Goal: Task Accomplishment & Management: Use online tool/utility

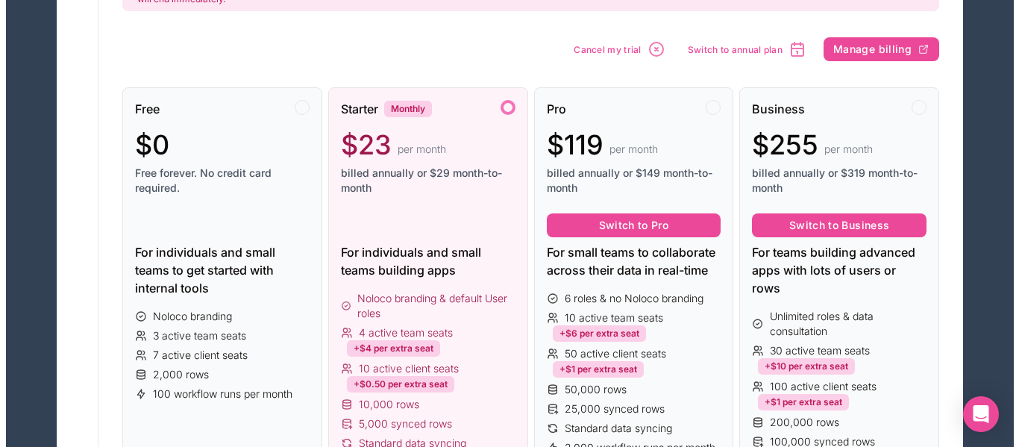
scroll to position [224, 0]
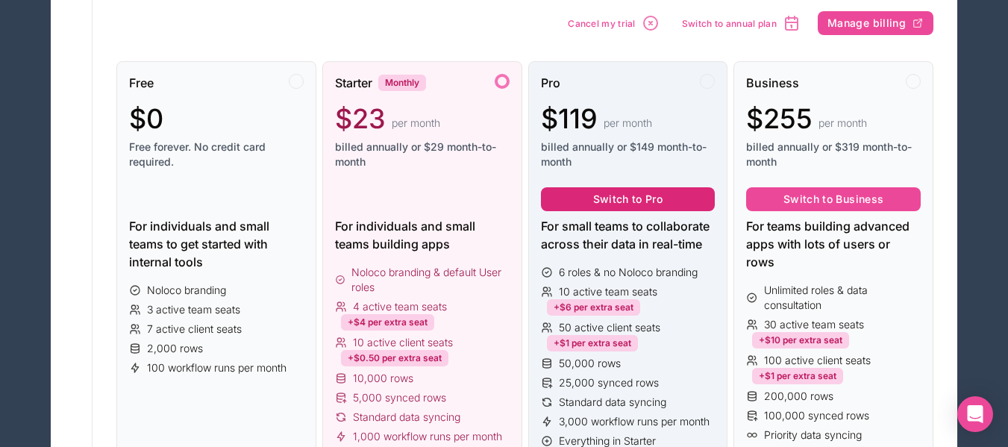
click at [648, 201] on button "Switch to Pro" at bounding box center [628, 199] width 175 height 24
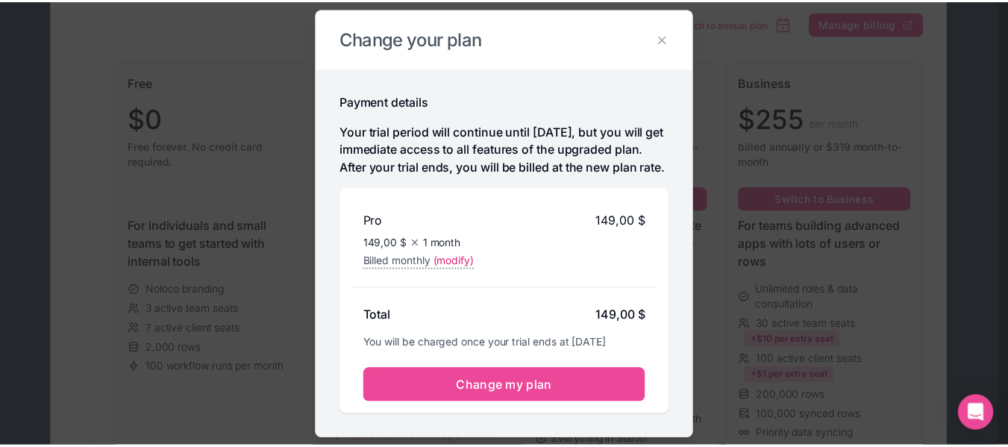
scroll to position [18, 0]
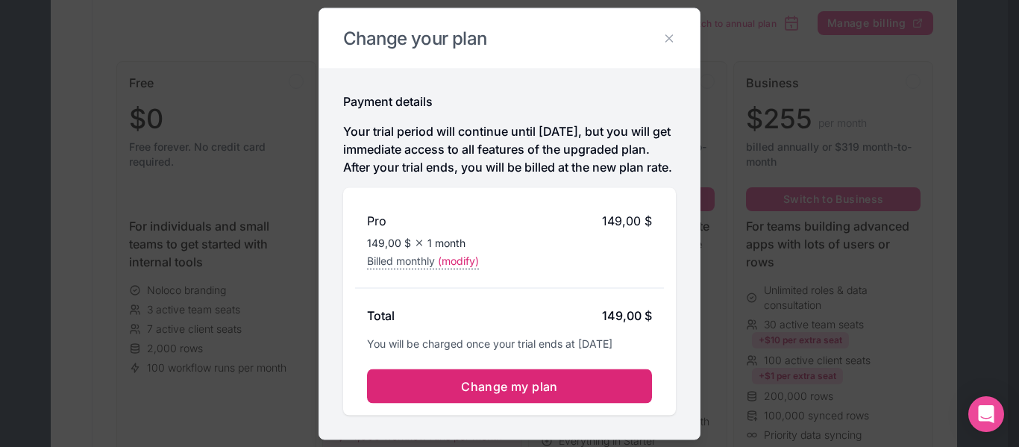
click at [518, 393] on span "Change my plan" at bounding box center [509, 385] width 97 height 15
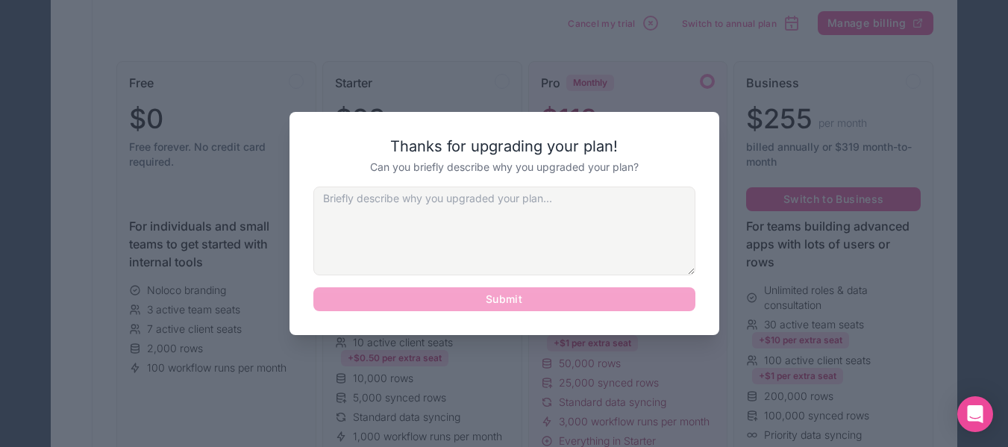
click at [503, 210] on textarea at bounding box center [504, 230] width 382 height 89
click at [575, 210] on textarea at bounding box center [504, 230] width 382 height 89
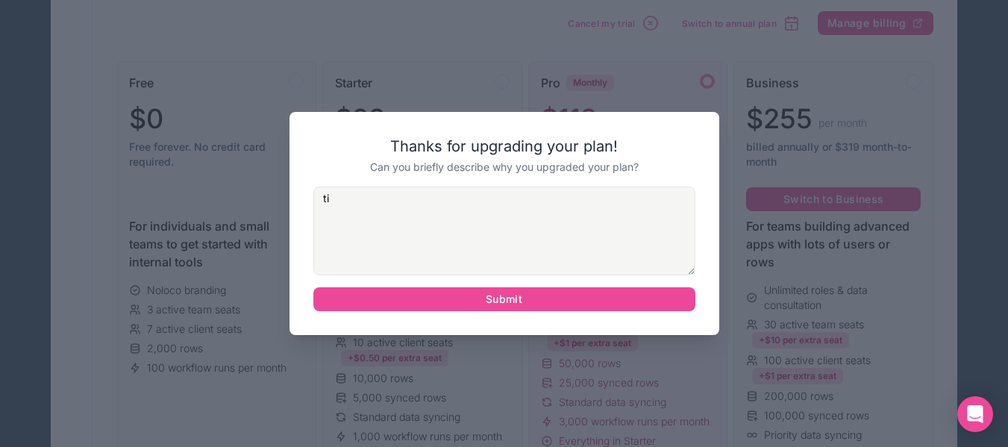
type textarea "t"
drag, startPoint x: 342, startPoint y: 196, endPoint x: 333, endPoint y: 220, distance: 25.5
click at [333, 220] on textarea "no enought rows" at bounding box center [504, 230] width 382 height 89
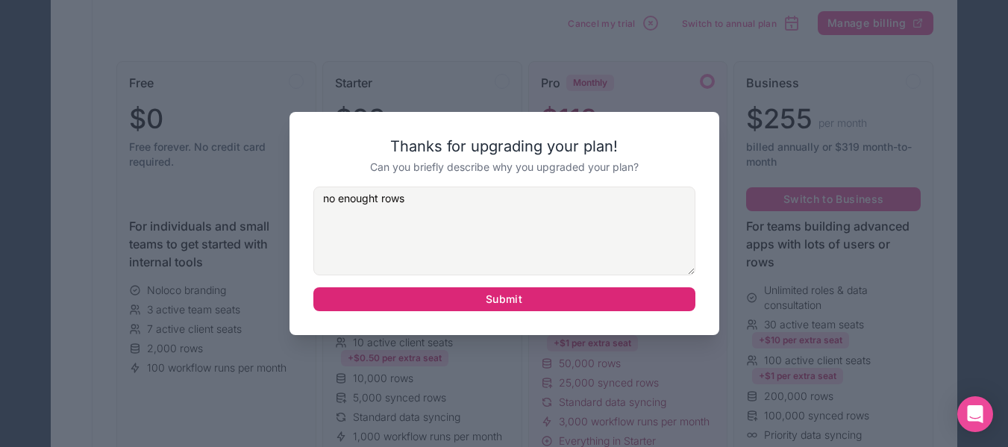
type textarea "no enought rows"
click at [501, 304] on button "Submit" at bounding box center [504, 299] width 382 height 24
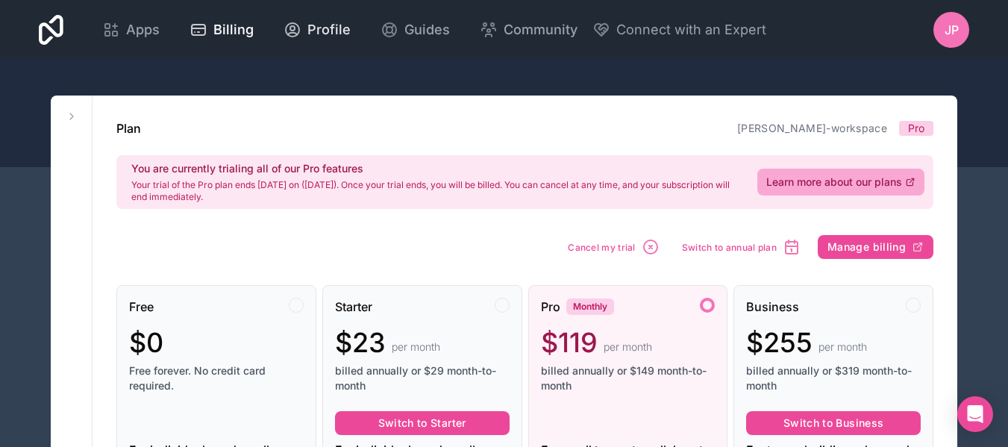
click at [307, 28] on span "Profile" at bounding box center [328, 29] width 43 height 21
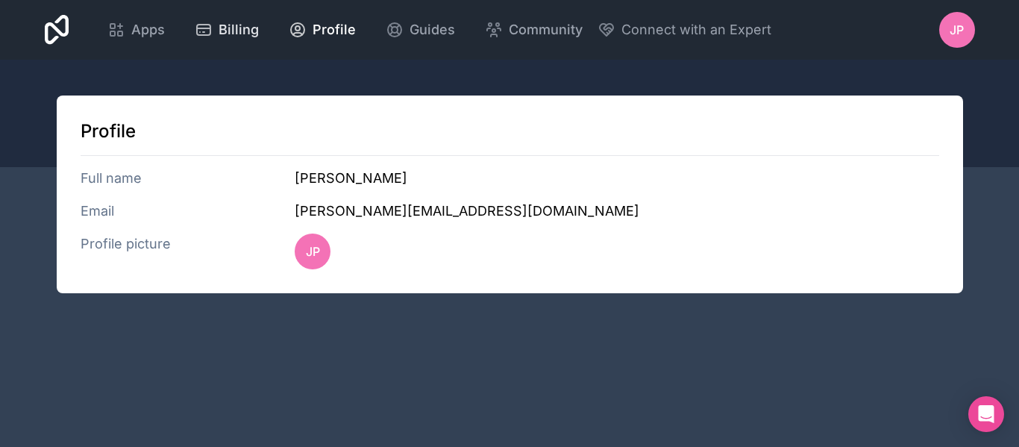
click at [251, 27] on span "Billing" at bounding box center [239, 29] width 40 height 21
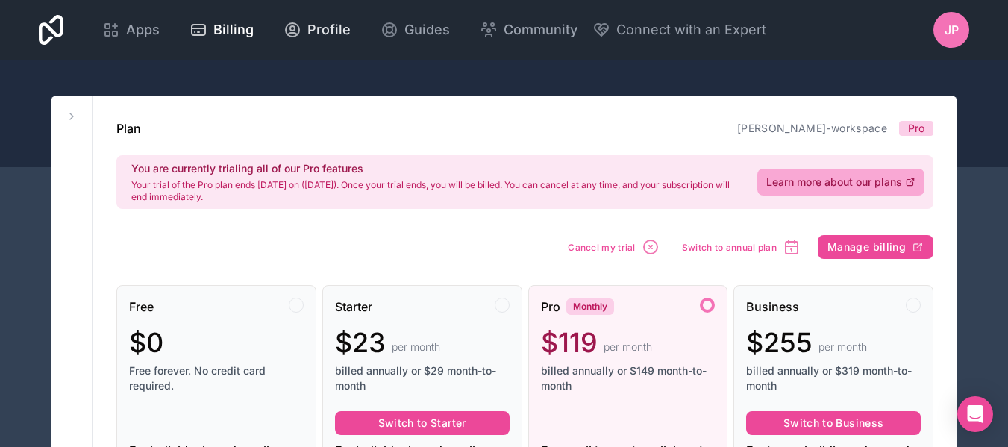
click at [289, 34] on icon at bounding box center [292, 30] width 18 height 18
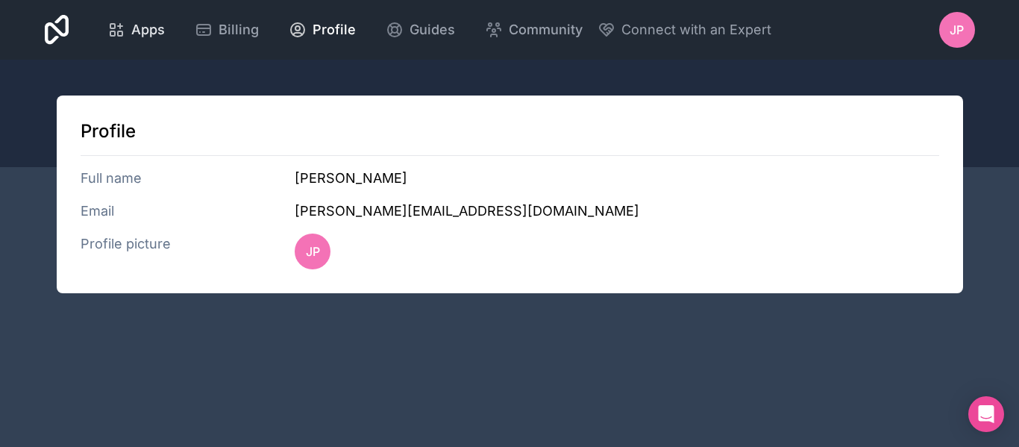
click at [128, 31] on div "Apps" at bounding box center [135, 29] width 57 height 21
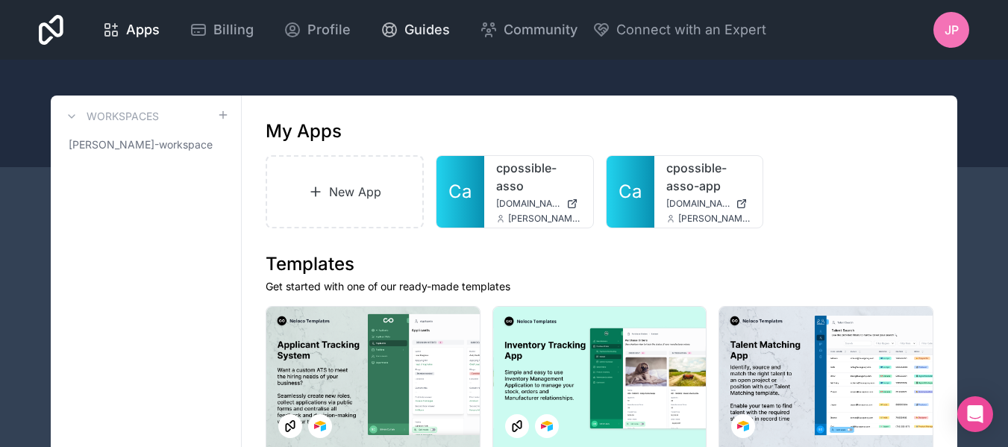
click at [405, 31] on span "Guides" at bounding box center [427, 29] width 46 height 21
click at [316, 25] on span "Profile" at bounding box center [328, 29] width 43 height 21
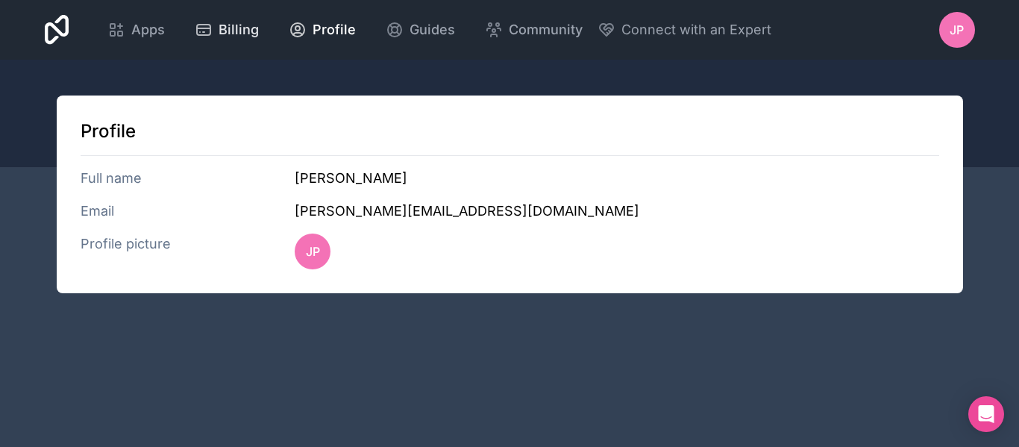
click at [217, 28] on div "Billing" at bounding box center [227, 29] width 64 height 21
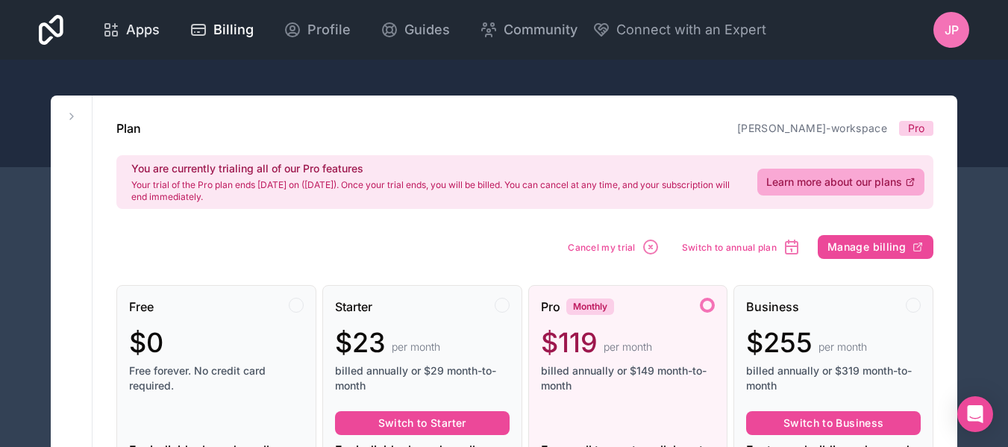
click at [125, 25] on div "Apps" at bounding box center [130, 29] width 57 height 21
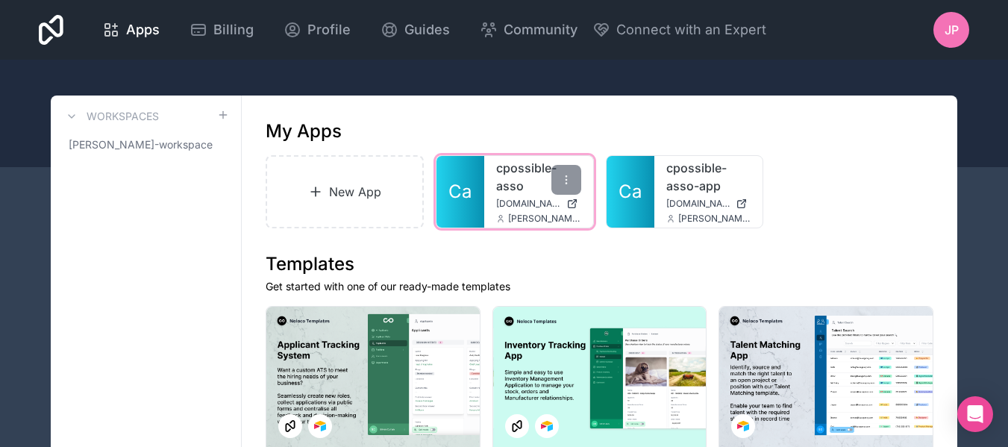
click at [509, 208] on span "cpossible-asso.noloco.co" at bounding box center [528, 204] width 64 height 12
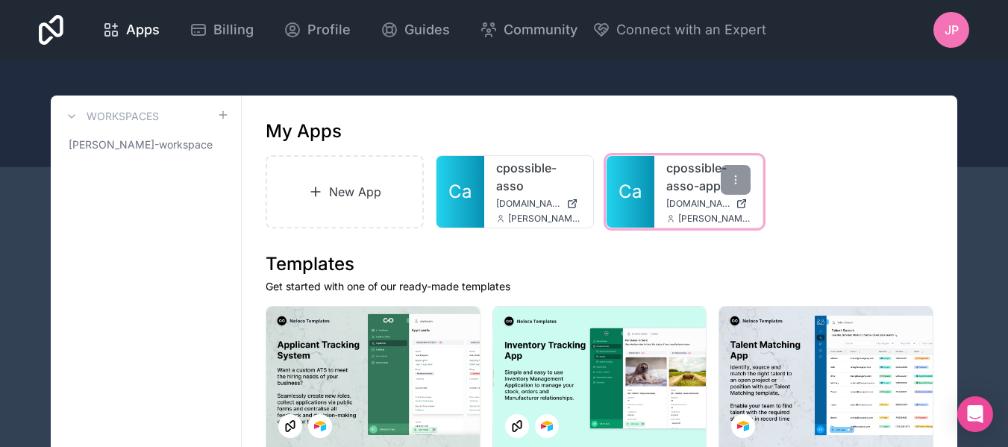
click at [648, 179] on link "Ca" at bounding box center [630, 192] width 48 height 72
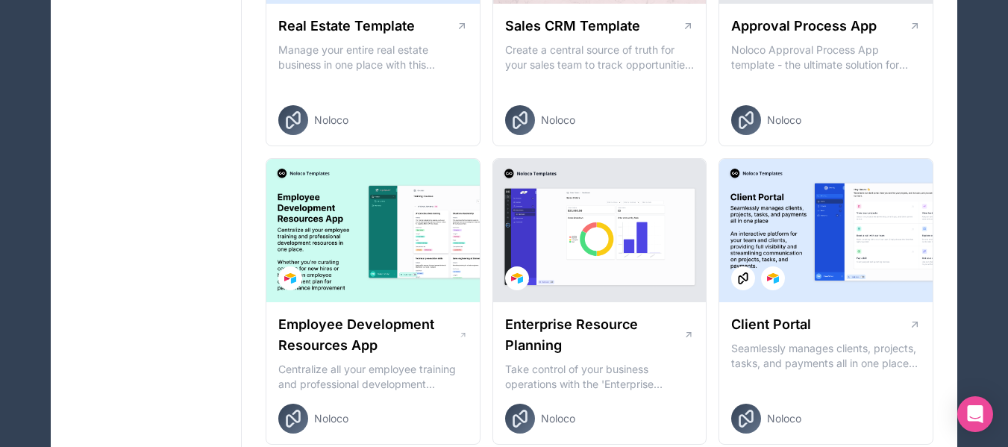
scroll to position [1044, 0]
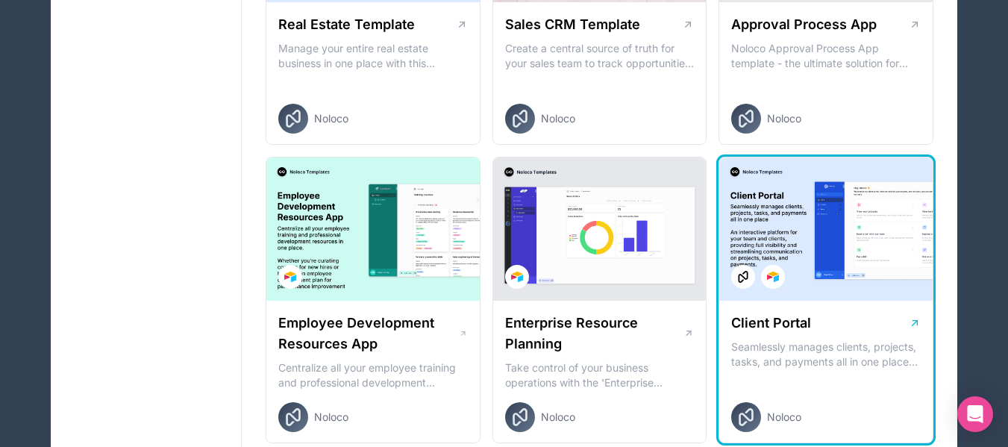
click at [801, 330] on h1 "Client Portal" at bounding box center [771, 323] width 80 height 21
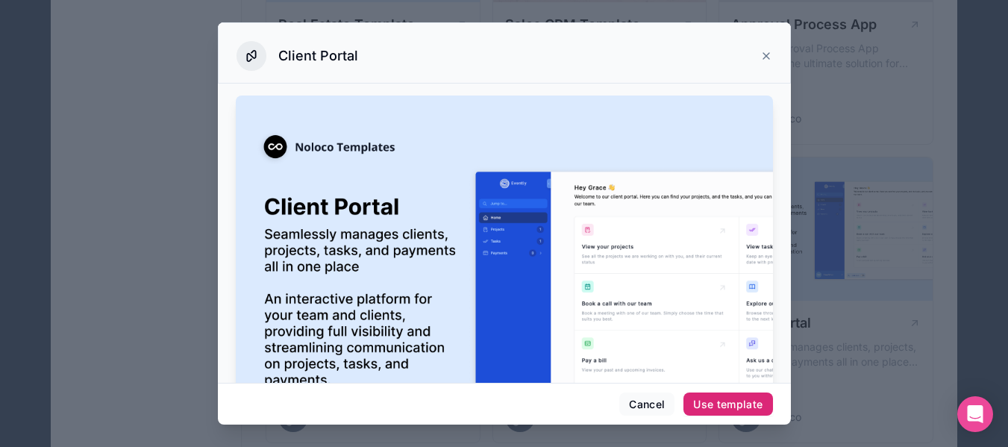
click at [716, 404] on div "Use template" at bounding box center [727, 404] width 69 height 13
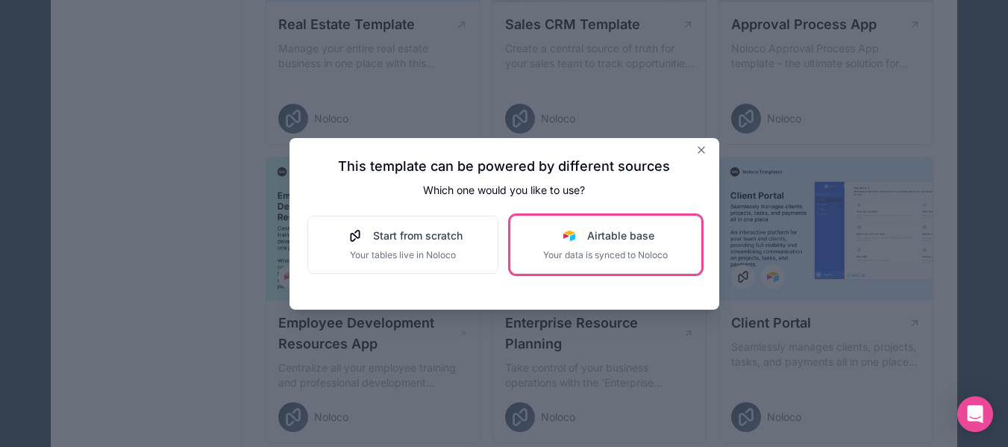
click at [614, 238] on span "Airtable base" at bounding box center [620, 235] width 67 height 15
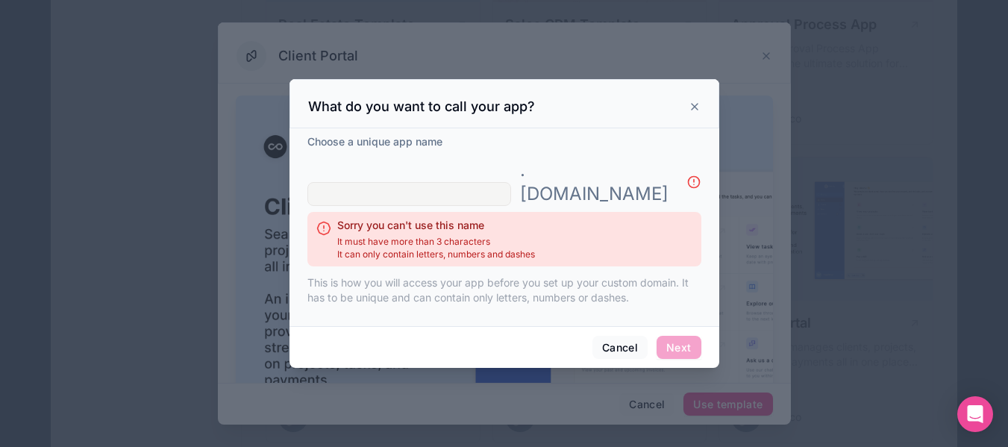
click at [483, 186] on input "text" at bounding box center [409, 194] width 204 height 24
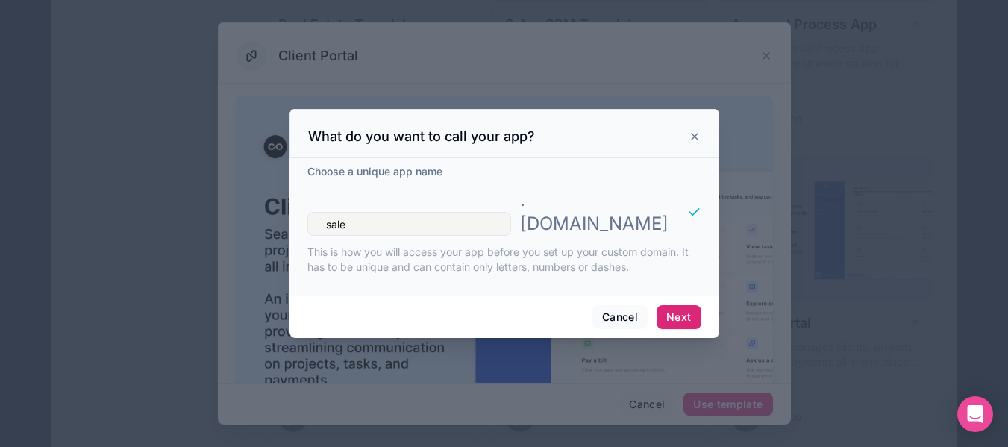
type input "sale"
click at [670, 305] on button "Next" at bounding box center [678, 317] width 44 height 24
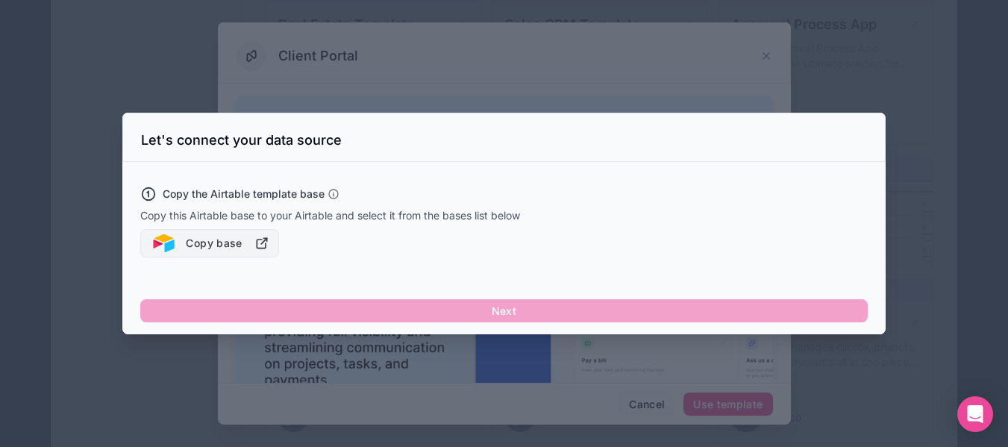
click at [260, 245] on icon "button" at bounding box center [261, 243] width 15 height 15
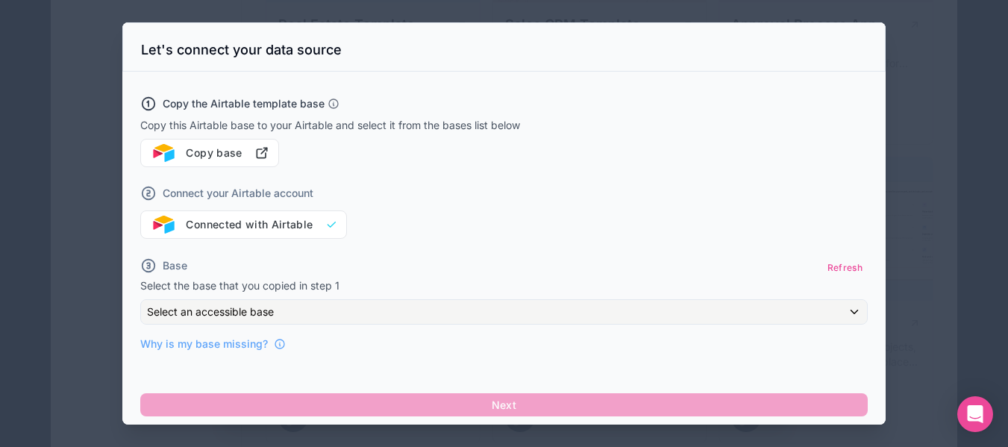
click at [218, 224] on div "Connect your Airtable account Connected with Airtable" at bounding box center [503, 203] width 727 height 72
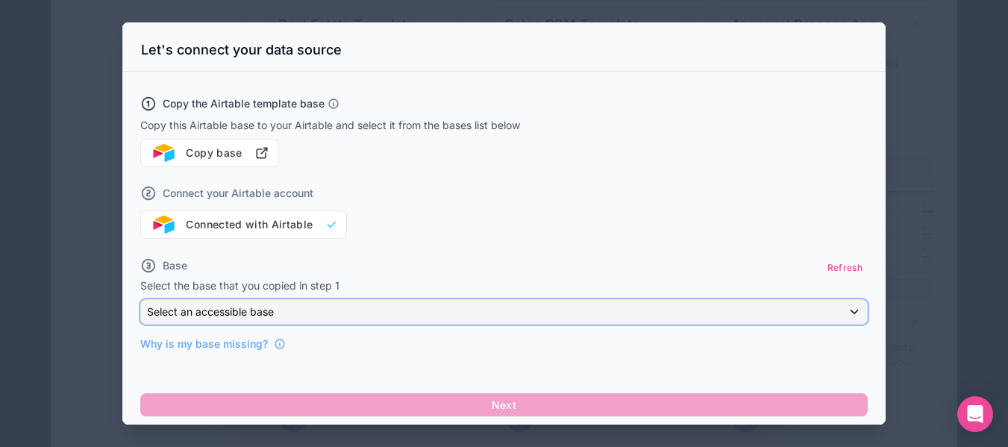
click at [272, 307] on span "Select an accessible base" at bounding box center [210, 311] width 127 height 13
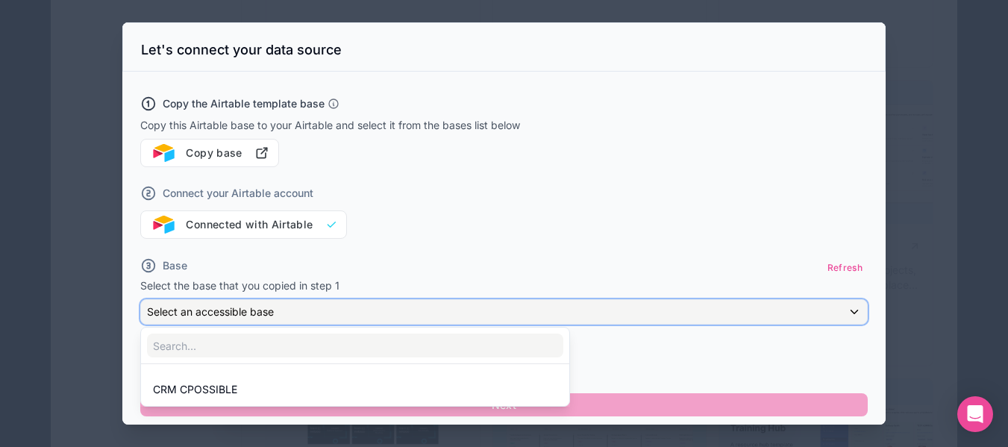
scroll to position [1119, 0]
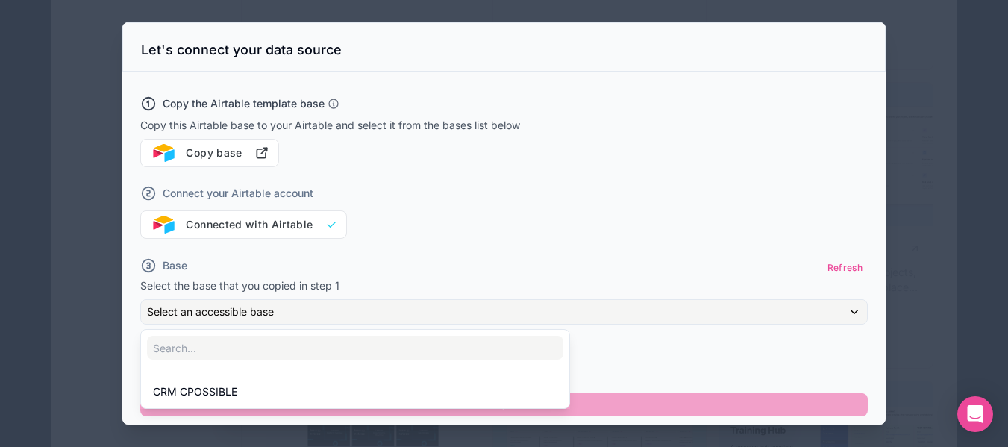
click at [260, 176] on div at bounding box center [503, 223] width 763 height 402
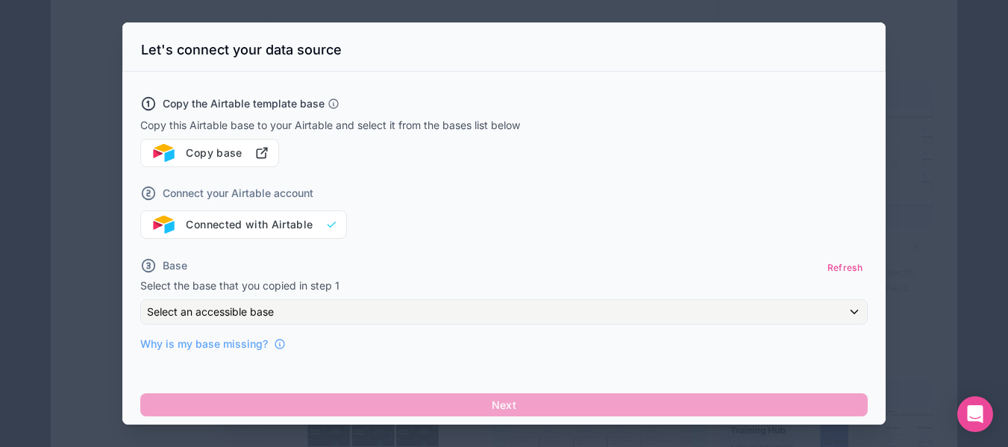
click at [259, 217] on div "Connect your Airtable account Connected with Airtable" at bounding box center [503, 203] width 727 height 72
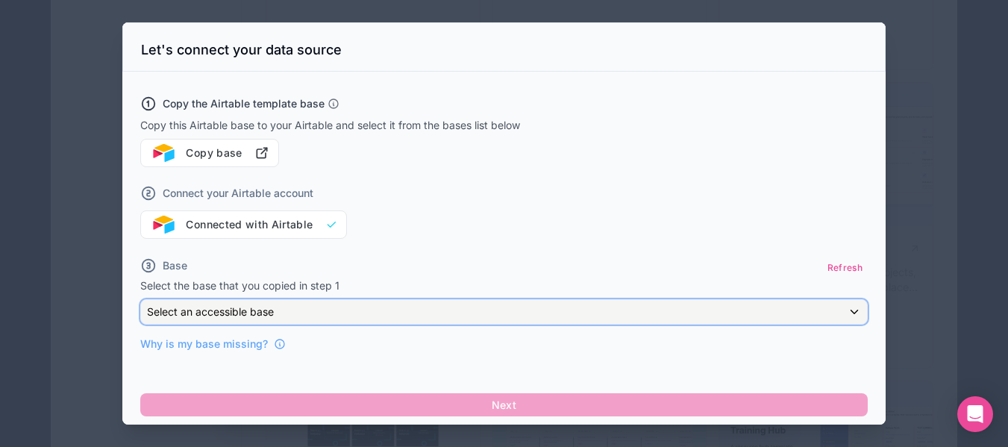
click at [259, 322] on div "Select an accessible base" at bounding box center [504, 312] width 726 height 24
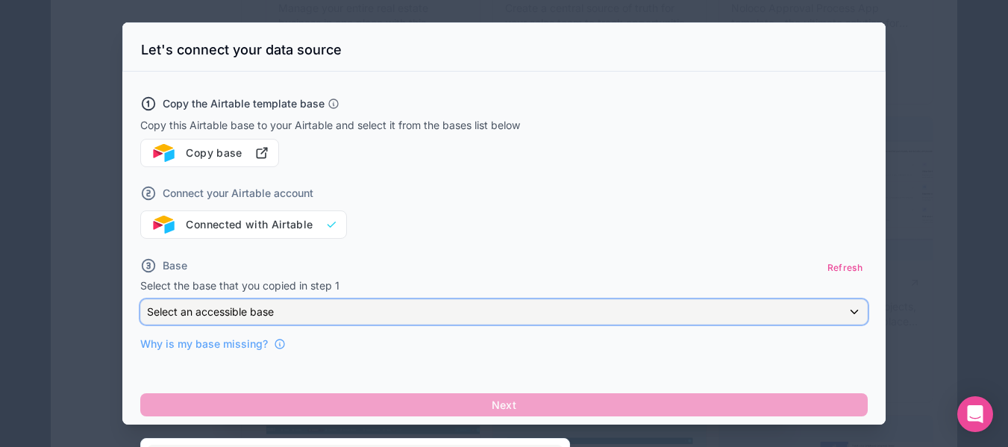
scroll to position [970, 0]
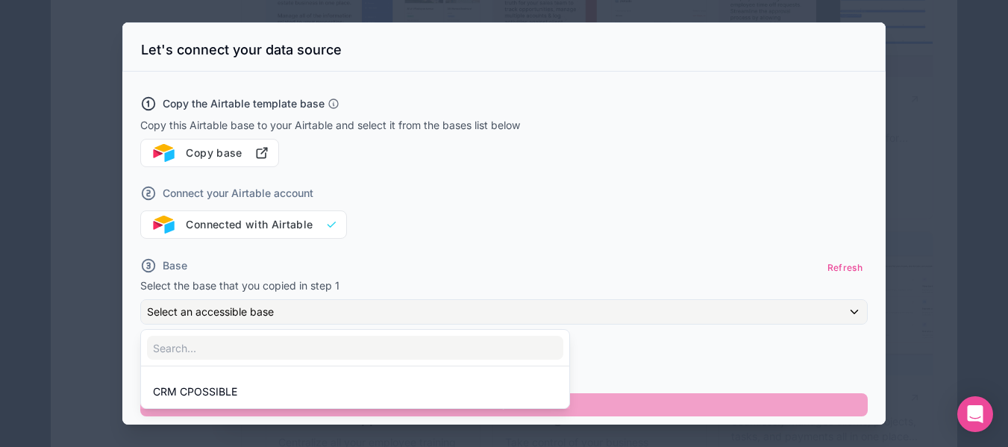
click at [311, 160] on div at bounding box center [503, 223] width 763 height 402
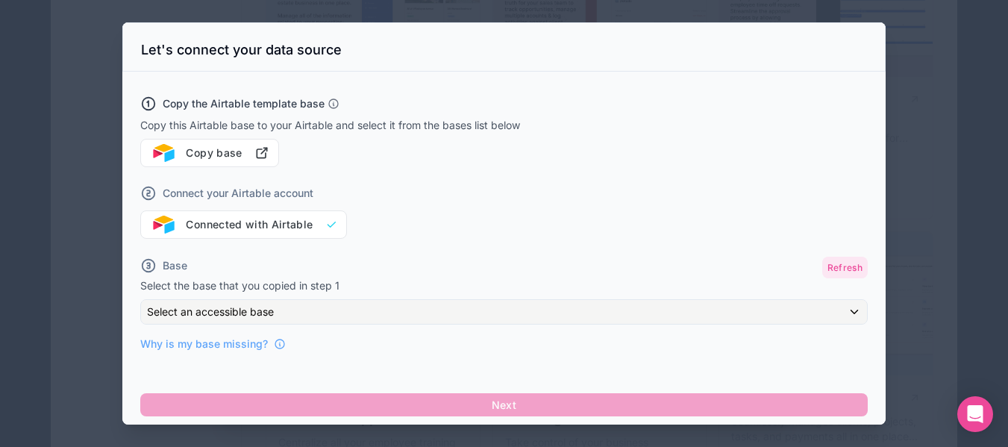
click at [843, 269] on button "Refresh" at bounding box center [845, 268] width 46 height 22
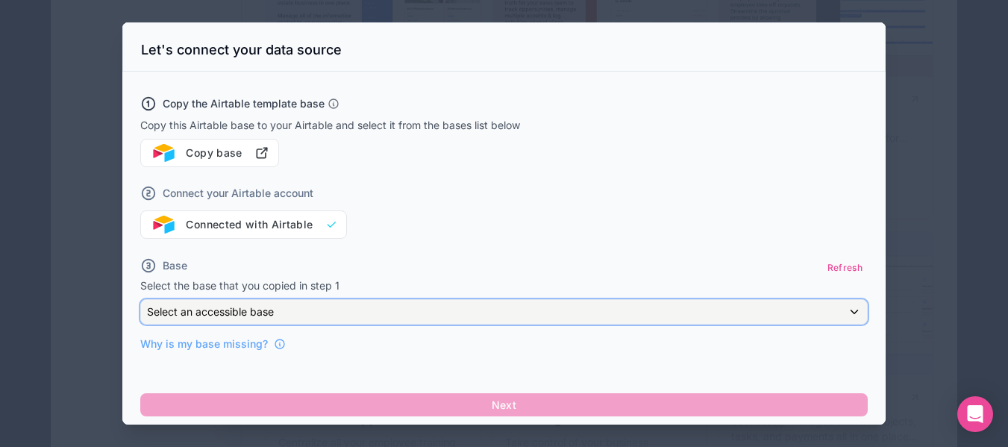
click at [443, 300] on div "Select an accessible base" at bounding box center [504, 312] width 726 height 24
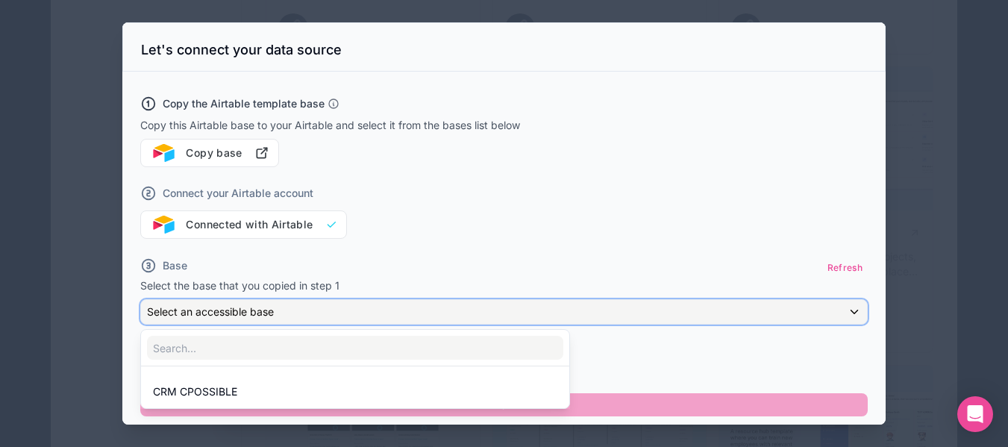
scroll to position [1044, 0]
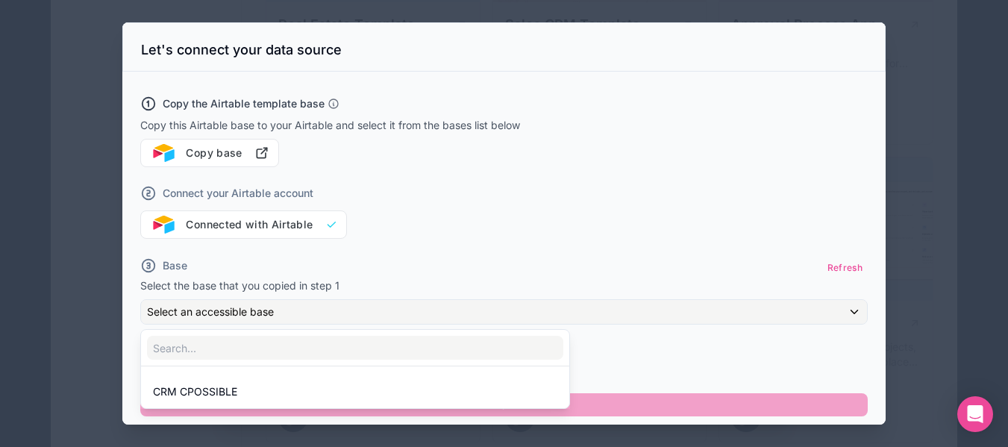
click at [278, 314] on div at bounding box center [503, 223] width 763 height 402
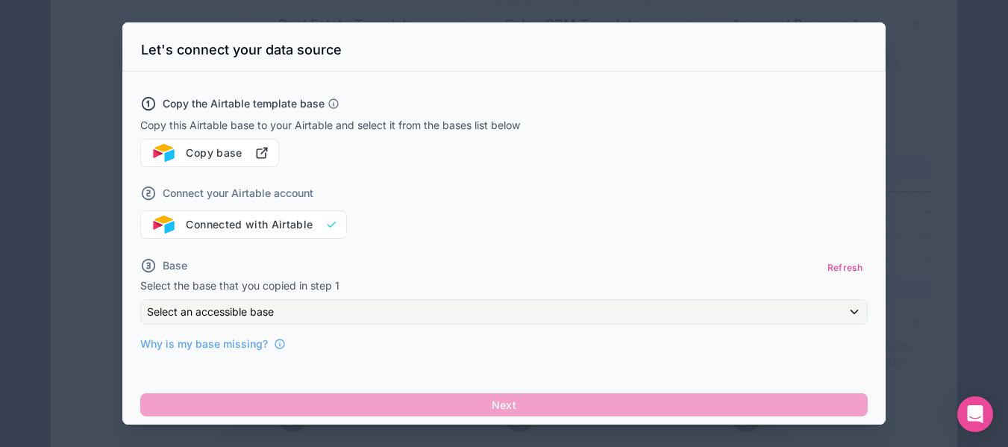
click at [291, 265] on div "Base Refresh" at bounding box center [503, 268] width 727 height 22
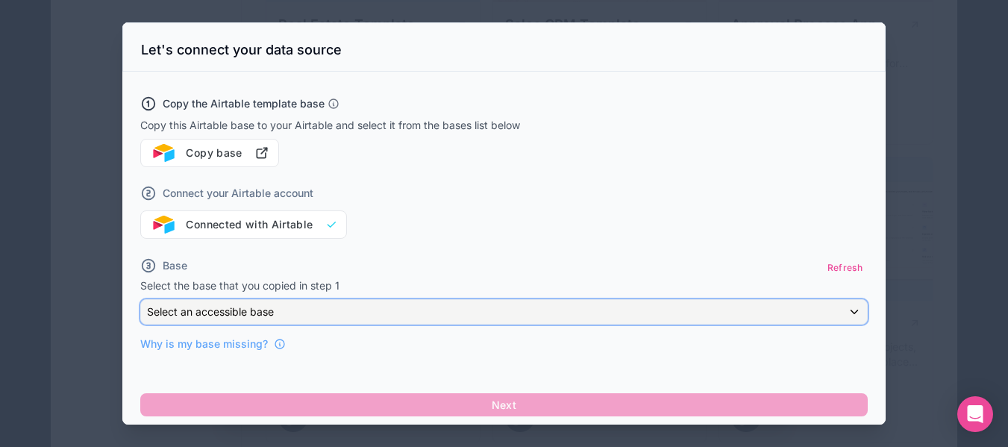
click at [267, 308] on span "Select an accessible base" at bounding box center [210, 311] width 127 height 13
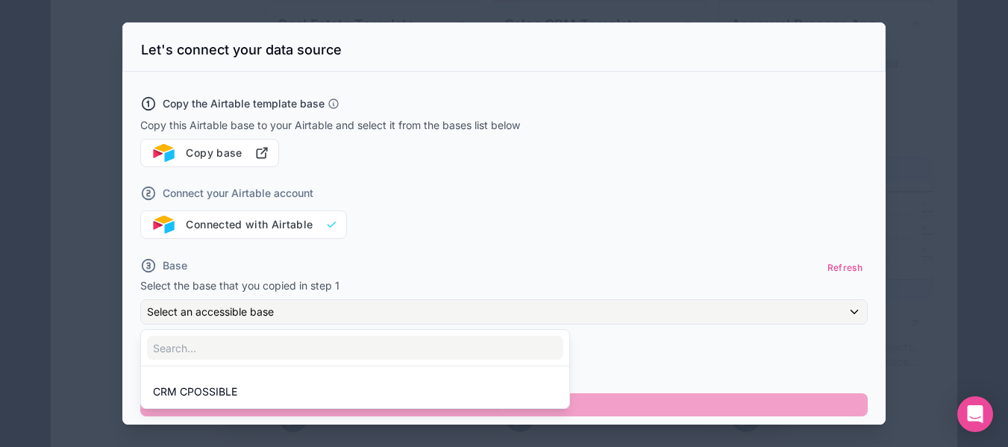
click at [255, 222] on div at bounding box center [503, 223] width 763 height 402
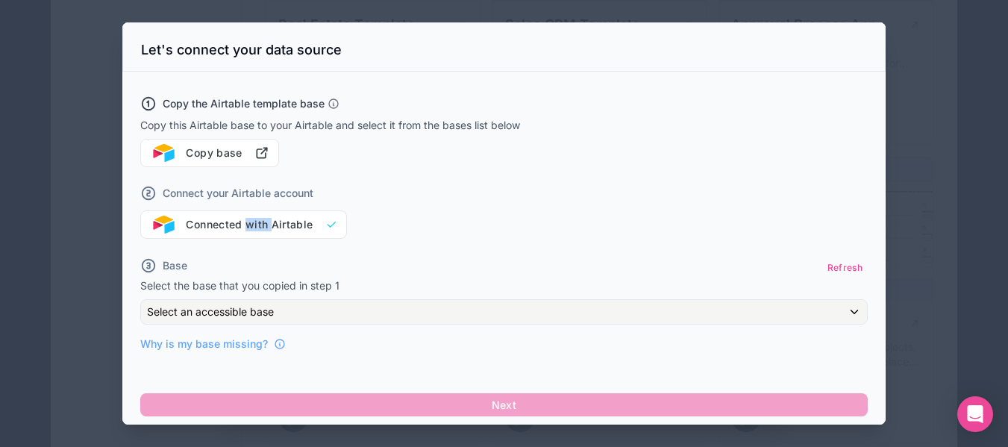
click at [255, 222] on div "Connect your Airtable account Connected with Airtable" at bounding box center [503, 203] width 727 height 72
click at [95, 110] on div at bounding box center [504, 223] width 1008 height 447
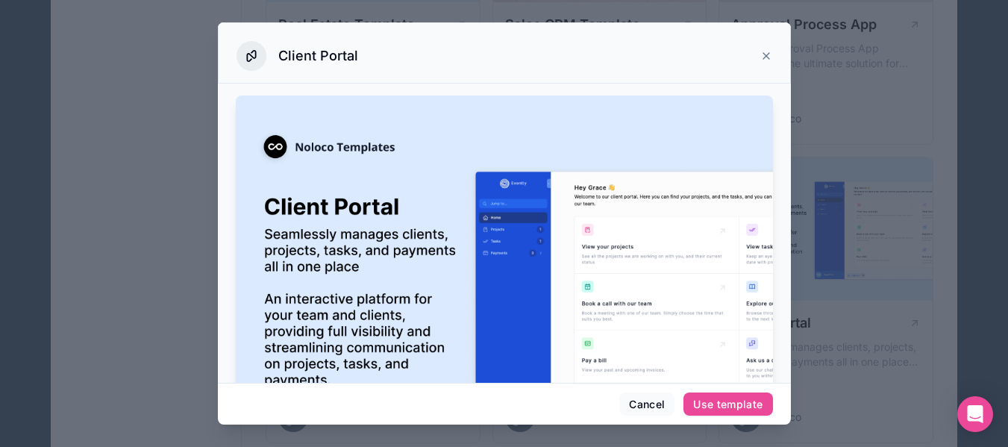
click at [771, 55] on icon at bounding box center [766, 56] width 12 height 12
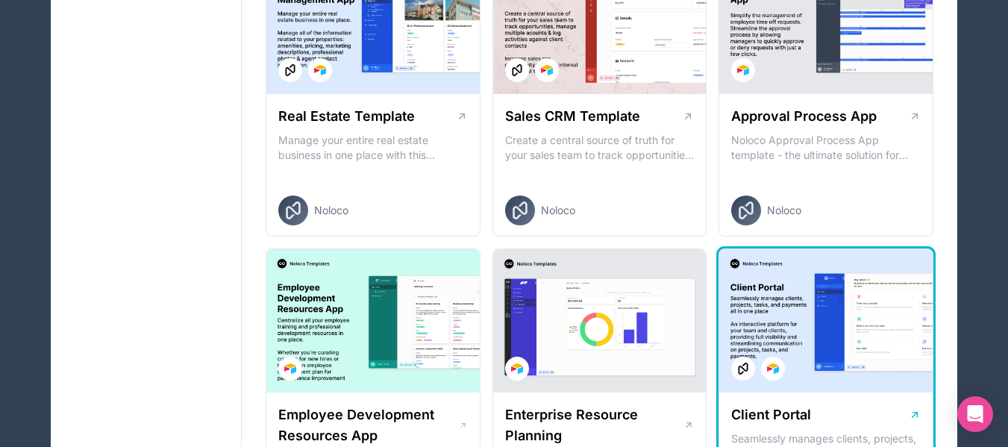
scroll to position [1044, 0]
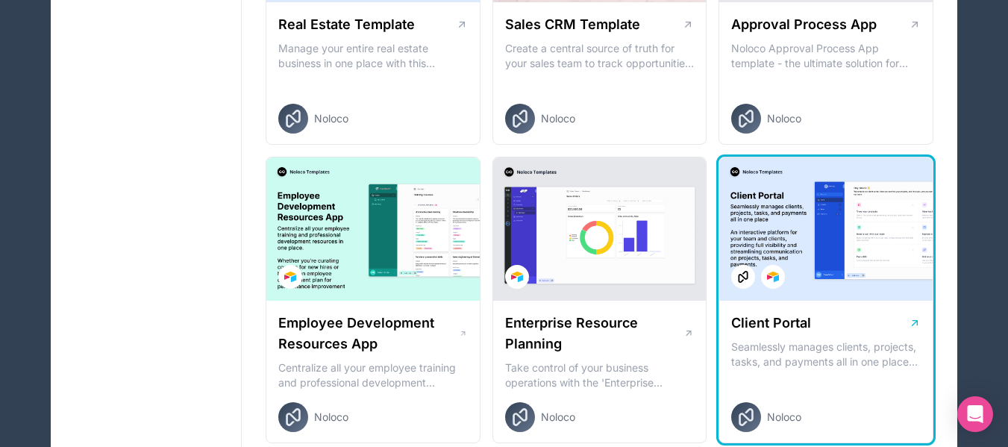
click at [805, 325] on h1 "Client Portal" at bounding box center [771, 323] width 80 height 21
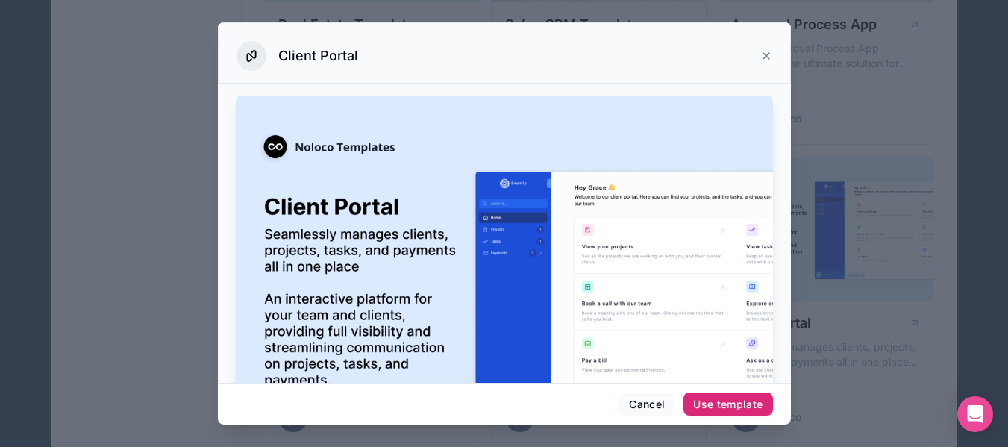
click at [720, 401] on div "Use template" at bounding box center [727, 404] width 69 height 13
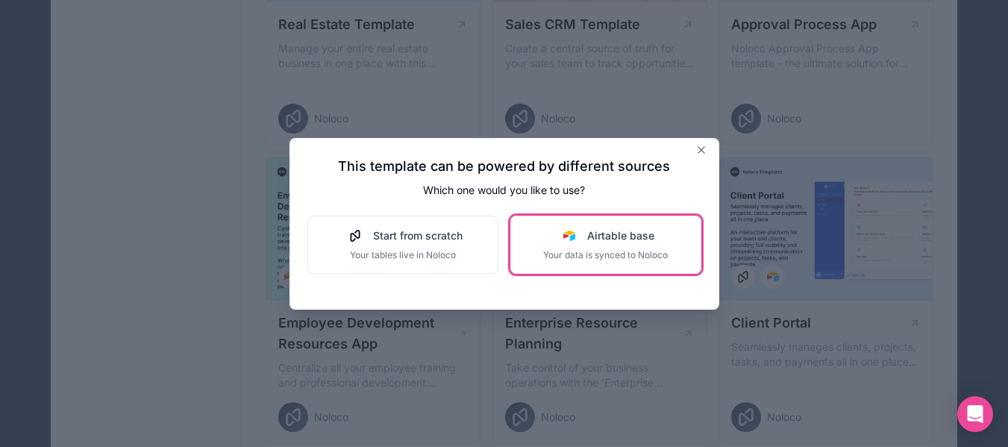
click at [627, 247] on div "Airtable base Your data is synced to Noloco" at bounding box center [605, 244] width 125 height 33
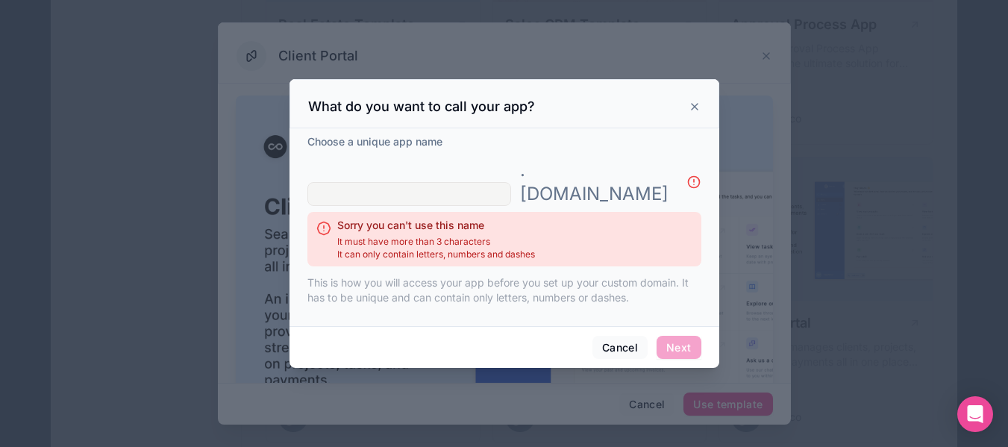
click at [472, 186] on input "text" at bounding box center [409, 194] width 204 height 24
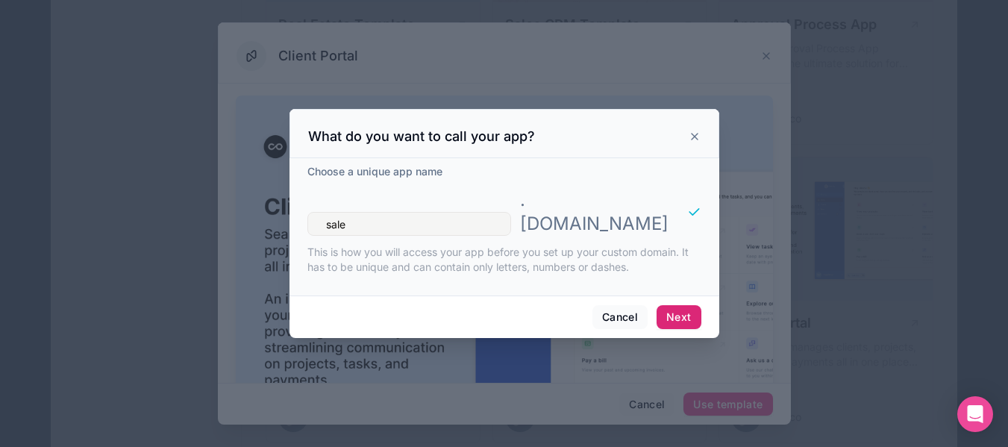
type input "sale"
click at [678, 307] on button "Next" at bounding box center [678, 317] width 44 height 24
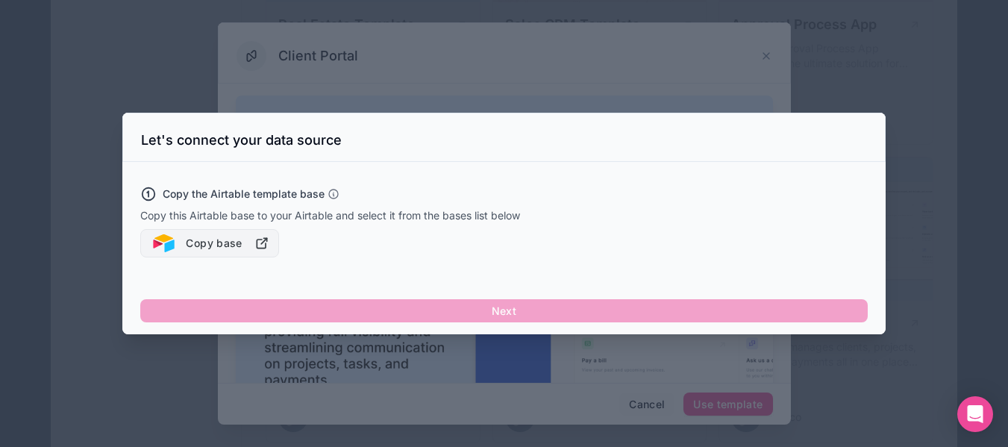
click at [265, 246] on icon "button" at bounding box center [261, 243] width 9 height 9
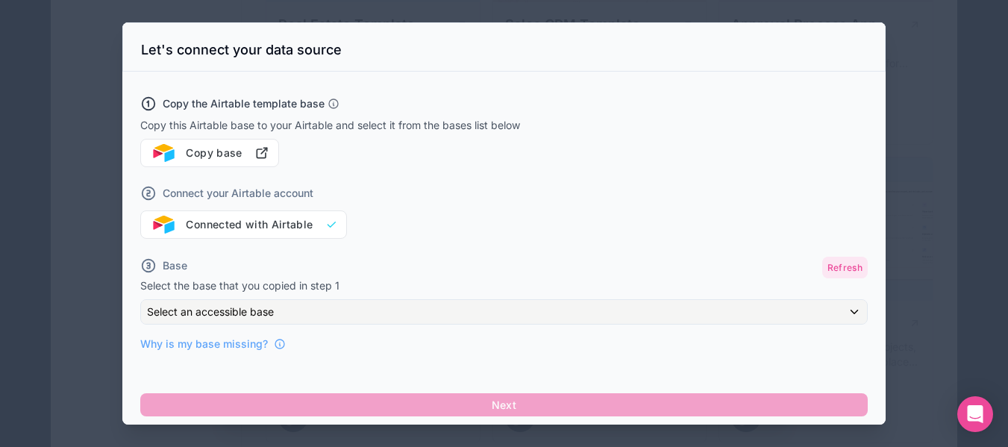
click at [844, 266] on button "Refresh" at bounding box center [845, 268] width 46 height 22
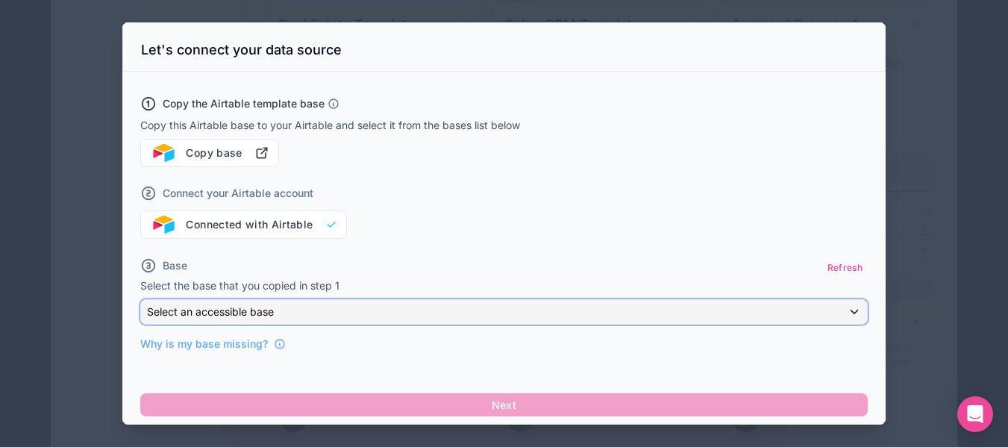
click at [463, 310] on div "Select an accessible base" at bounding box center [504, 312] width 726 height 24
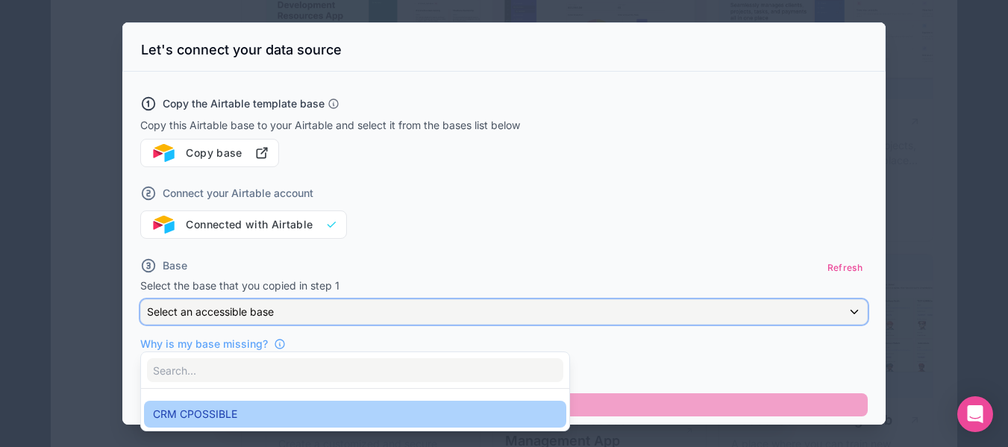
scroll to position [1268, 0]
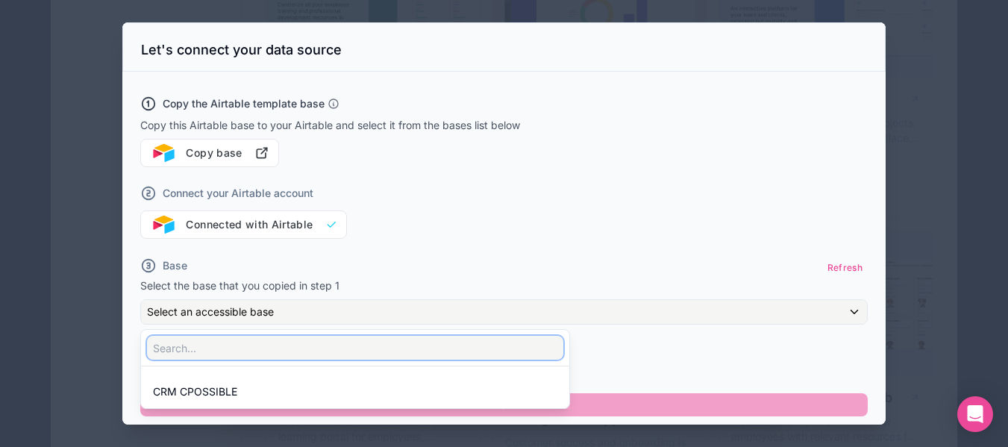
click at [246, 356] on input "text" at bounding box center [355, 348] width 416 height 24
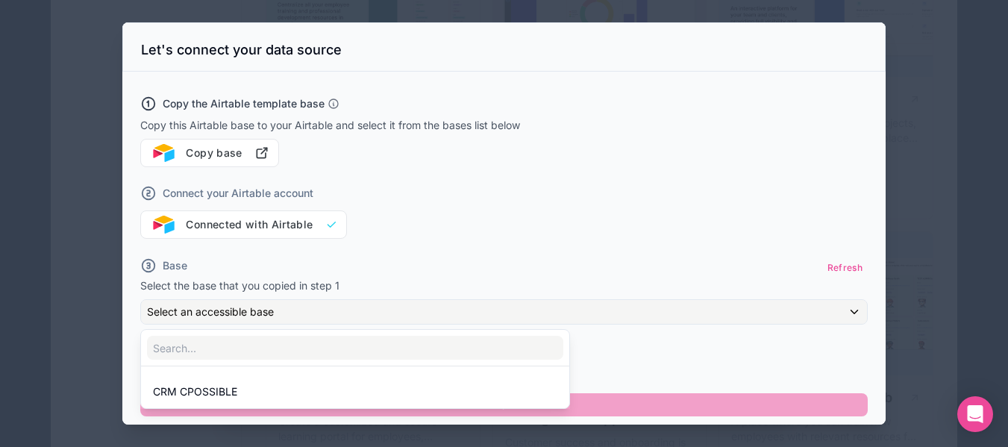
click at [241, 259] on div at bounding box center [503, 223] width 763 height 402
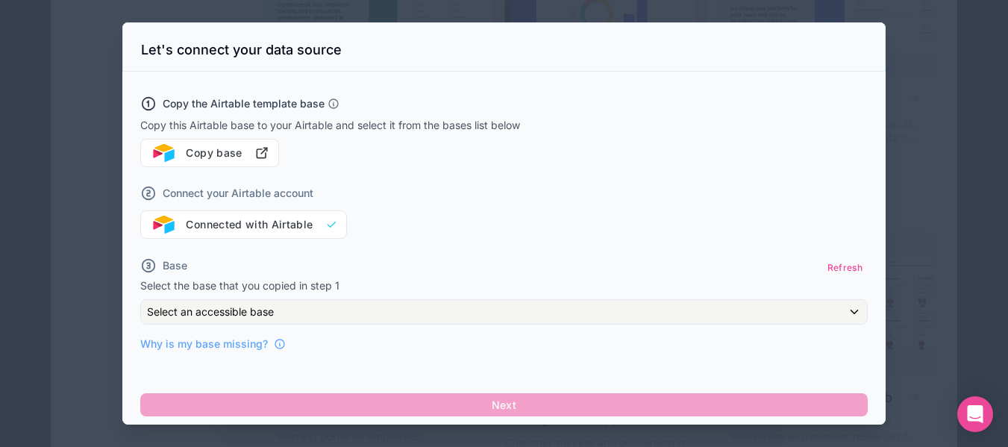
click at [191, 51] on h3 "Let's connect your data source" at bounding box center [241, 50] width 201 height 18
click at [912, 192] on div at bounding box center [504, 223] width 1008 height 447
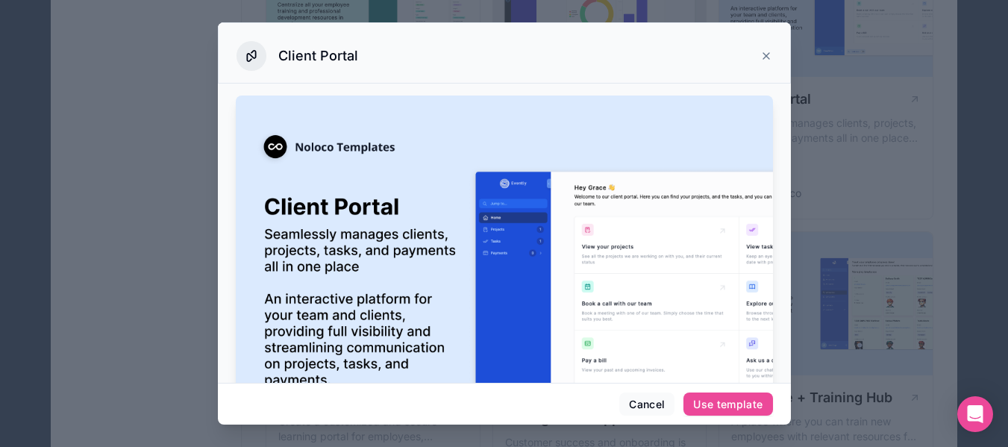
click at [765, 56] on icon at bounding box center [766, 56] width 6 height 6
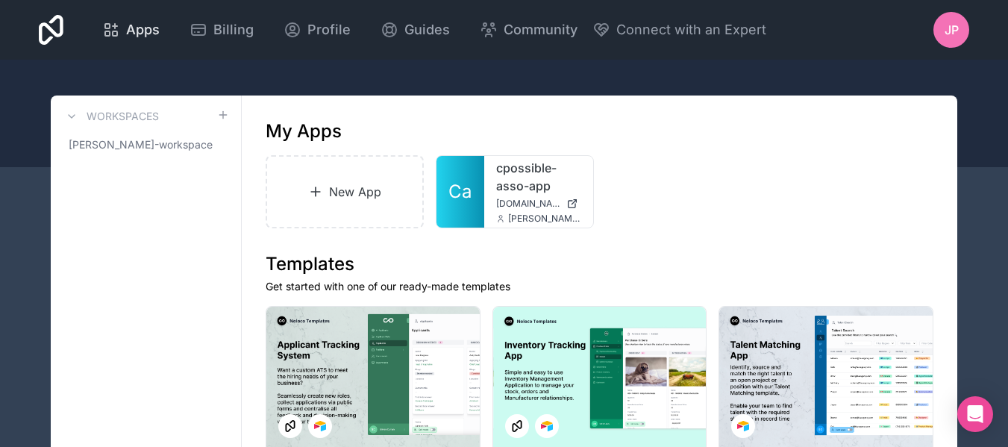
click at [123, 25] on div "Apps" at bounding box center [130, 29] width 57 height 21
click at [45, 28] on icon at bounding box center [51, 30] width 25 height 30
click at [200, 78] on div at bounding box center [504, 113] width 1008 height 107
click at [51, 28] on icon at bounding box center [51, 30] width 25 height 30
click at [138, 30] on span "Apps" at bounding box center [143, 29] width 34 height 21
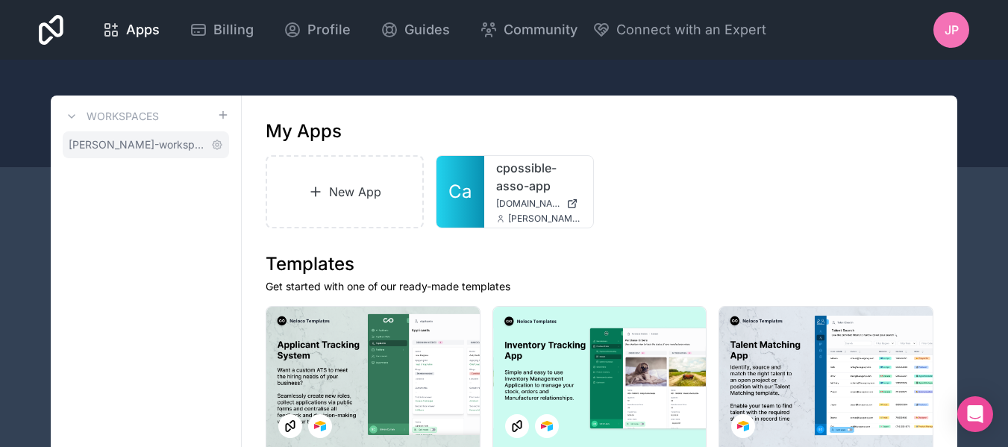
click at [149, 147] on span "[PERSON_NAME]-workspace" at bounding box center [137, 144] width 137 height 15
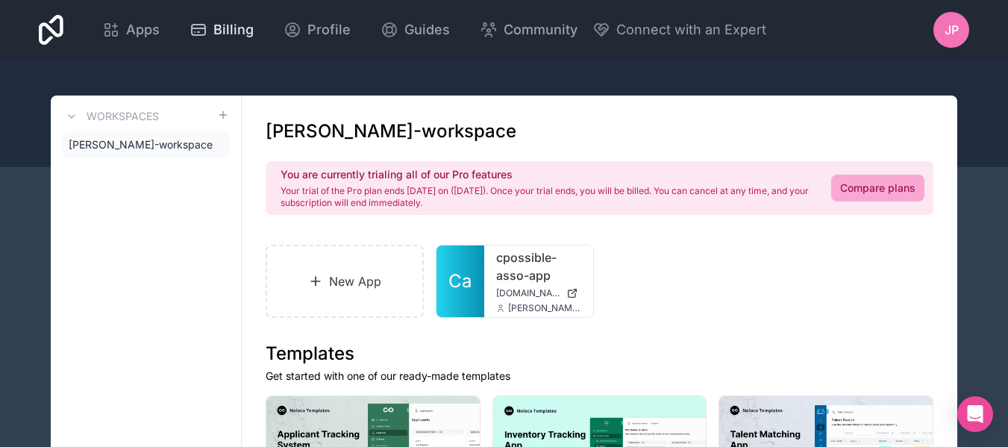
click at [222, 32] on span "Billing" at bounding box center [233, 29] width 40 height 21
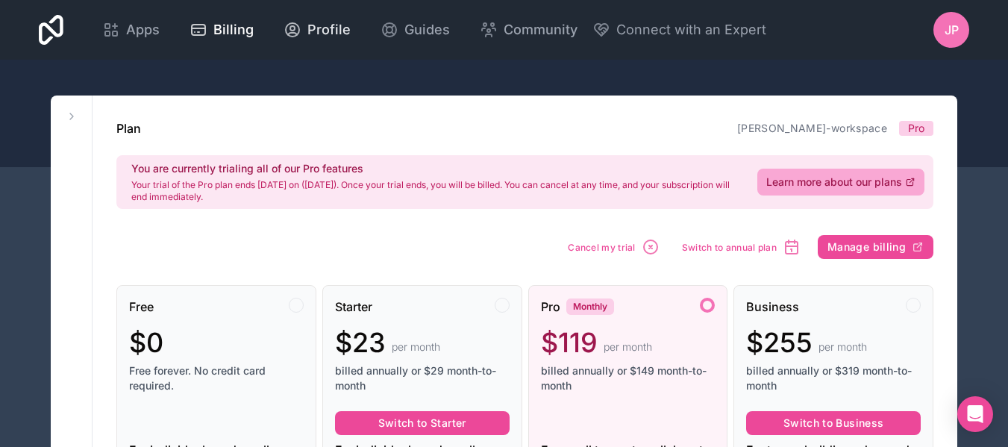
click at [316, 32] on span "Profile" at bounding box center [328, 29] width 43 height 21
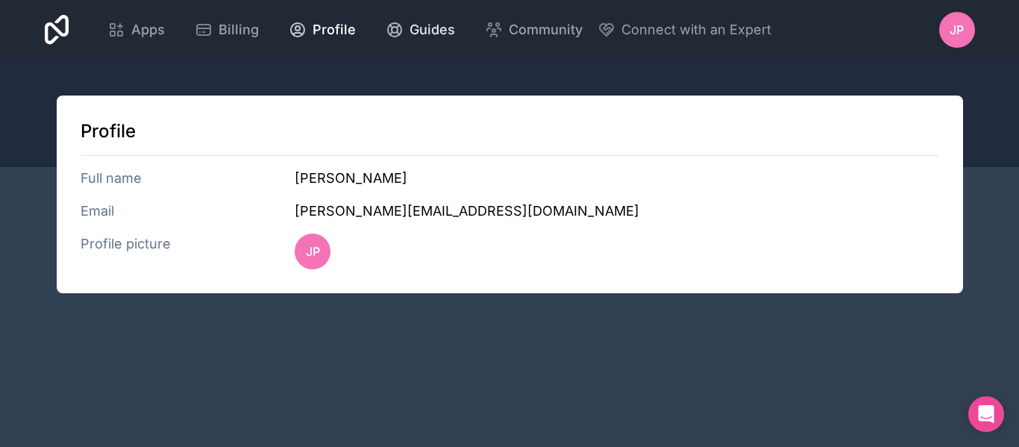
click at [410, 28] on span "Guides" at bounding box center [433, 29] width 46 height 21
click at [60, 25] on icon at bounding box center [57, 30] width 25 height 30
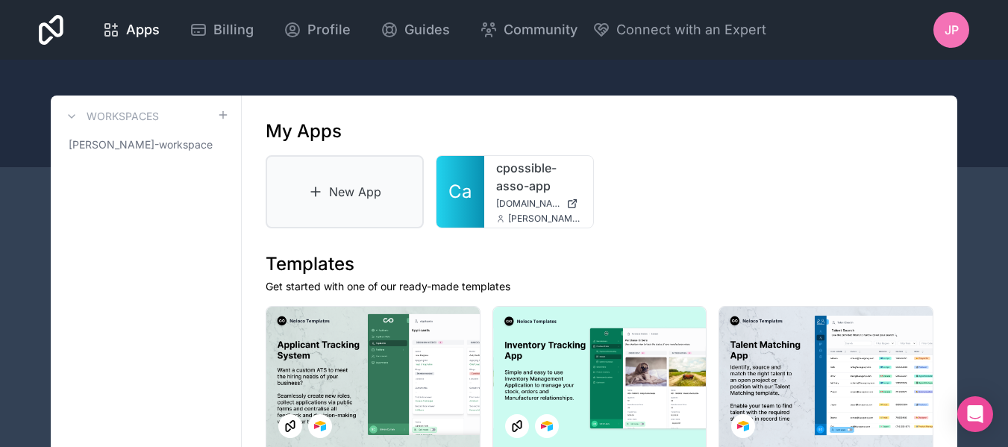
click at [337, 200] on link "New App" at bounding box center [345, 191] width 158 height 73
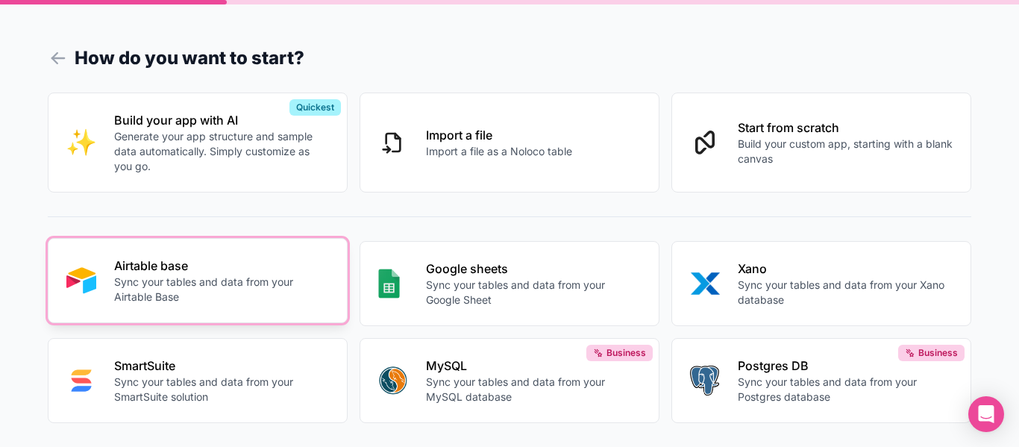
click at [201, 287] on p "Sync your tables and data from your Airtable Base" at bounding box center [221, 290] width 215 height 30
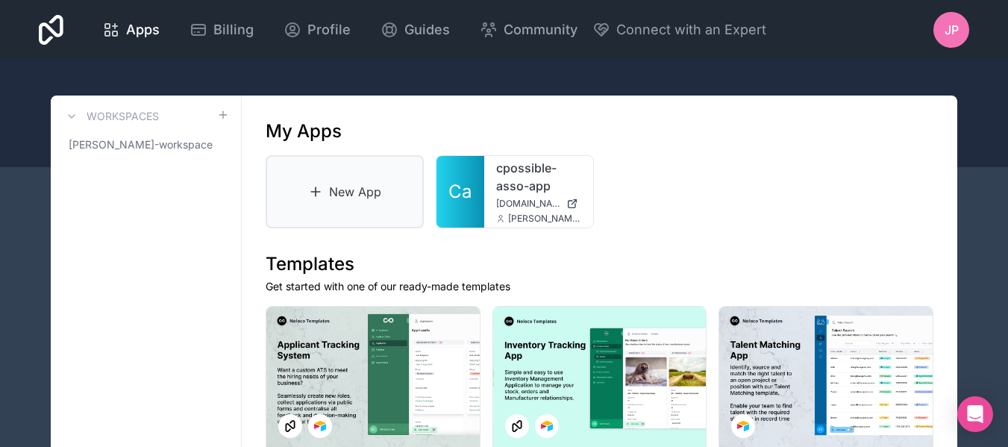
click at [338, 195] on link "New App" at bounding box center [345, 191] width 158 height 73
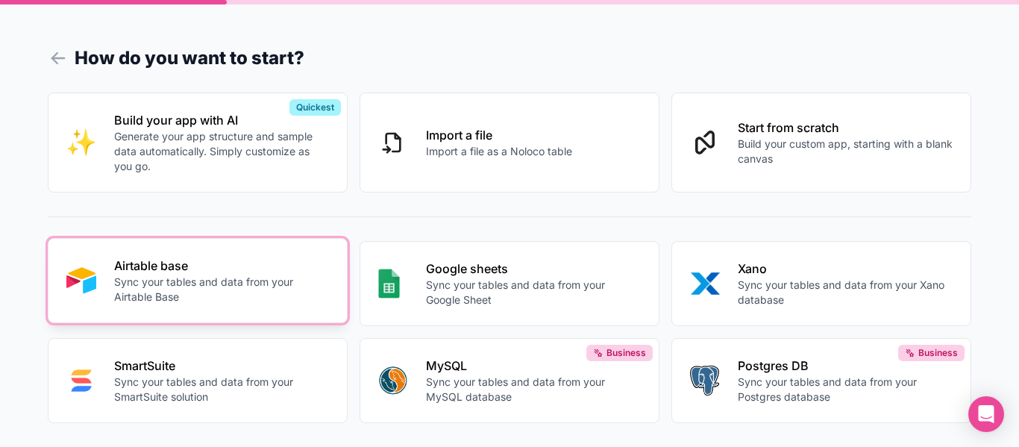
click at [216, 280] on p "Sync your tables and data from your Airtable Base" at bounding box center [221, 290] width 215 height 30
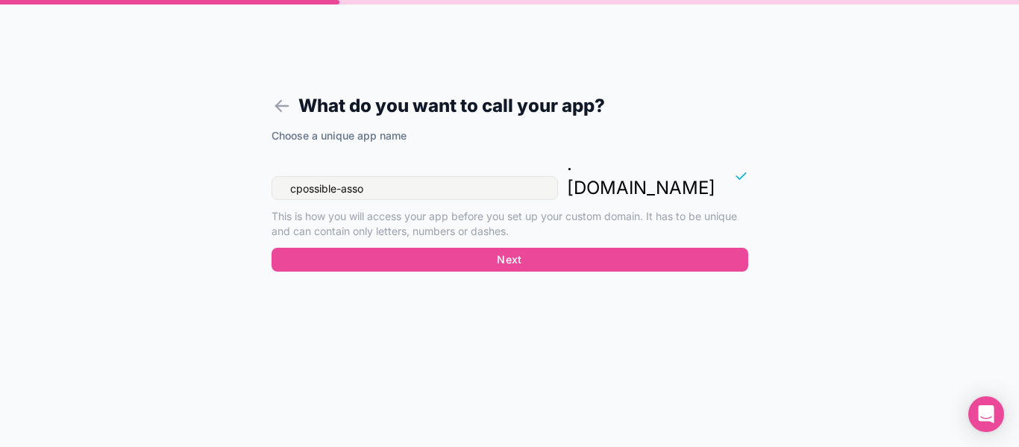
drag, startPoint x: 426, startPoint y: 165, endPoint x: 239, endPoint y: 161, distance: 187.3
click at [239, 163] on form "What do you want to call your app? Choose a unique app name cpossible-asso . no…" at bounding box center [510, 241] width 572 height 411
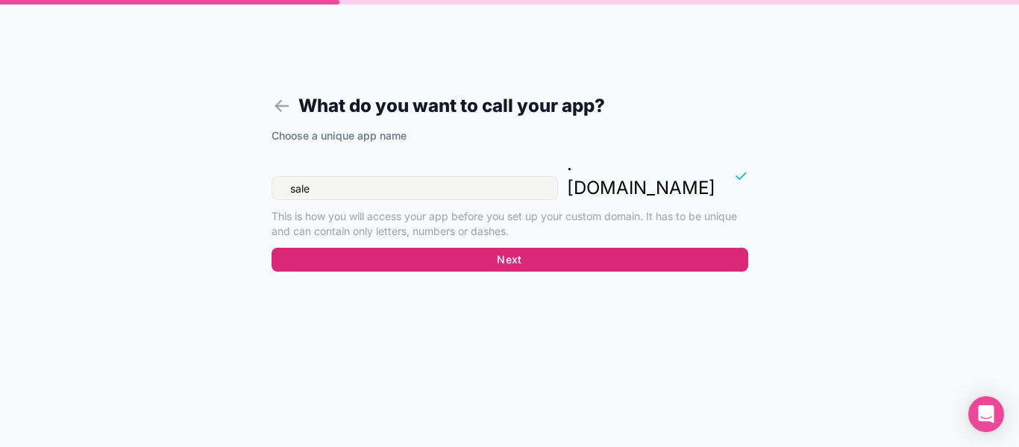
type input "sale"
click at [454, 248] on button "Next" at bounding box center [510, 260] width 477 height 24
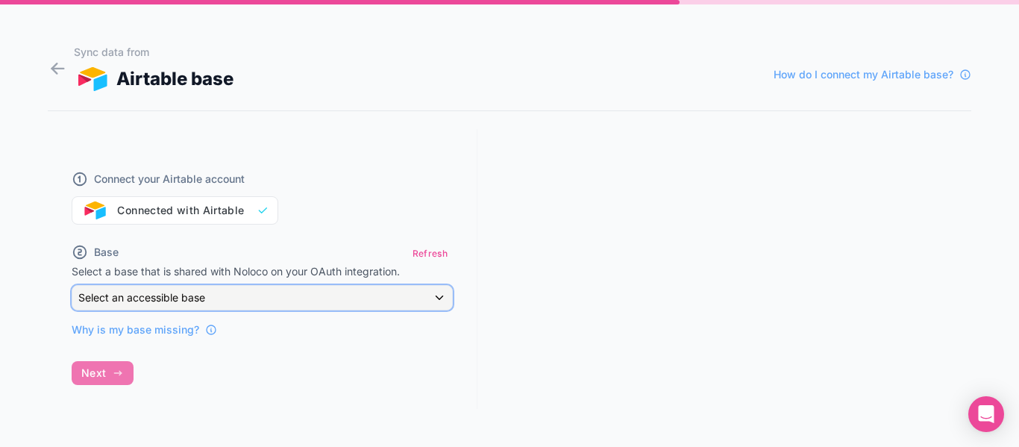
click at [194, 302] on span "Select an accessible base" at bounding box center [141, 297] width 127 height 13
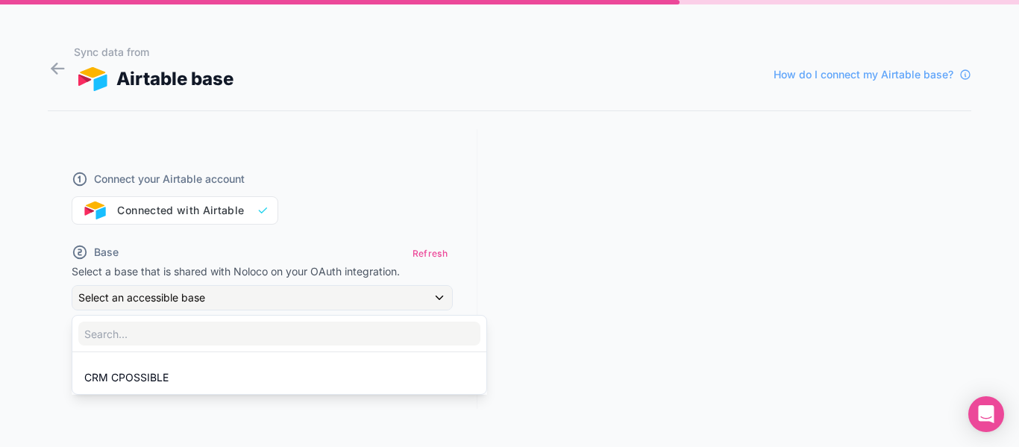
click at [197, 208] on div at bounding box center [509, 223] width 1019 height 447
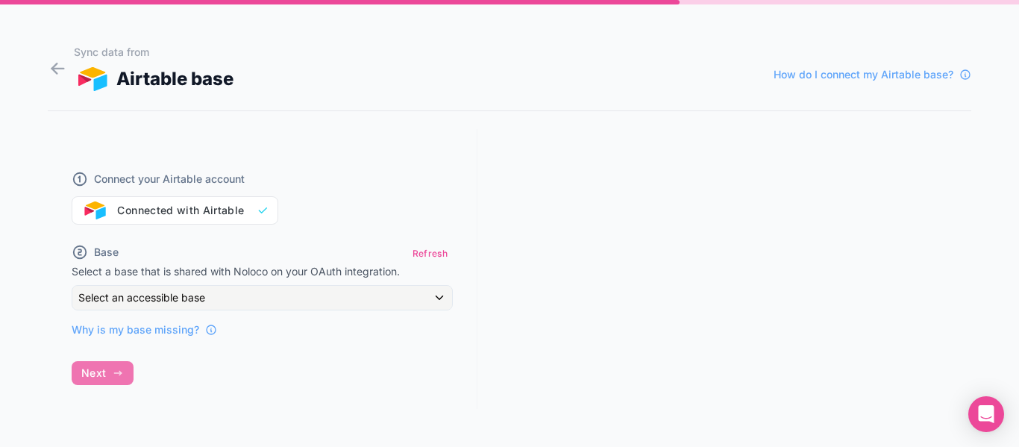
click at [198, 210] on div "Connect your Airtable account Connected with Airtable" at bounding box center [262, 189] width 381 height 72
click at [821, 73] on span "How do I connect my Airtable base?" at bounding box center [864, 74] width 180 height 15
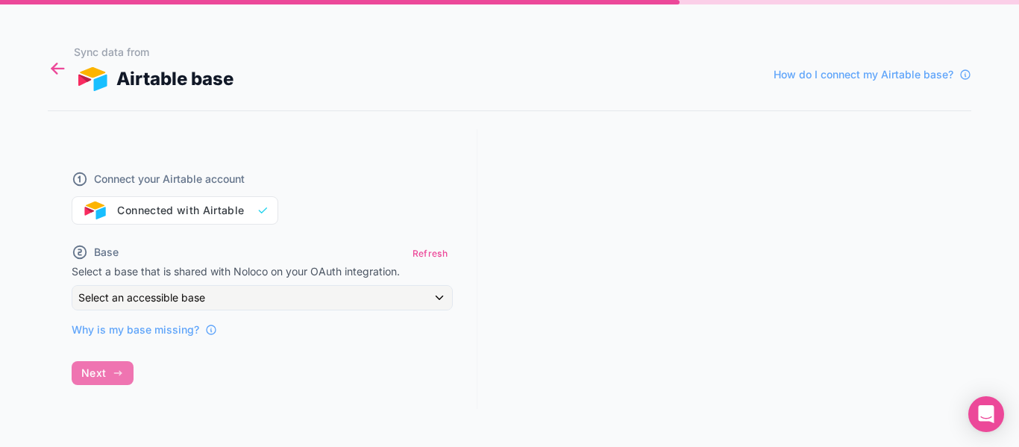
click at [51, 71] on icon at bounding box center [58, 68] width 20 height 21
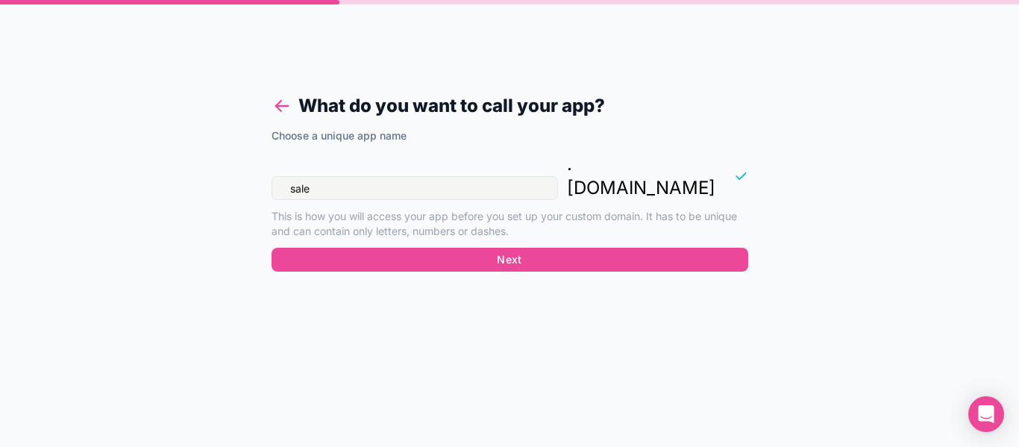
click at [275, 104] on icon at bounding box center [282, 105] width 21 height 21
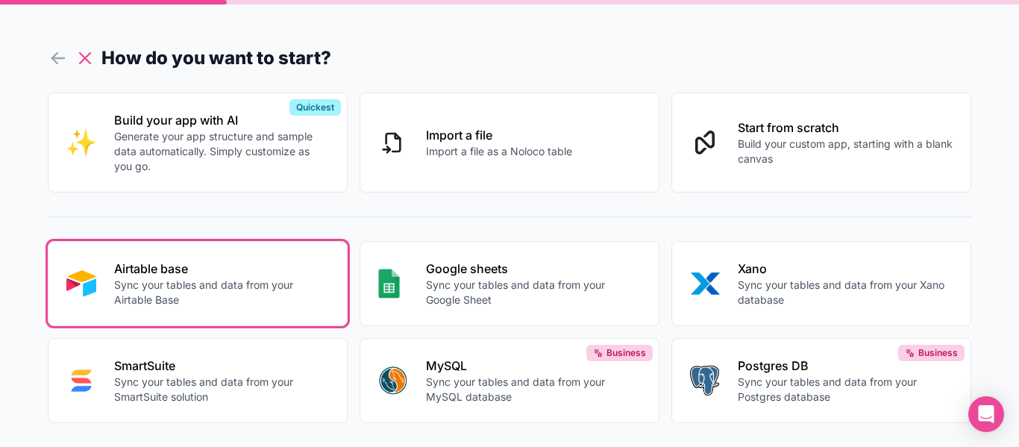
click at [89, 57] on icon at bounding box center [85, 58] width 21 height 21
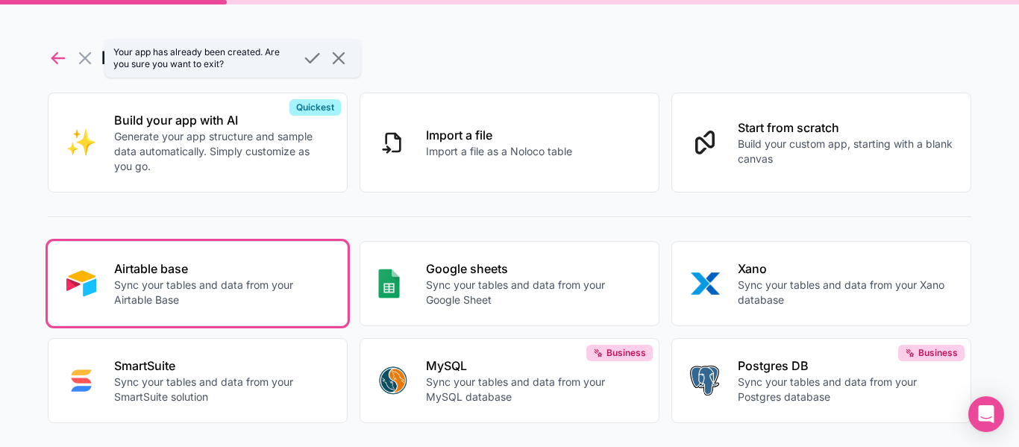
click at [55, 54] on icon at bounding box center [58, 58] width 21 height 21
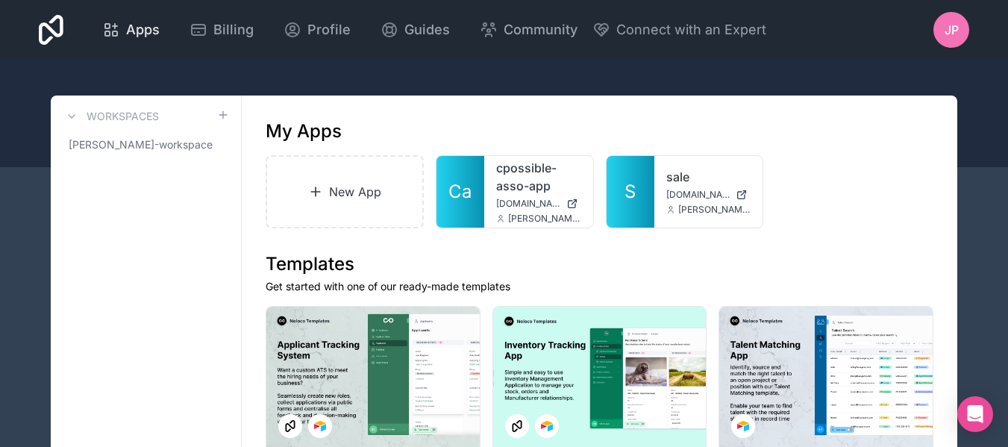
click at [144, 32] on span "Apps" at bounding box center [143, 29] width 34 height 21
click at [636, 198] on link "S" at bounding box center [630, 192] width 48 height 72
click at [426, 28] on span "Guides" at bounding box center [427, 29] width 46 height 21
click at [736, 184] on icon at bounding box center [736, 180] width 12 height 12
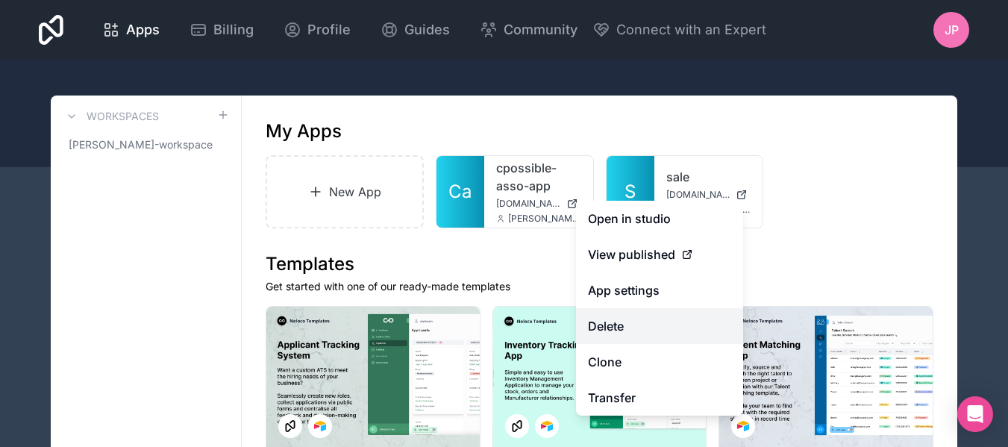
click at [641, 330] on button "Delete" at bounding box center [659, 326] width 167 height 36
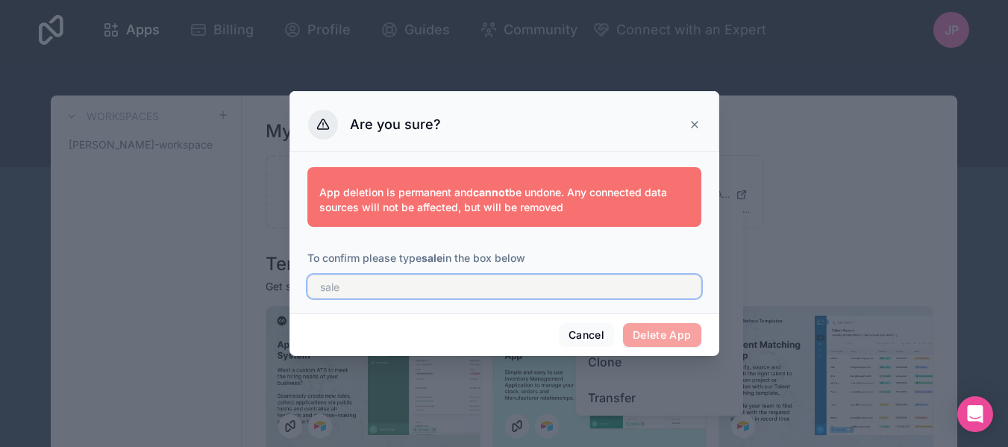
click at [555, 287] on input "text" at bounding box center [504, 287] width 394 height 24
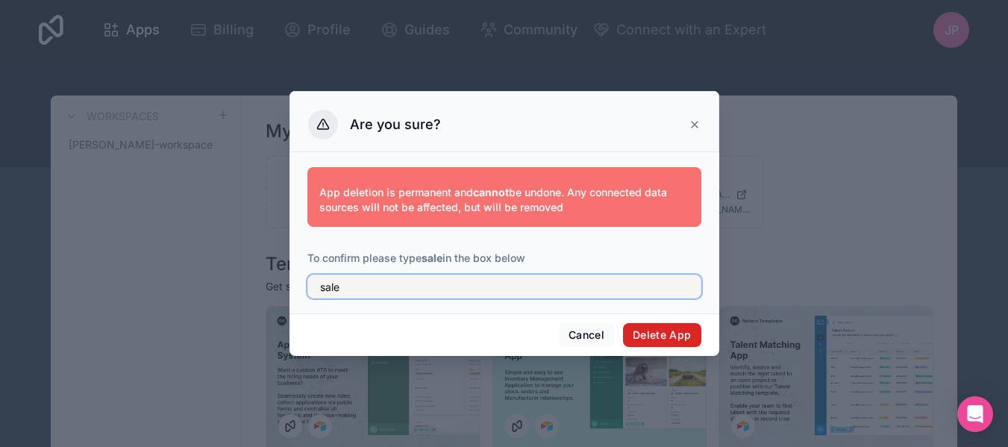
type input "sale"
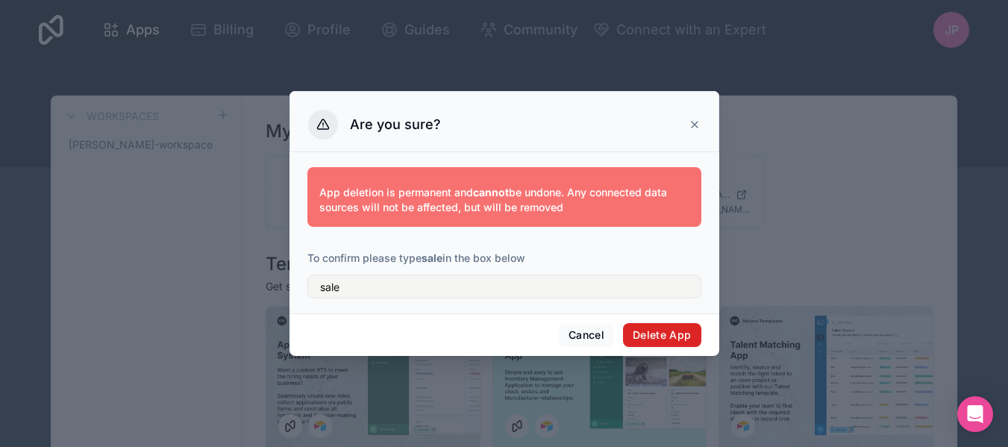
click at [661, 336] on button "Delete App" at bounding box center [662, 335] width 78 height 24
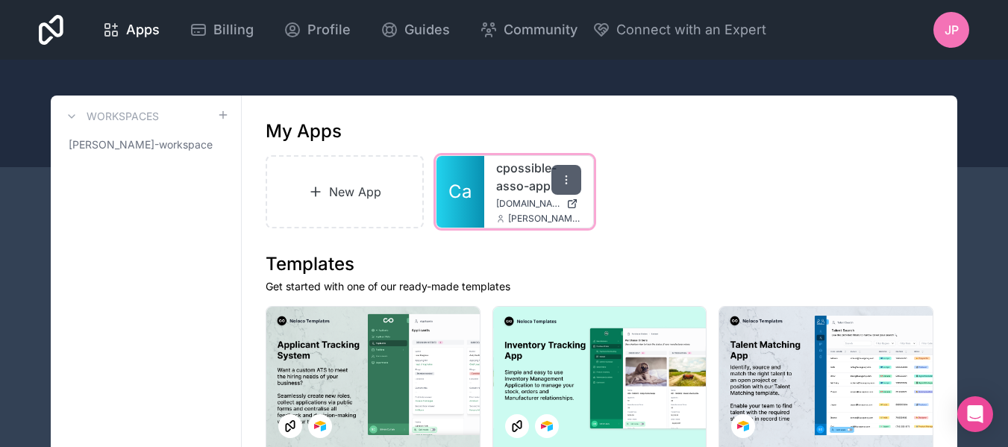
click at [571, 171] on div at bounding box center [566, 180] width 30 height 30
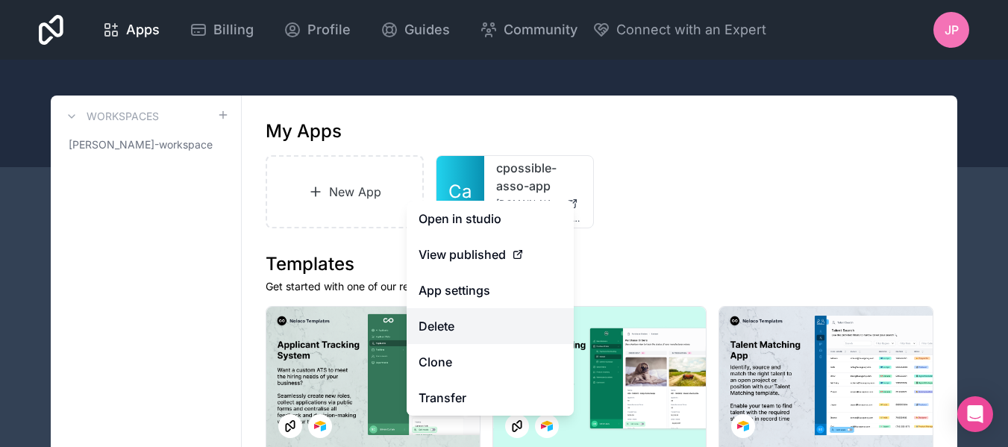
click at [476, 334] on button "Delete" at bounding box center [490, 326] width 167 height 36
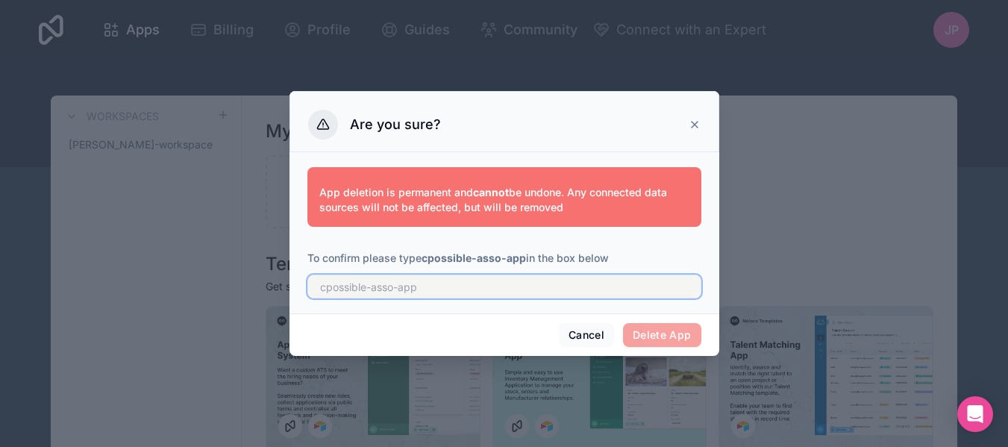
click at [482, 288] on input "text" at bounding box center [504, 287] width 394 height 24
type input "cpossible-asso-app"
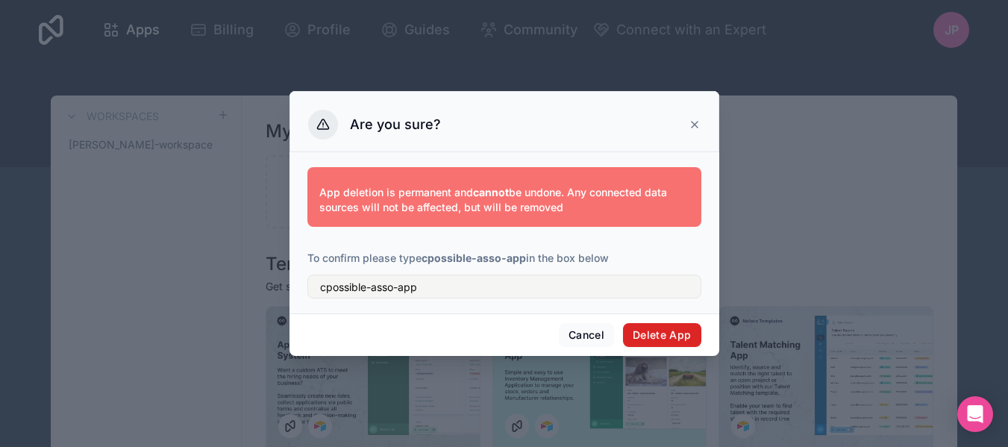
click at [665, 337] on button "Delete App" at bounding box center [662, 335] width 78 height 24
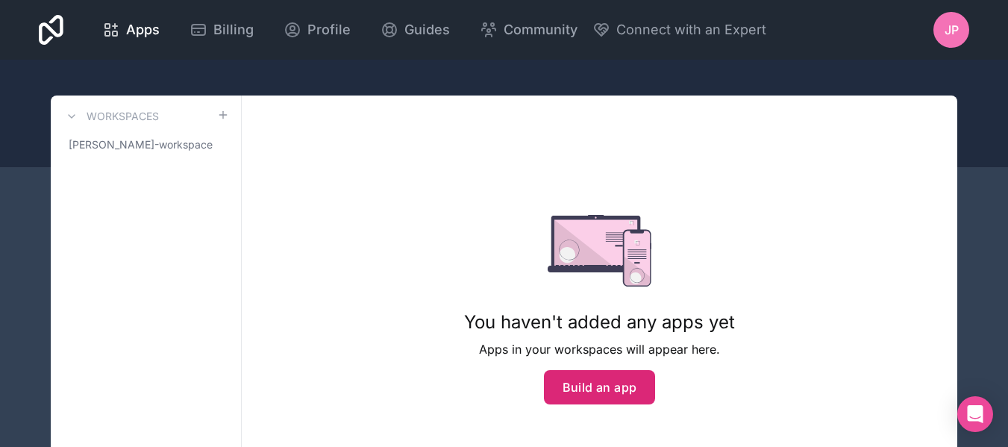
click at [609, 382] on button "Build an app" at bounding box center [600, 387] width 112 height 34
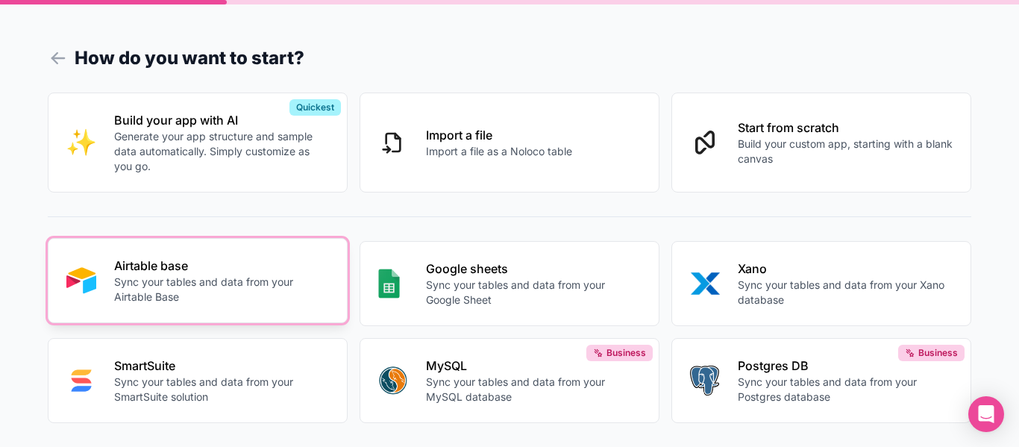
click at [201, 265] on p "Airtable base" at bounding box center [221, 266] width 215 height 18
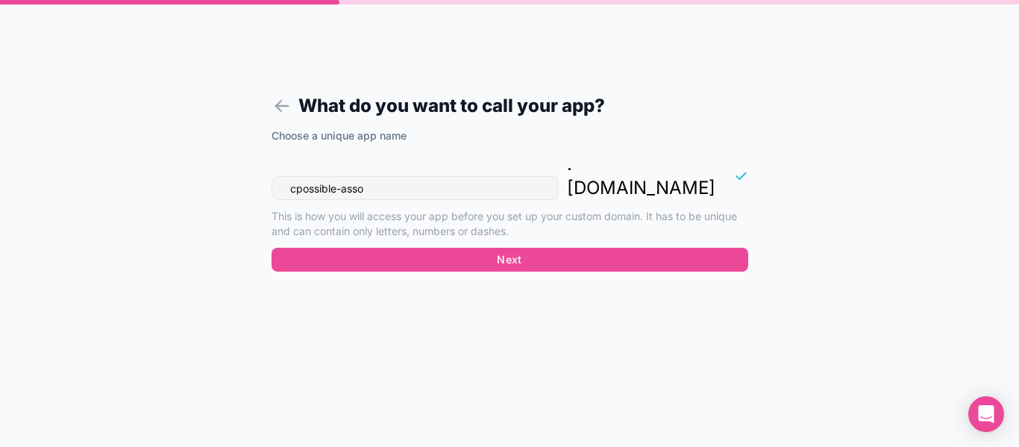
drag, startPoint x: 386, startPoint y: 158, endPoint x: 249, endPoint y: 156, distance: 136.5
click at [249, 156] on form "What do you want to call your app? Choose a unique app name cpossible-asso . no…" at bounding box center [510, 241] width 572 height 411
click at [323, 176] on input "cpossible-asso" at bounding box center [415, 188] width 286 height 24
drag, startPoint x: 377, startPoint y: 166, endPoint x: 269, endPoint y: 167, distance: 107.4
click at [269, 167] on form "What do you want to call your app? Choose a unique app name cpossible-asso . no…" at bounding box center [510, 241] width 572 height 411
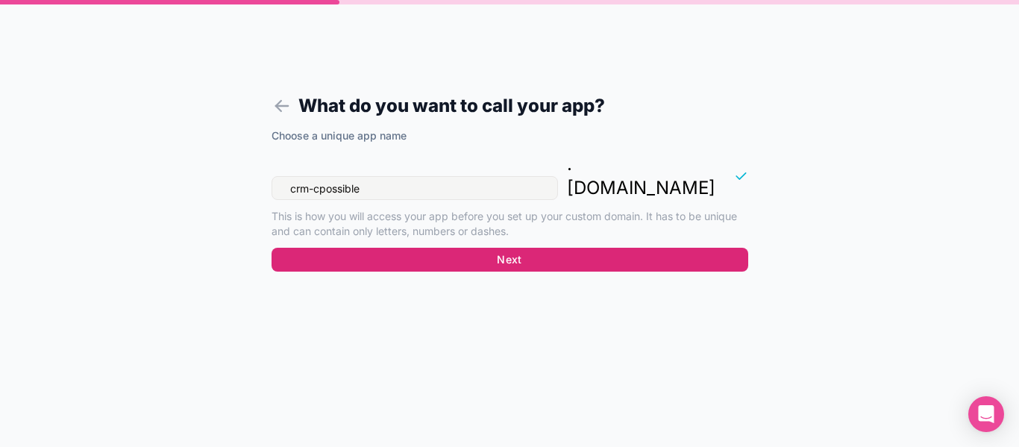
type input "crm-cpossible"
click at [439, 248] on button "Next" at bounding box center [510, 260] width 477 height 24
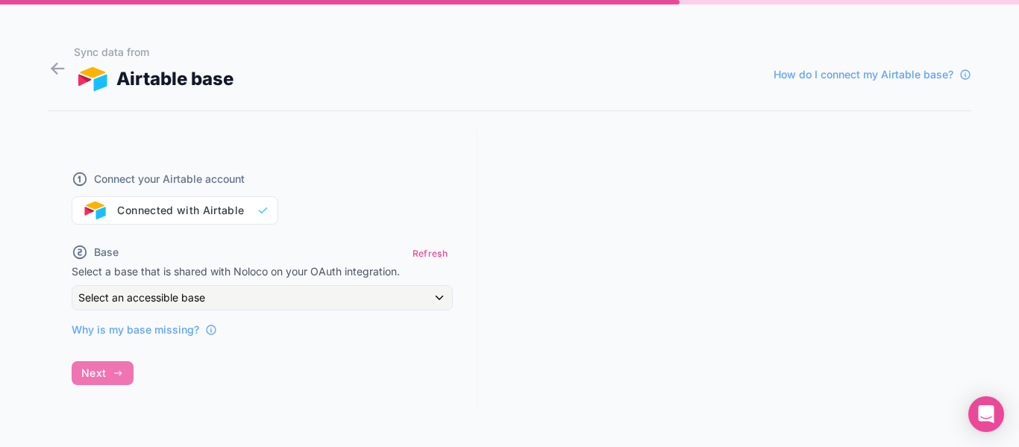
click at [195, 217] on div "Connect your Airtable account Connected with Airtable" at bounding box center [262, 189] width 381 height 72
click at [195, 214] on div "Connect your Airtable account Connected with Airtable" at bounding box center [262, 189] width 381 height 72
click at [143, 183] on span "Connect your Airtable account" at bounding box center [169, 179] width 151 height 15
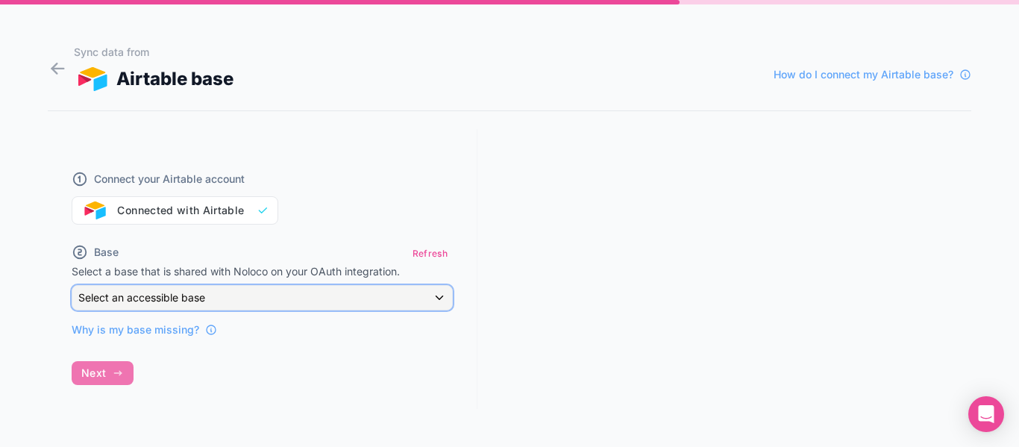
click at [137, 298] on span "Select an accessible base" at bounding box center [141, 297] width 127 height 13
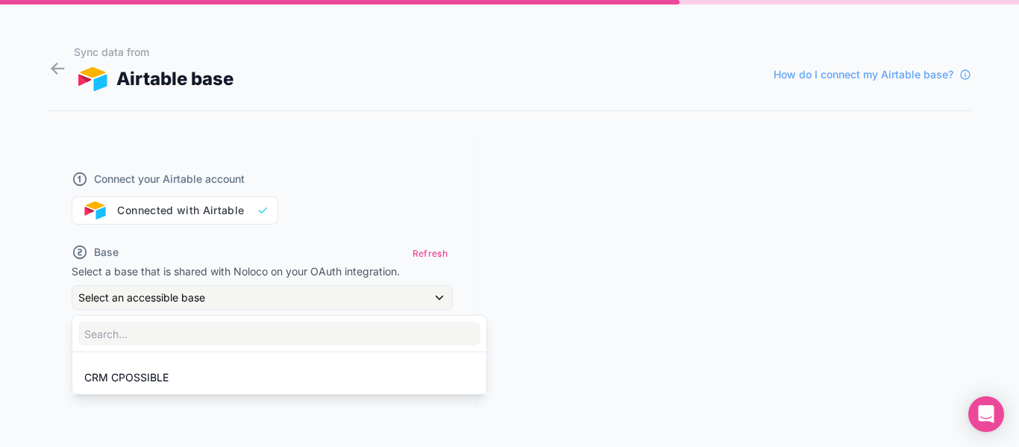
click at [427, 252] on div at bounding box center [509, 223] width 1019 height 447
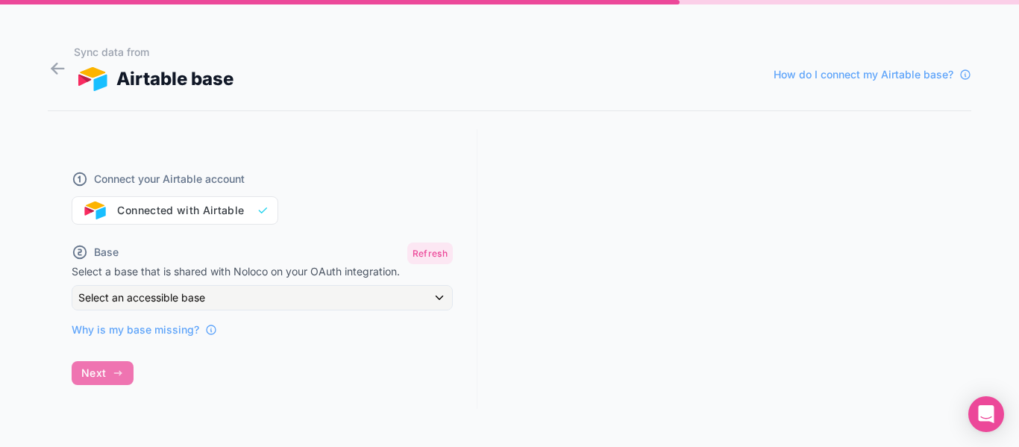
click at [427, 252] on button "Refresh" at bounding box center [430, 253] width 46 height 22
click at [154, 330] on span "Why is my base missing?" at bounding box center [136, 329] width 128 height 15
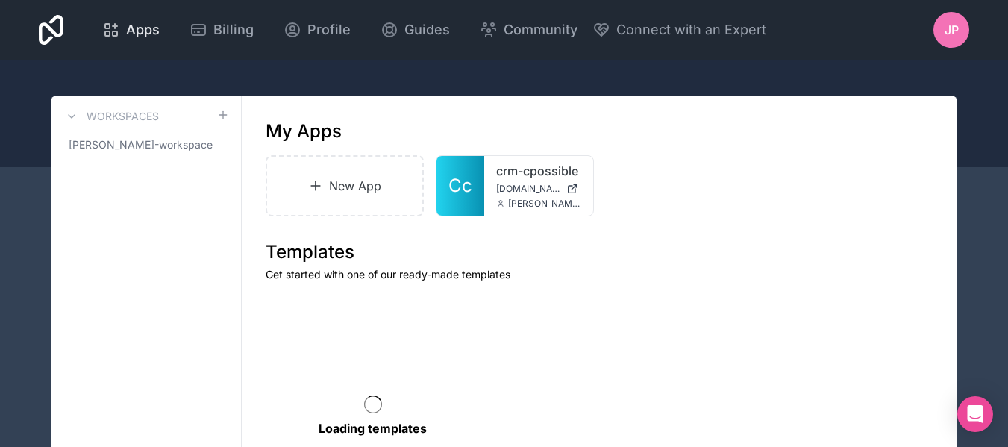
click at [119, 31] on icon at bounding box center [111, 30] width 18 height 18
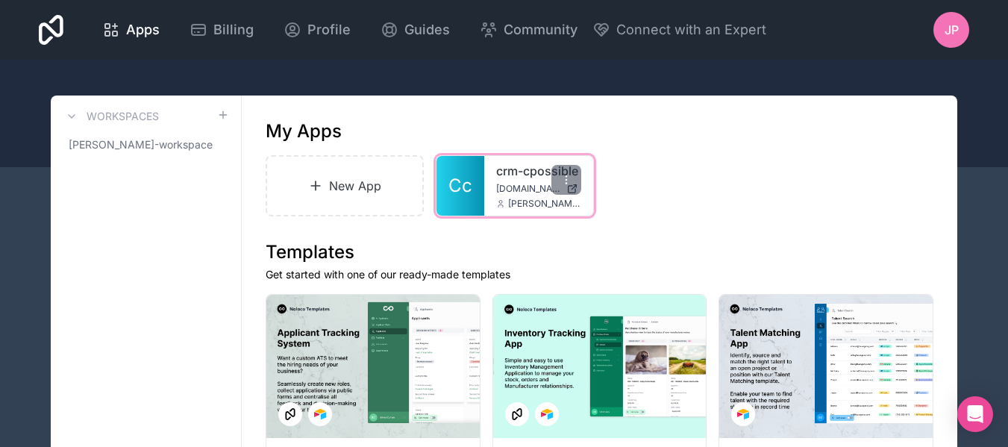
click at [512, 182] on div "crm-cpossible crm-cpossible.noloco.co j.pradel@cpossible-asso.fr" at bounding box center [538, 186] width 109 height 60
click at [513, 190] on span "crm-cpossible.noloco.co" at bounding box center [528, 189] width 64 height 12
click at [568, 181] on icon at bounding box center [566, 180] width 12 height 12
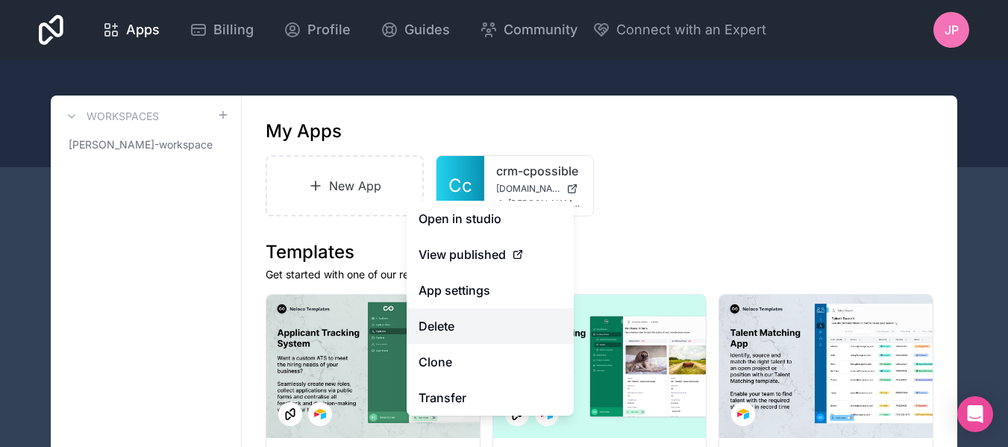
click at [463, 333] on button "Delete" at bounding box center [490, 326] width 167 height 36
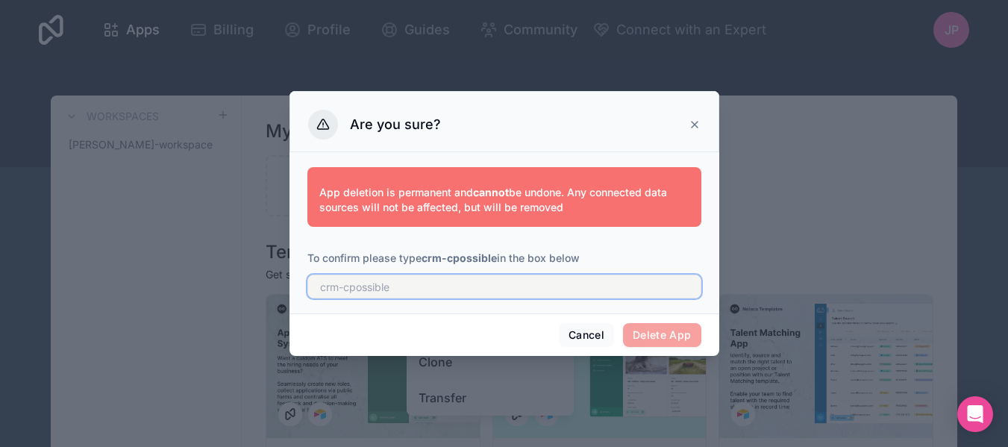
click at [468, 294] on input "text" at bounding box center [504, 287] width 394 height 24
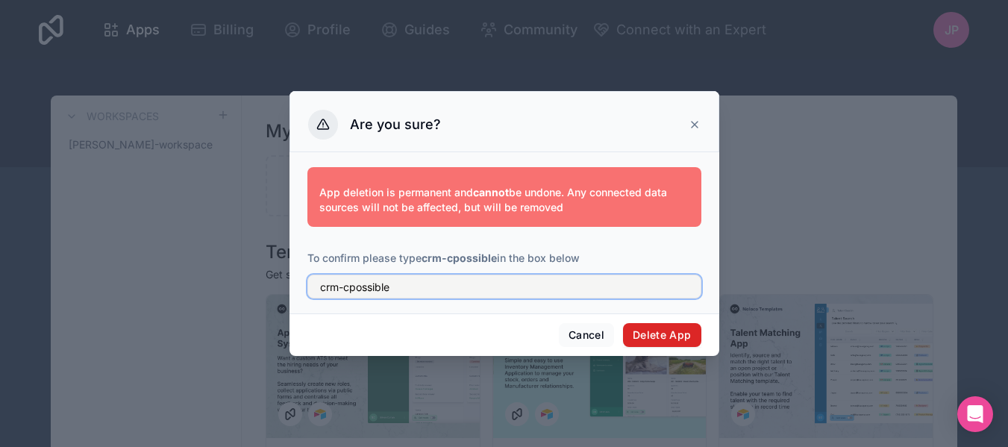
type input "crm-cpossible"
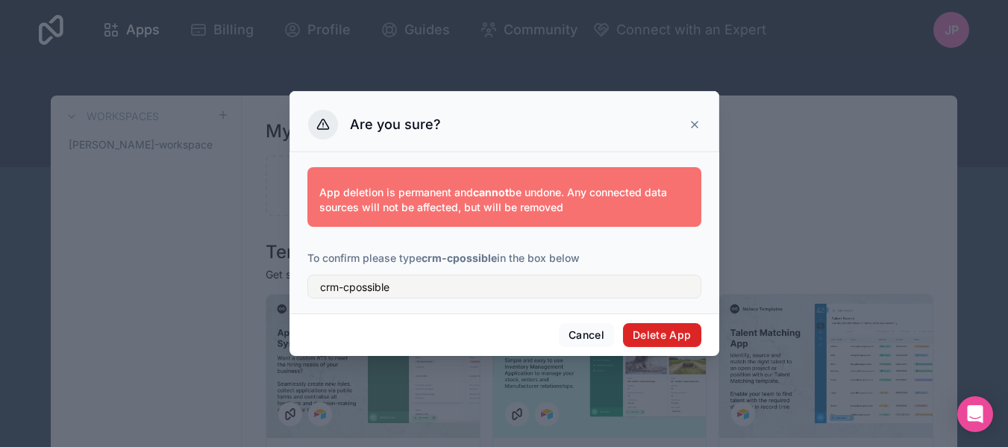
click at [660, 332] on button "Delete App" at bounding box center [662, 335] width 78 height 24
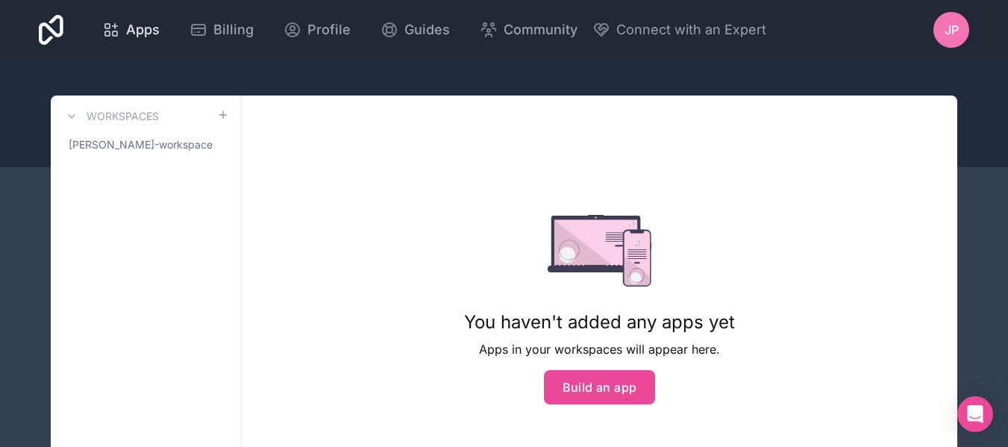
click at [120, 28] on div "Apps" at bounding box center [130, 29] width 57 height 21
click at [122, 120] on h3 "Workspaces" at bounding box center [123, 116] width 72 height 15
click at [602, 392] on button "Build an app" at bounding box center [600, 387] width 112 height 34
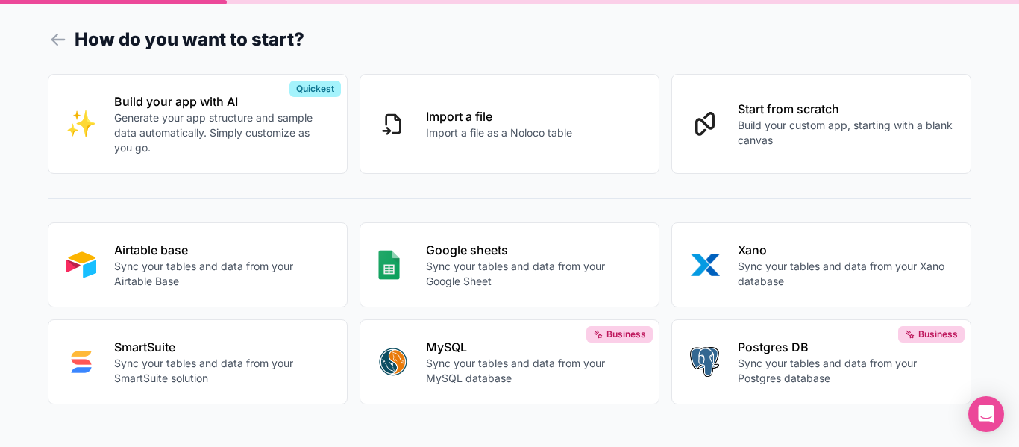
scroll to position [24, 0]
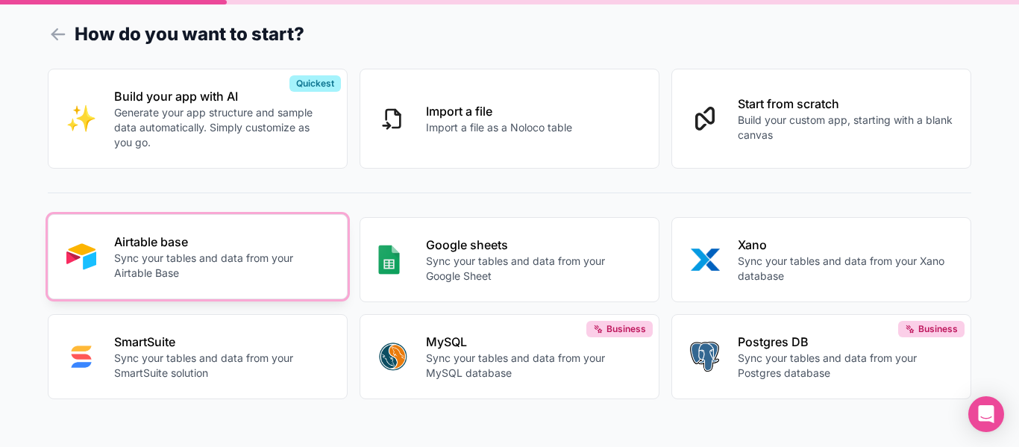
click at [242, 259] on p "Sync your tables and data from your Airtable Base" at bounding box center [221, 266] width 215 height 30
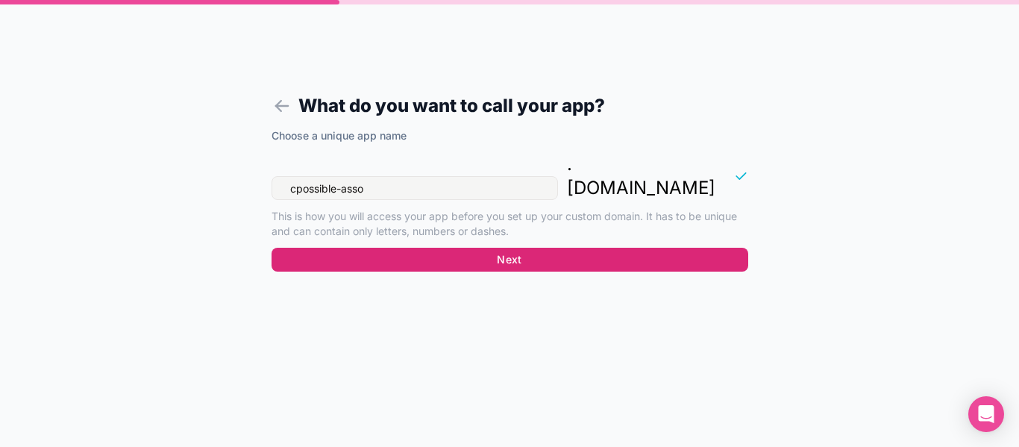
click at [494, 248] on button "Next" at bounding box center [510, 260] width 477 height 24
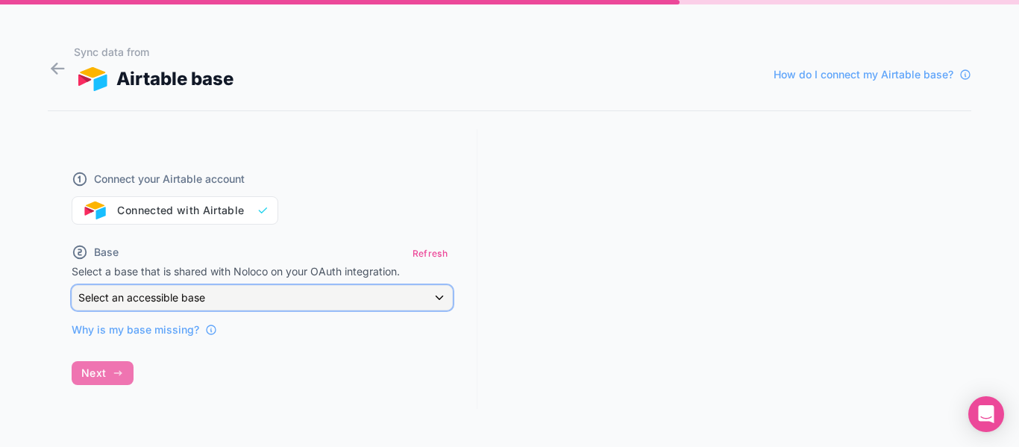
click at [223, 296] on div "Select an accessible base" at bounding box center [262, 298] width 380 height 24
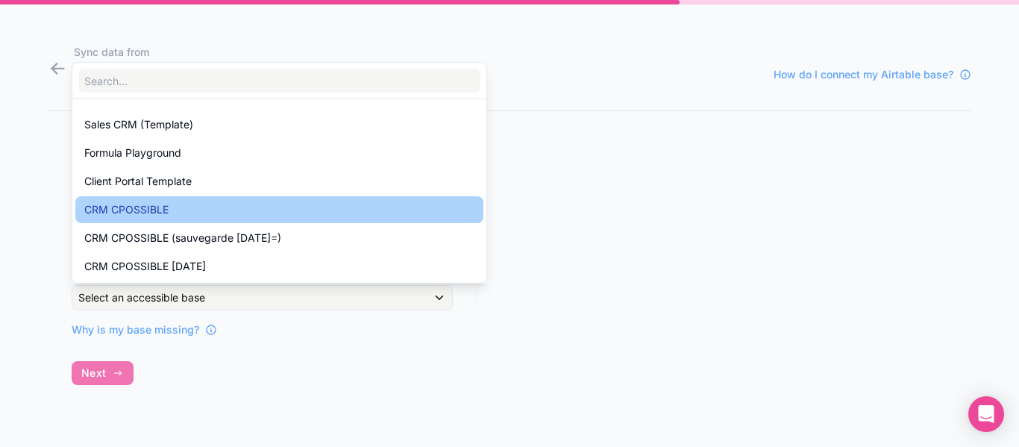
click at [176, 209] on div "CRM CPOSSIBLE" at bounding box center [279, 210] width 390 height 18
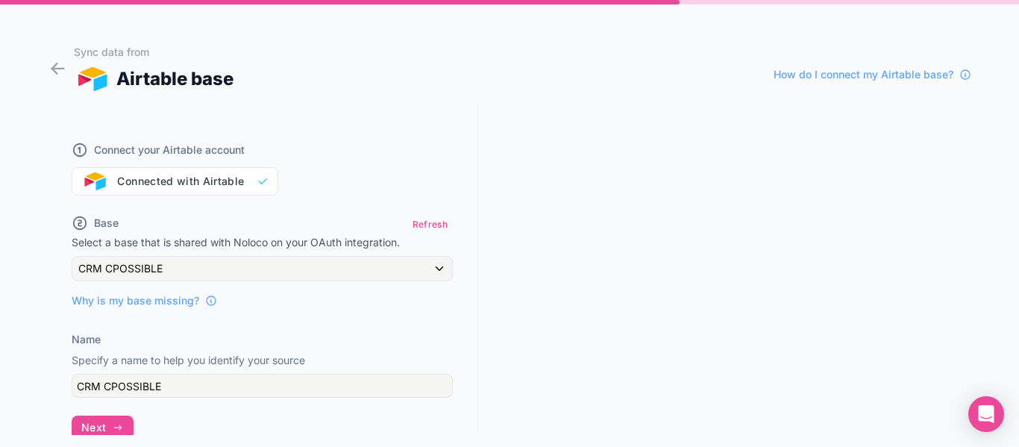
scroll to position [57, 0]
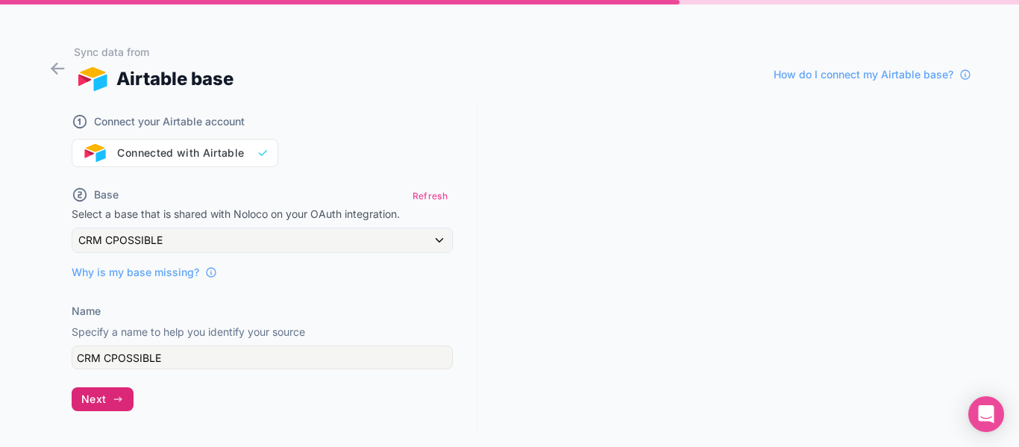
click at [101, 405] on span "Next" at bounding box center [93, 398] width 25 height 13
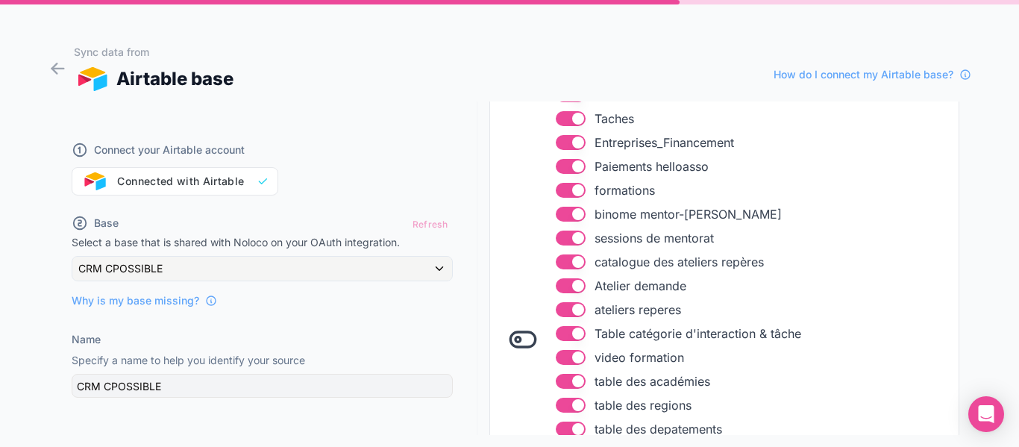
scroll to position [499, 0]
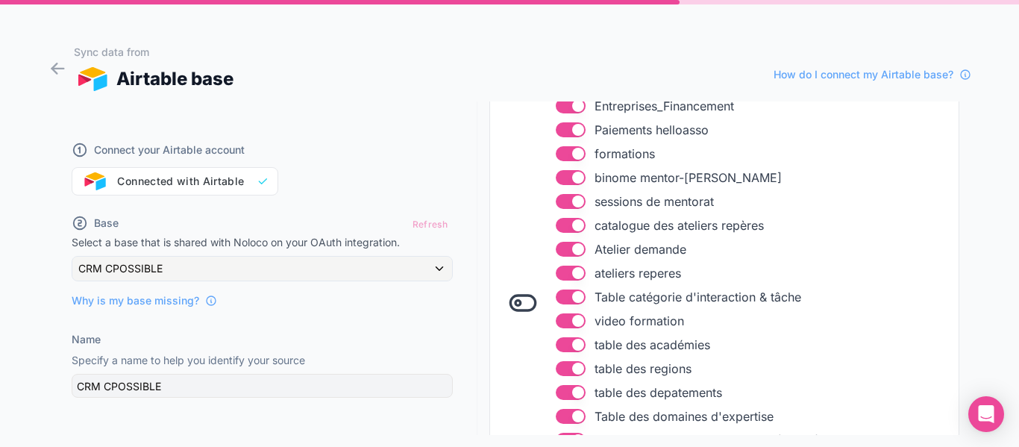
click at [525, 314] on icon at bounding box center [523, 303] width 30 height 30
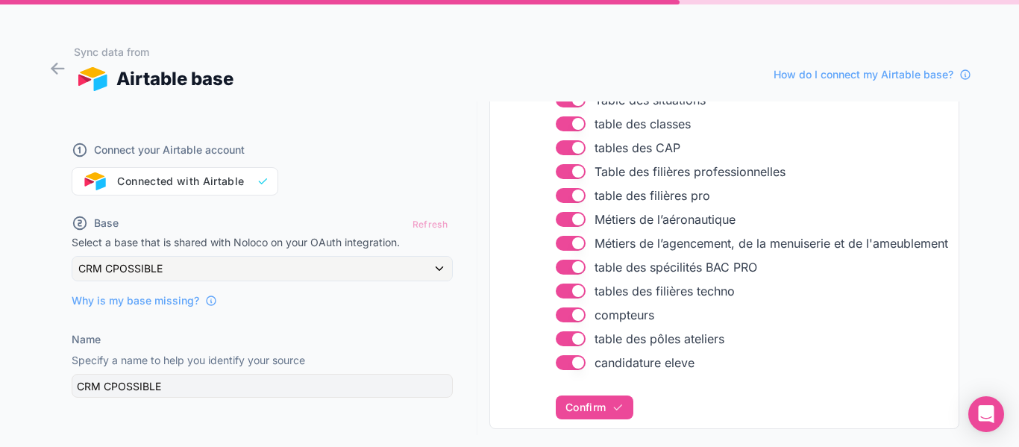
scroll to position [947, 0]
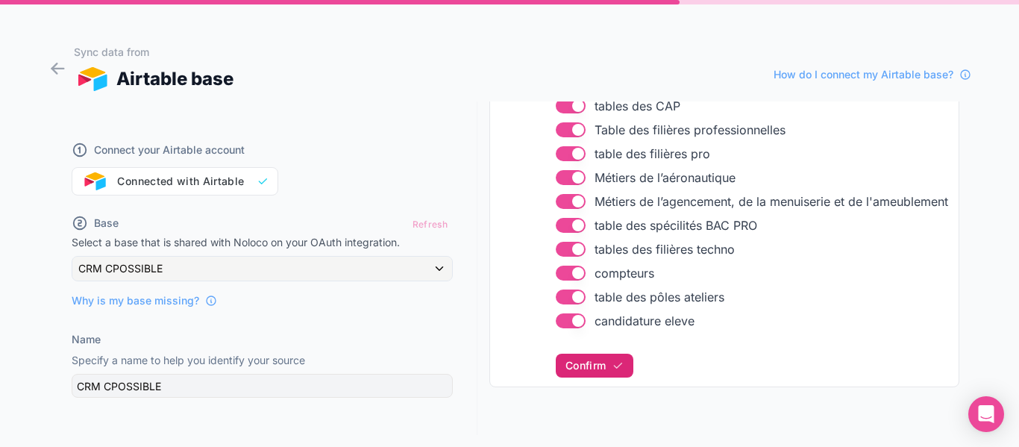
click at [597, 367] on span "Confirm" at bounding box center [585, 365] width 40 height 13
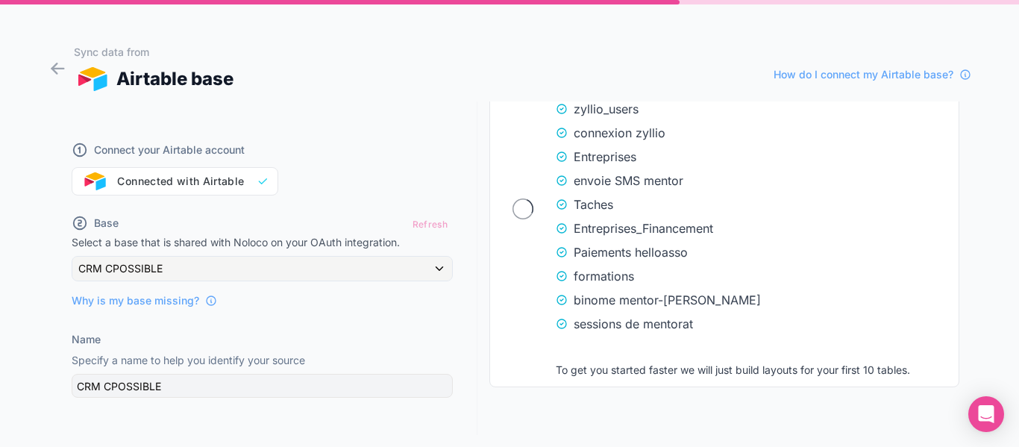
scroll to position [1617, 0]
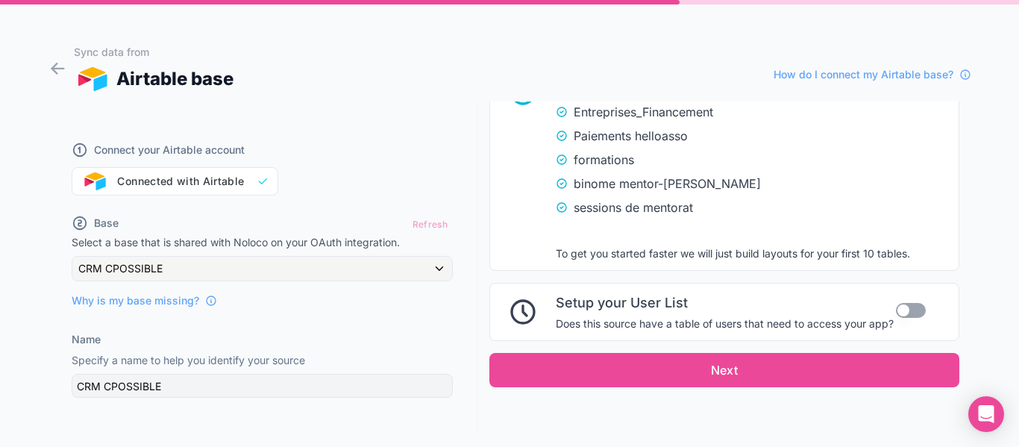
click at [896, 305] on button "Use setting" at bounding box center [911, 310] width 30 height 15
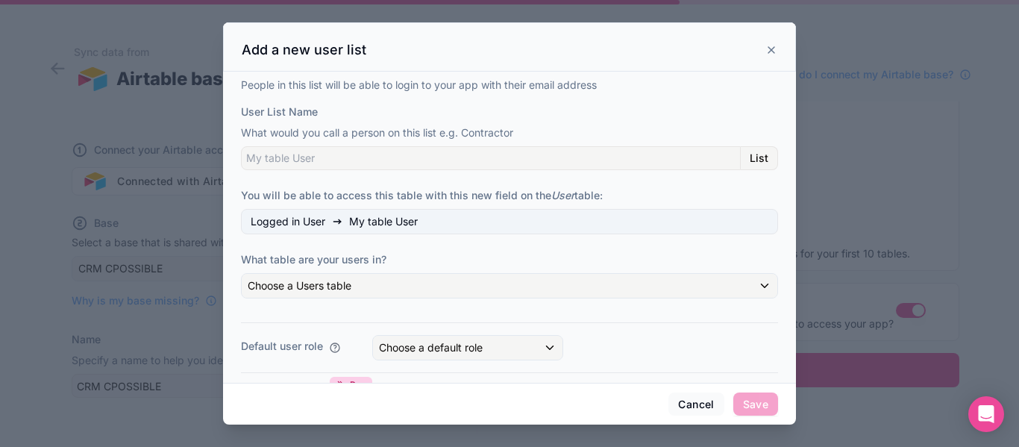
click at [436, 219] on div "Logged in User My table User" at bounding box center [509, 221] width 537 height 25
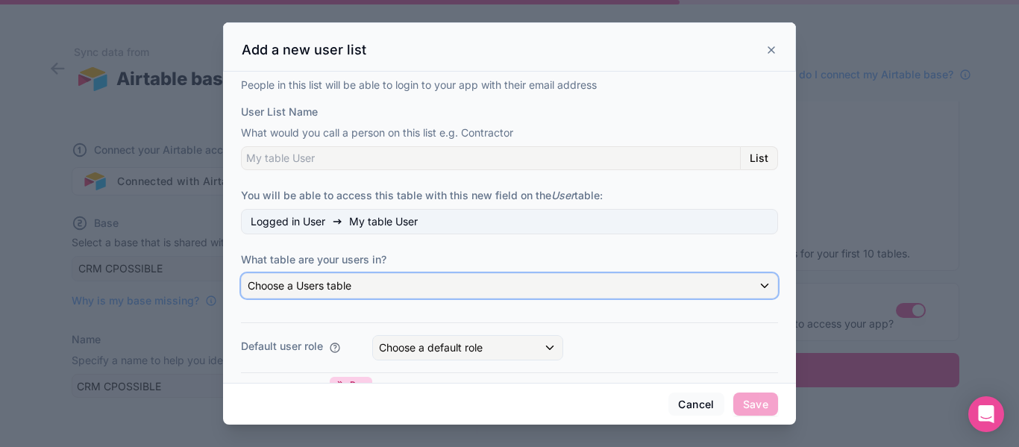
click at [401, 286] on div "Choose a Users table" at bounding box center [510, 286] width 536 height 24
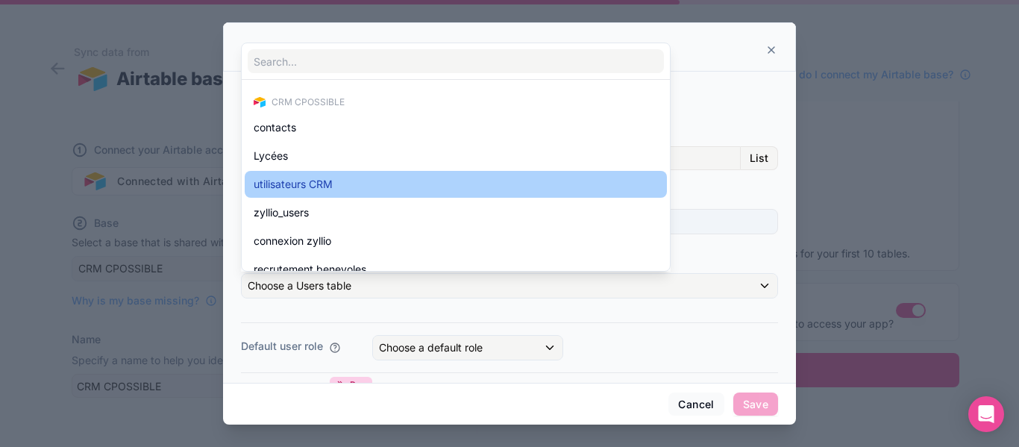
click at [354, 188] on div "utilisateurs CRM" at bounding box center [456, 184] width 404 height 18
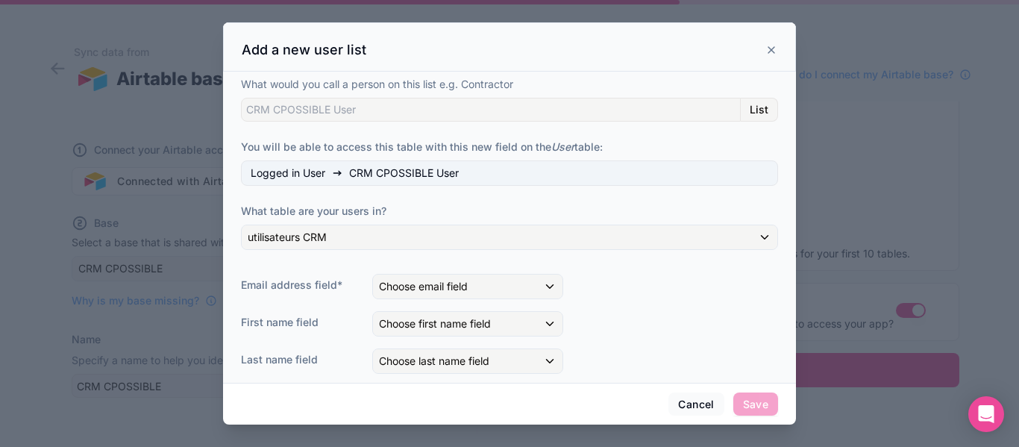
scroll to position [75, 0]
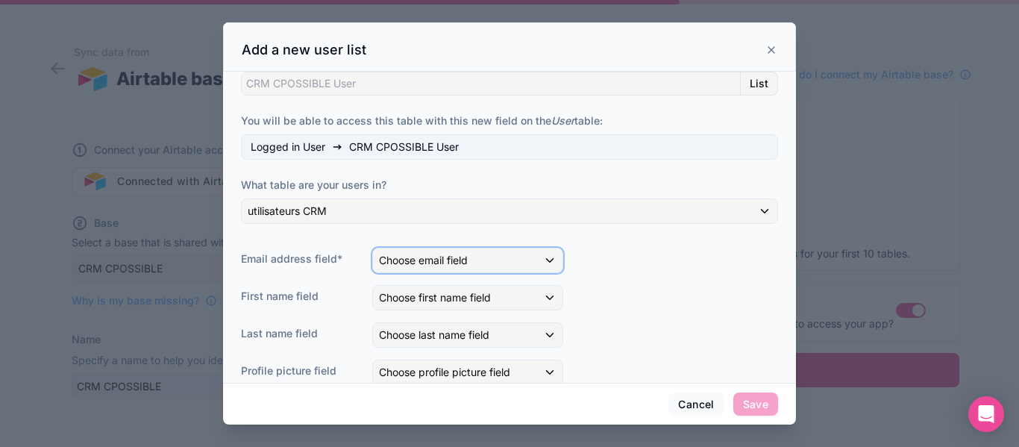
click at [442, 263] on span "Choose email field" at bounding box center [423, 260] width 89 height 13
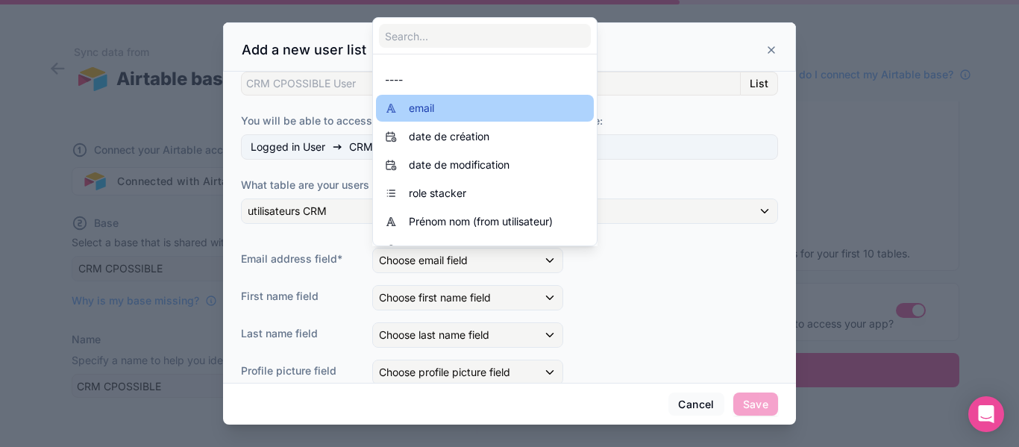
click at [430, 119] on div "email" at bounding box center [485, 108] width 218 height 27
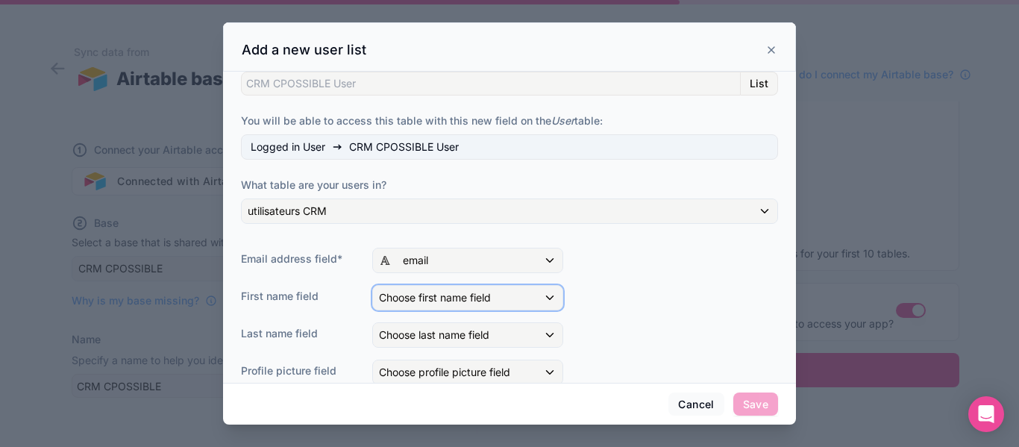
click at [423, 301] on span "Choose first name field" at bounding box center [435, 297] width 112 height 13
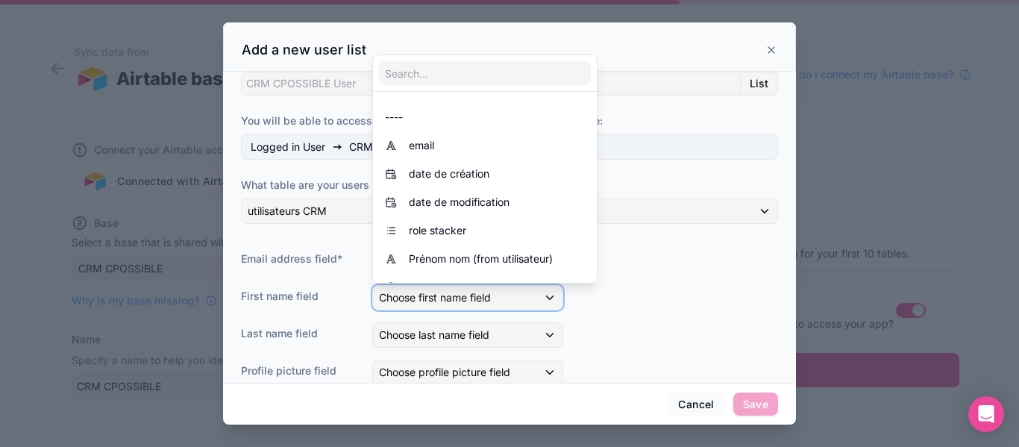
scroll to position [1617, 0]
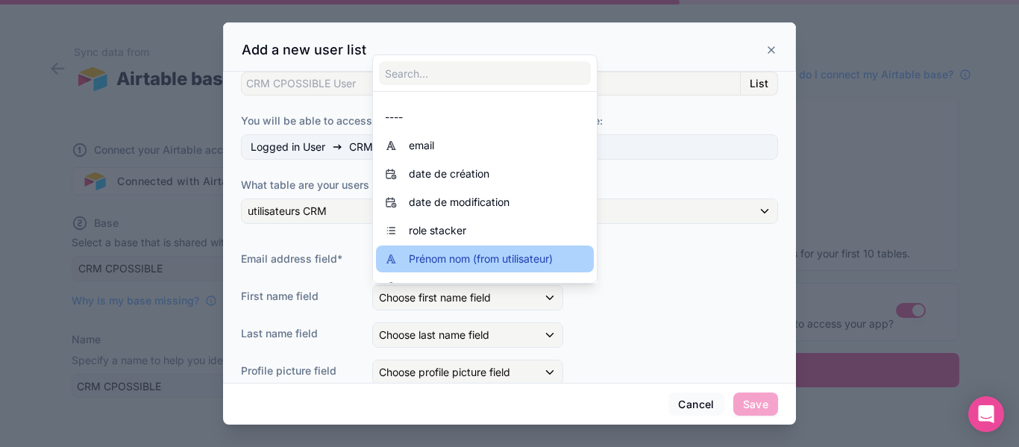
click at [447, 263] on span "Prénom nom (from utilisateur)" at bounding box center [481, 259] width 144 height 18
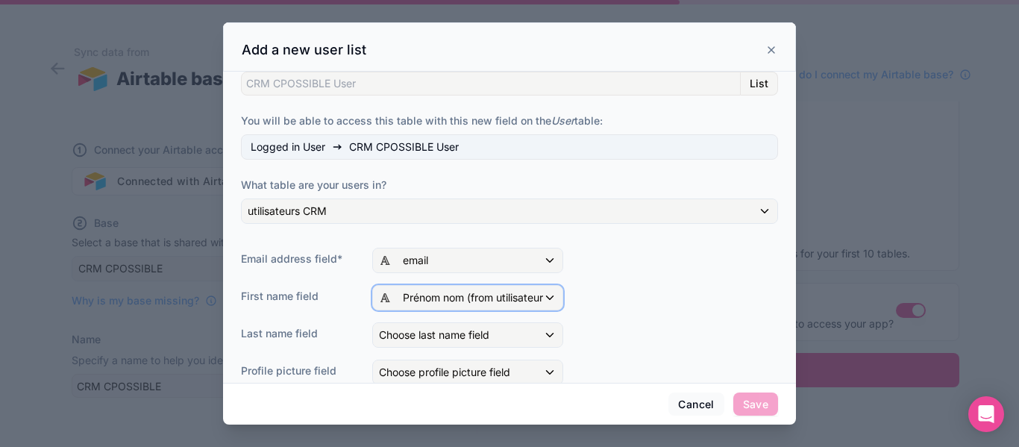
click at [419, 298] on span "Prénom nom (from utilisateur)" at bounding box center [473, 297] width 140 height 15
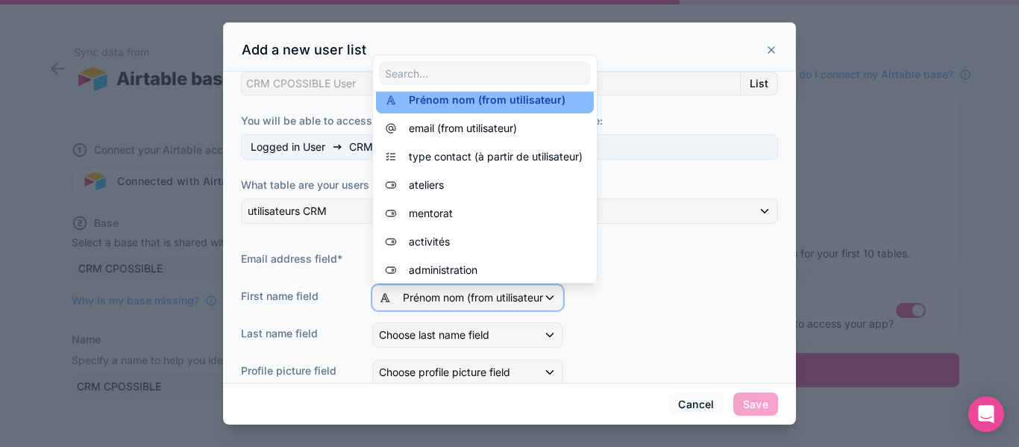
scroll to position [24, 0]
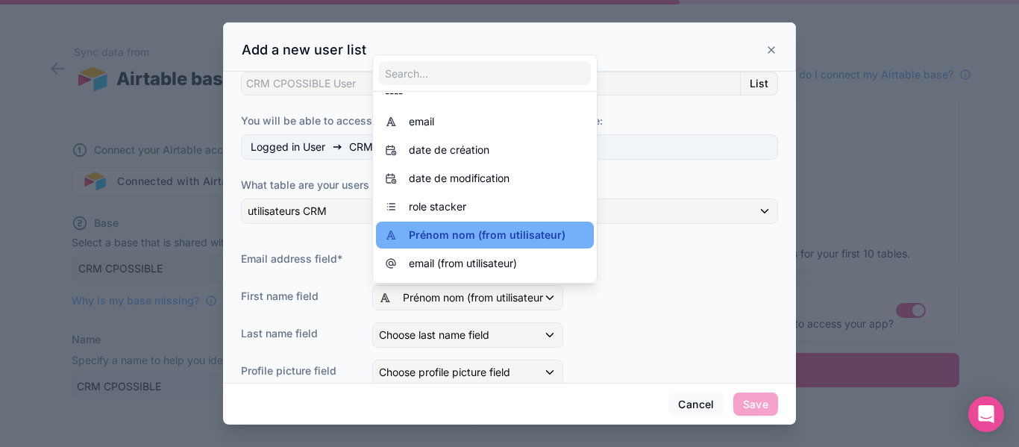
click at [477, 236] on span "Prénom nom (from utilisateur)" at bounding box center [487, 235] width 157 height 18
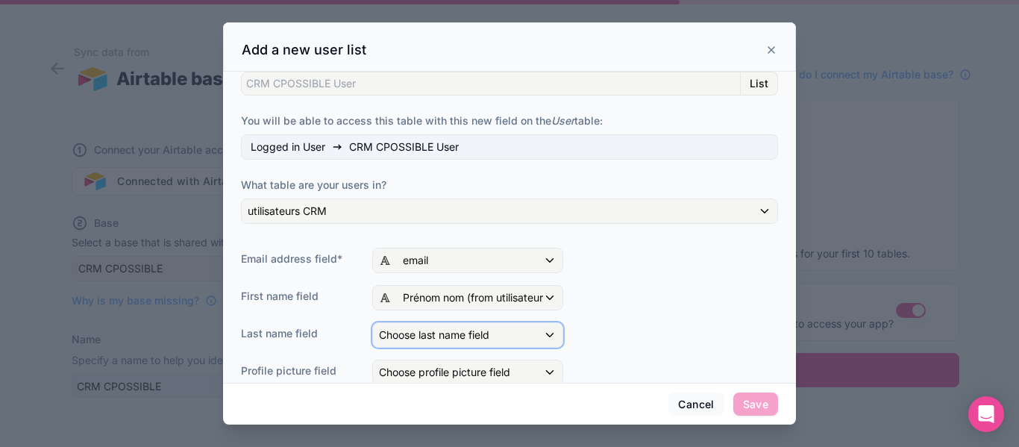
click at [451, 338] on span "Choose last name field" at bounding box center [434, 334] width 110 height 13
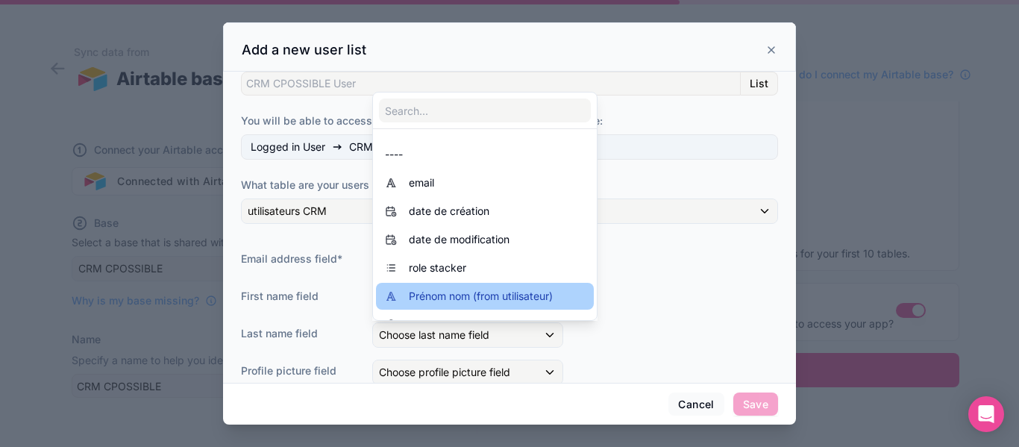
click at [448, 288] on span "Prénom nom (from utilisateur)" at bounding box center [481, 296] width 144 height 18
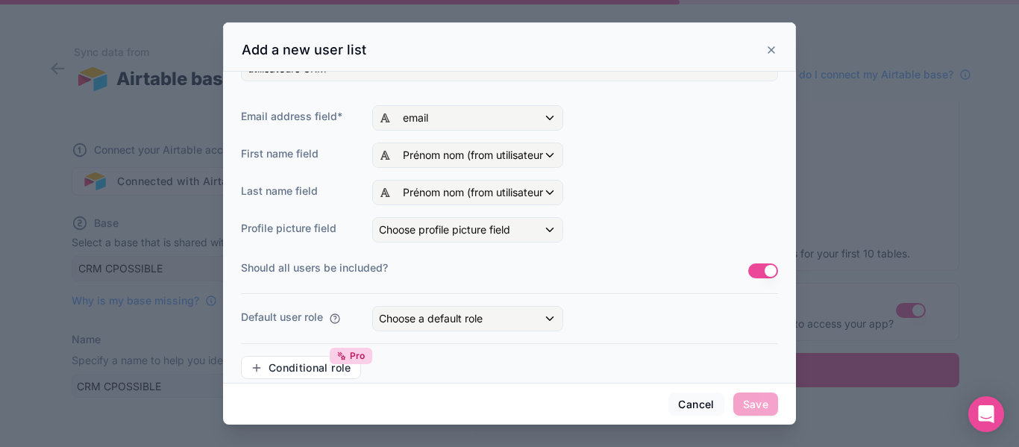
scroll to position [224, 0]
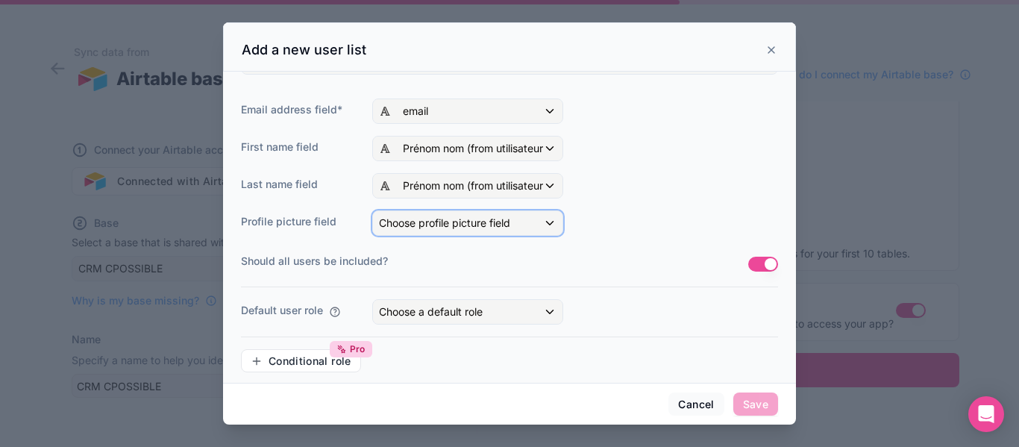
click at [425, 225] on span "Choose profile picture field" at bounding box center [444, 222] width 131 height 13
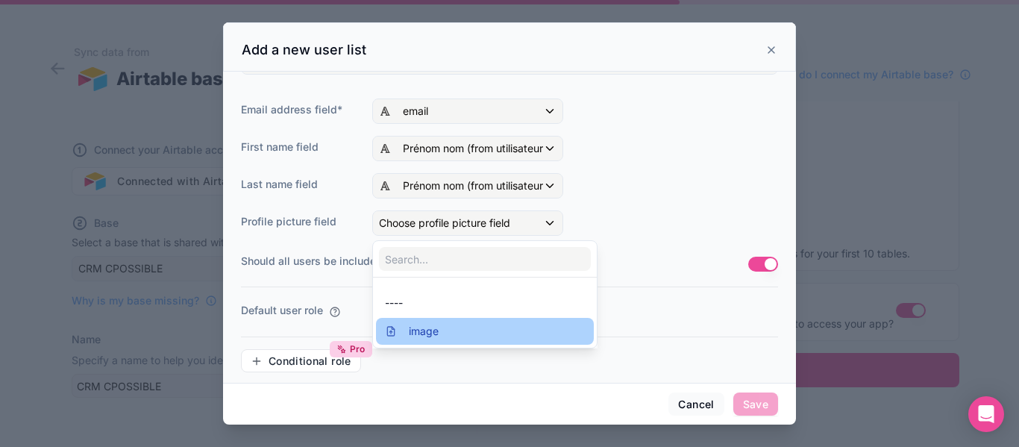
click at [427, 336] on span "image" at bounding box center [424, 331] width 30 height 18
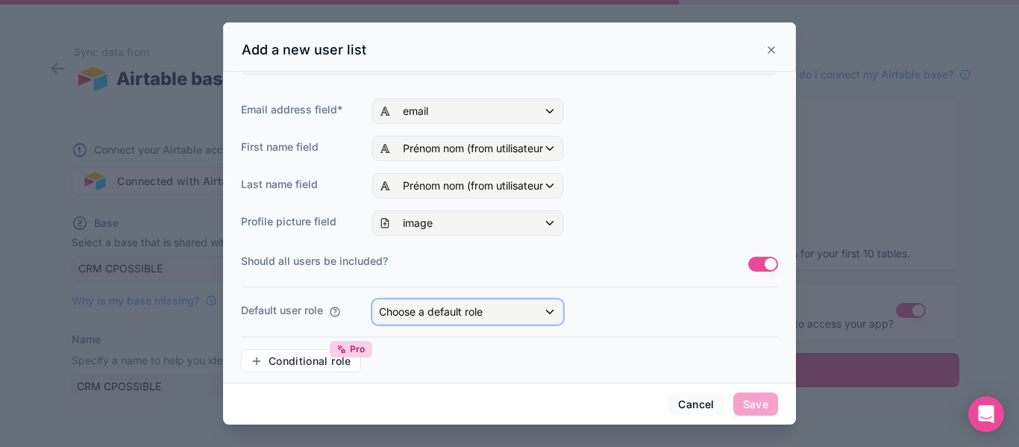
click at [495, 316] on div "Choose a default role" at bounding box center [467, 312] width 189 height 24
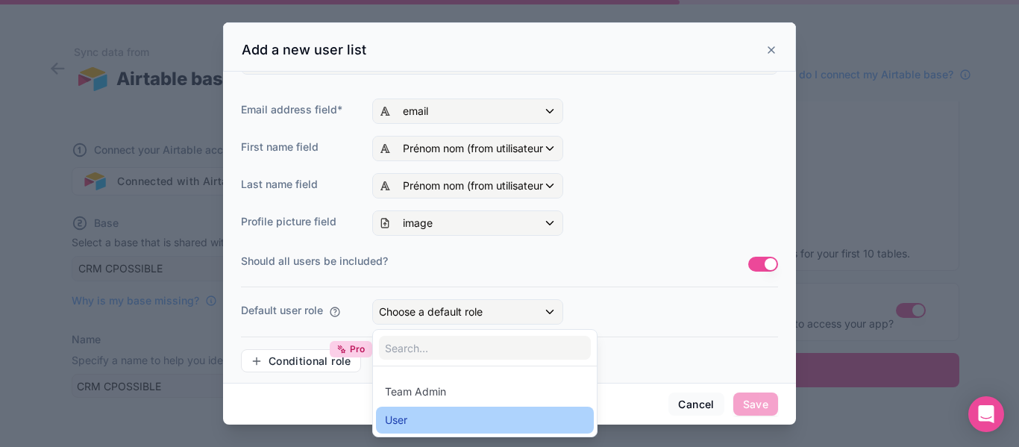
click at [407, 416] on div "User" at bounding box center [396, 420] width 22 height 18
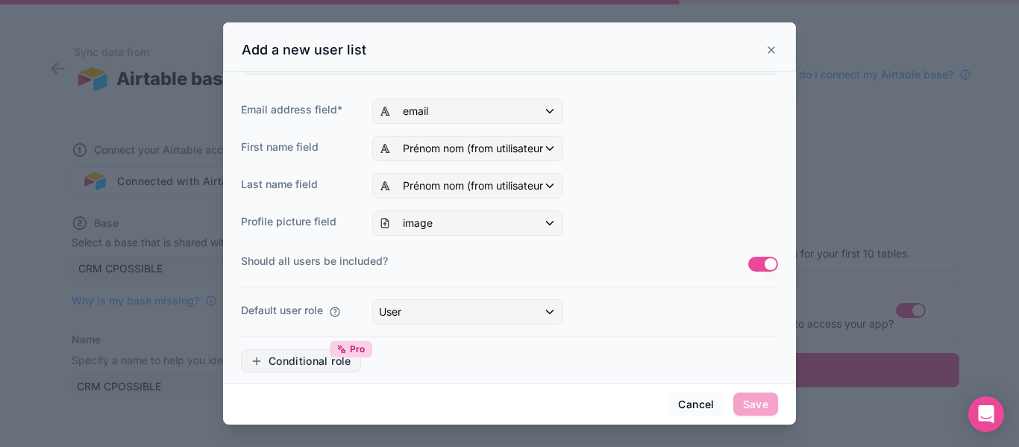
click at [289, 366] on span "Conditional role" at bounding box center [310, 360] width 83 height 13
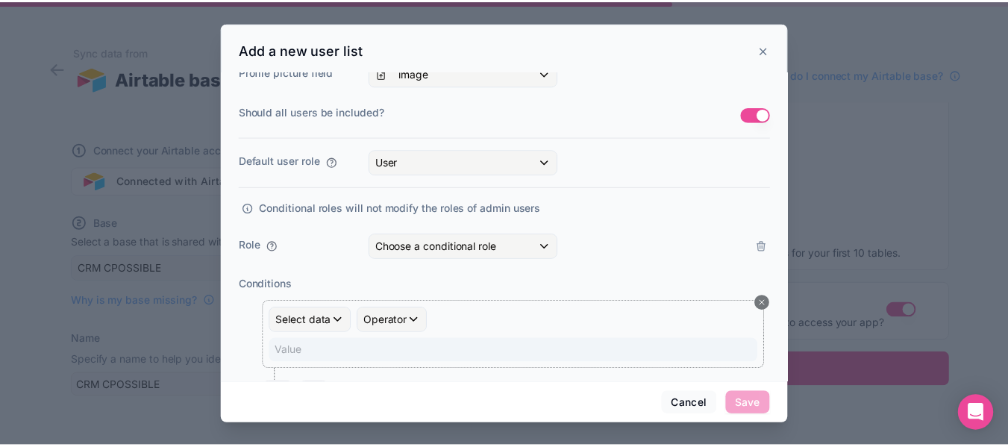
scroll to position [448, 0]
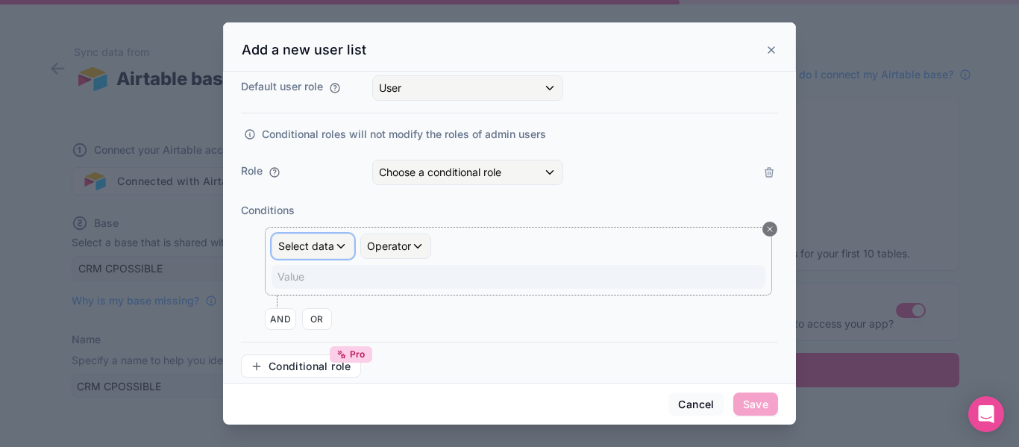
click at [333, 248] on span "Select data" at bounding box center [306, 246] width 56 height 15
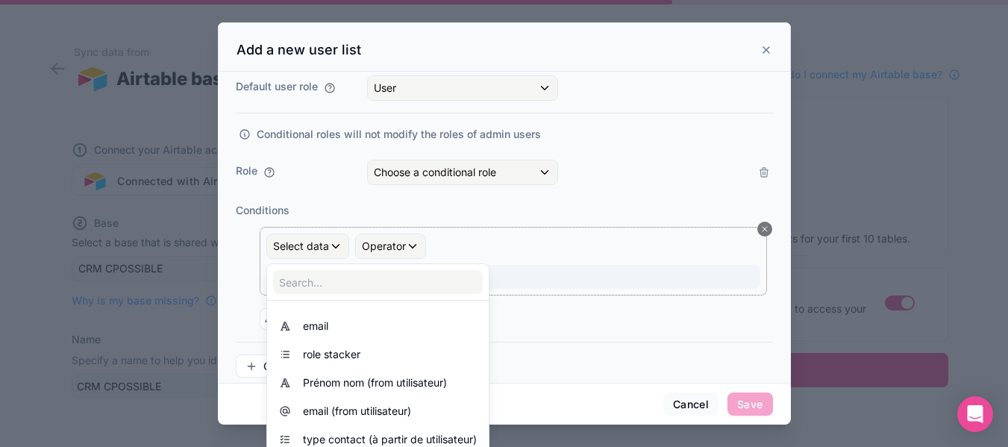
click at [333, 248] on div at bounding box center [504, 223] width 573 height 402
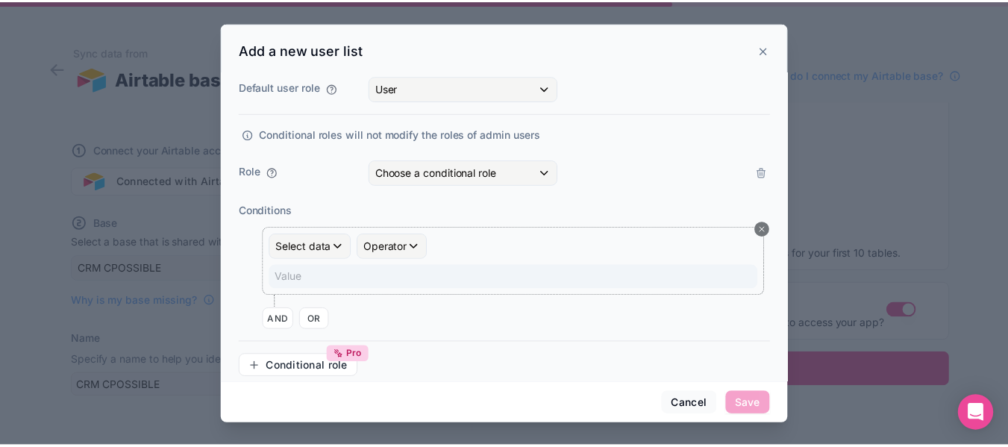
scroll to position [1617, 0]
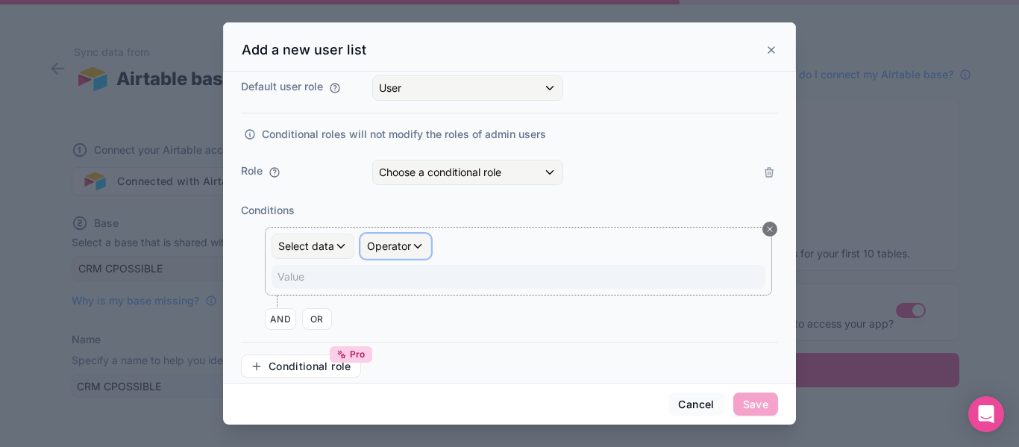
click at [406, 247] on span "Operator" at bounding box center [389, 245] width 44 height 13
click at [406, 247] on div at bounding box center [509, 223] width 573 height 402
click at [406, 247] on span "Operator" at bounding box center [389, 245] width 44 height 13
click at [344, 246] on div at bounding box center [509, 223] width 573 height 402
click at [337, 247] on div "Select data" at bounding box center [312, 246] width 81 height 24
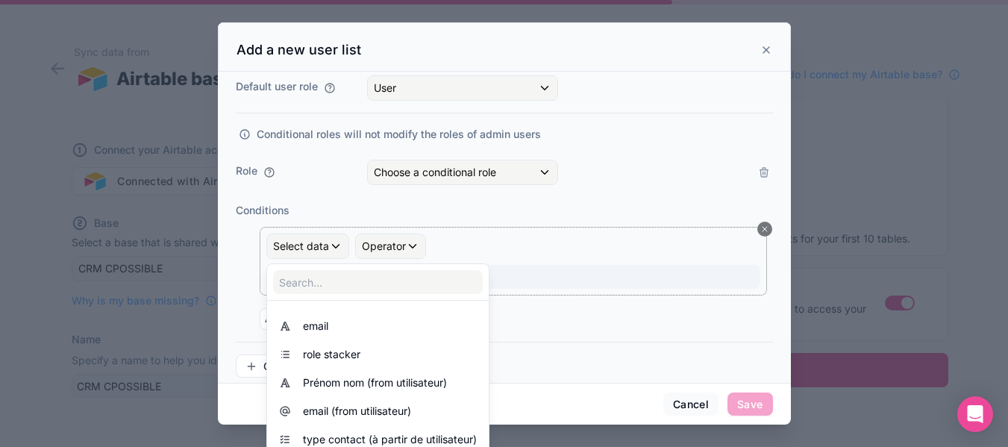
drag, startPoint x: 317, startPoint y: 331, endPoint x: 342, endPoint y: 306, distance: 35.9
click at [316, 330] on span "email" at bounding box center [315, 326] width 25 height 18
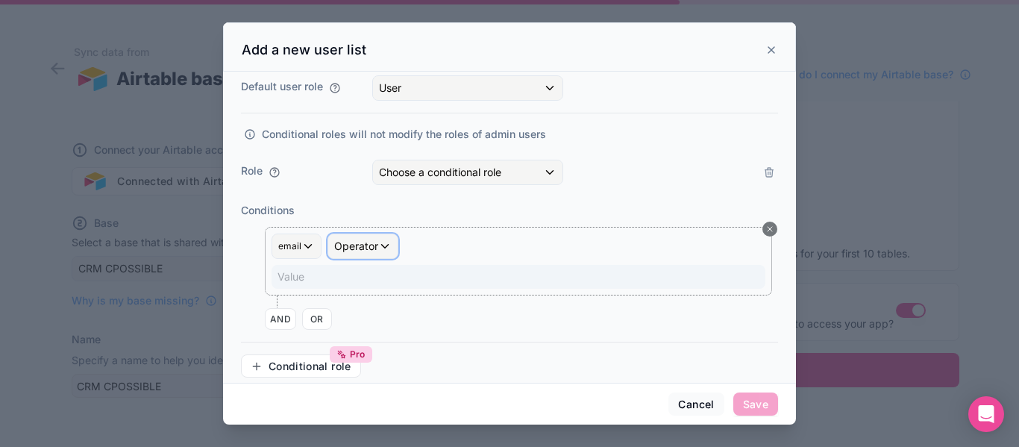
click at [374, 249] on span "Operator" at bounding box center [356, 245] width 44 height 13
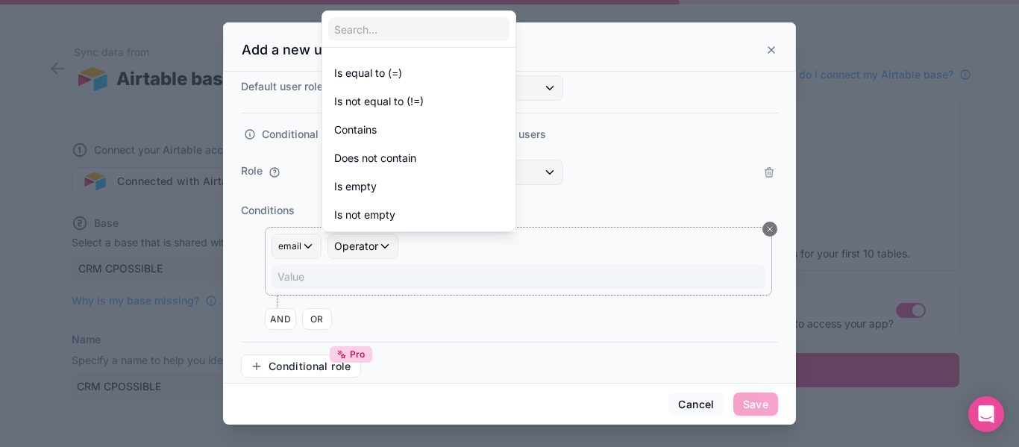
click at [419, 268] on div at bounding box center [509, 223] width 573 height 402
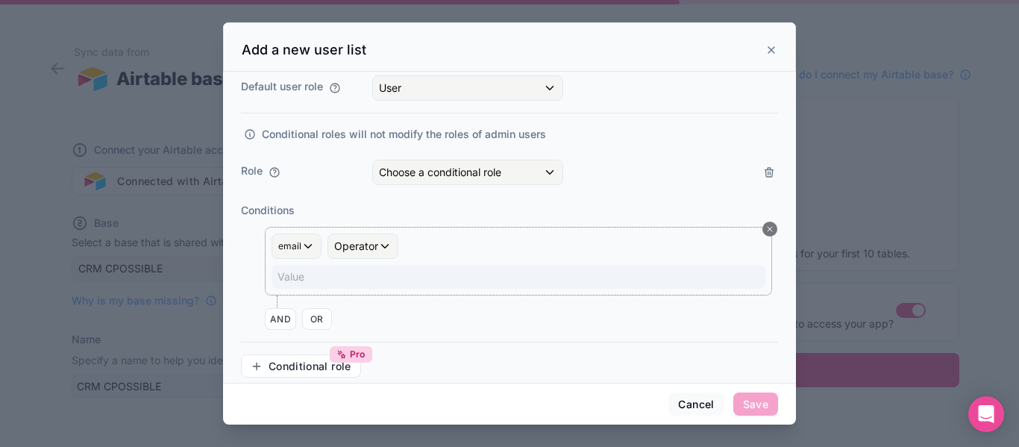
click at [765, 228] on icon at bounding box center [769, 229] width 9 height 9
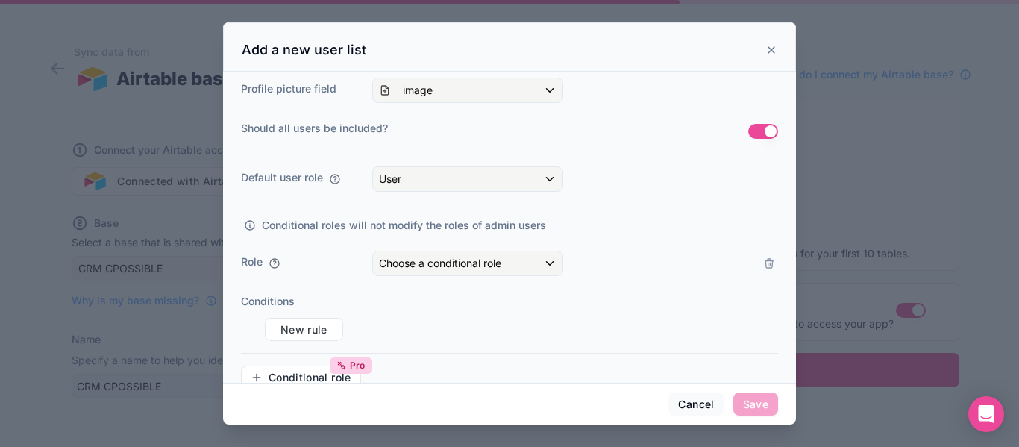
scroll to position [387, 0]
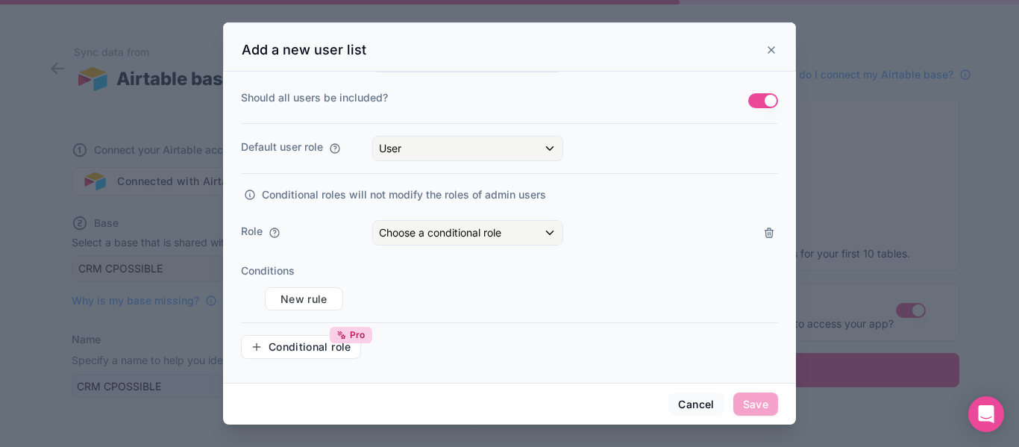
click at [763, 236] on icon at bounding box center [769, 233] width 12 height 12
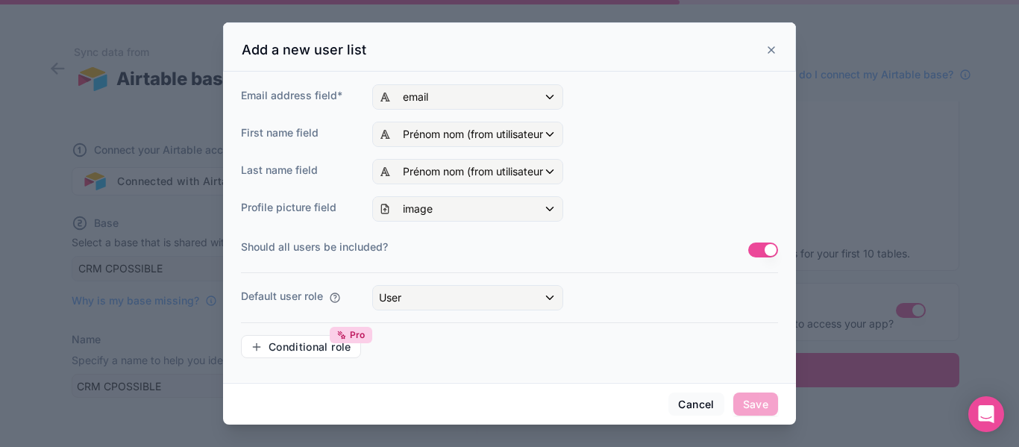
scroll to position [237, 0]
click at [748, 396] on span "Save" at bounding box center [755, 404] width 45 height 24
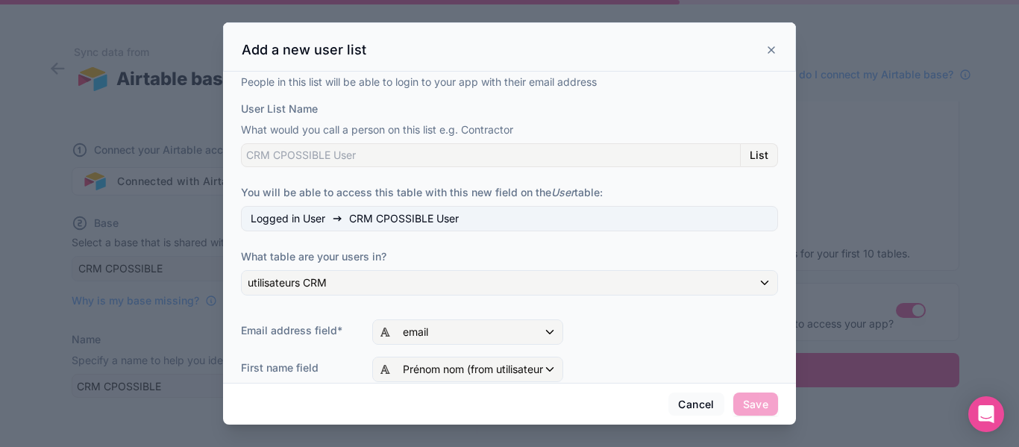
scroll to position [0, 0]
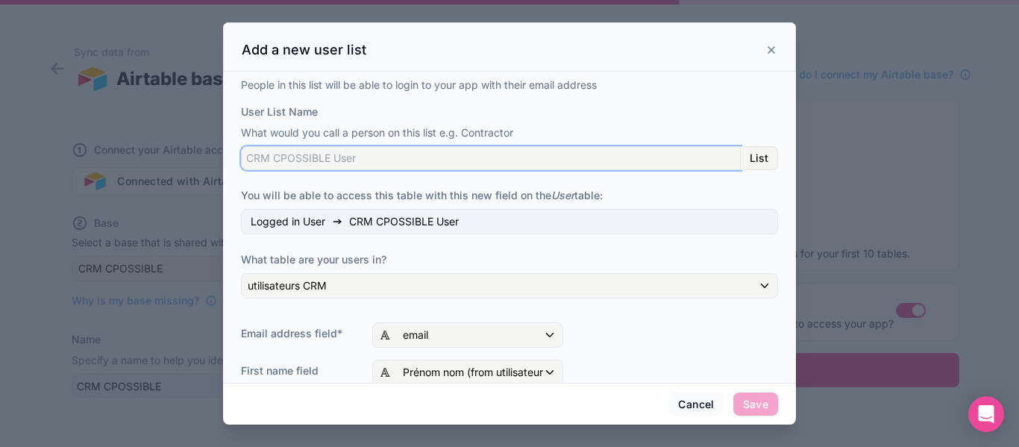
click at [379, 160] on input "User List Name" at bounding box center [491, 158] width 500 height 24
click at [306, 163] on input "User List Name" at bounding box center [491, 158] width 500 height 24
click at [371, 154] on input "User List Name" at bounding box center [491, 158] width 500 height 24
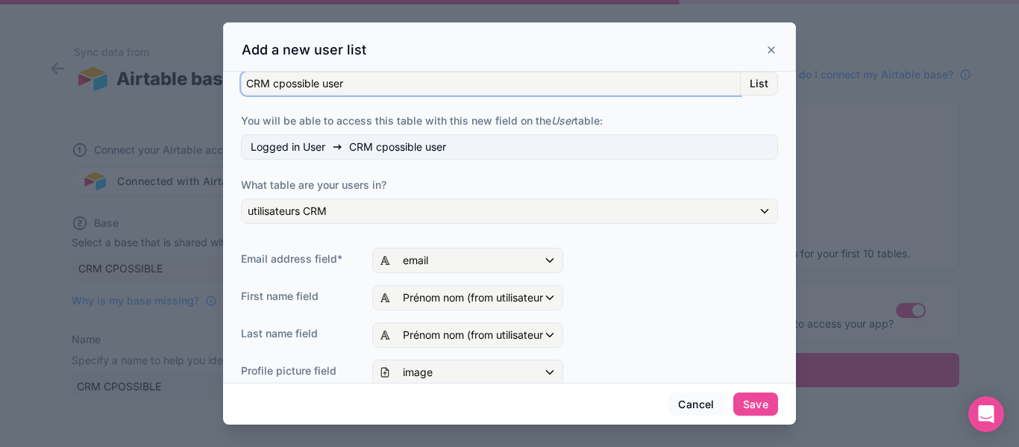
scroll to position [224, 0]
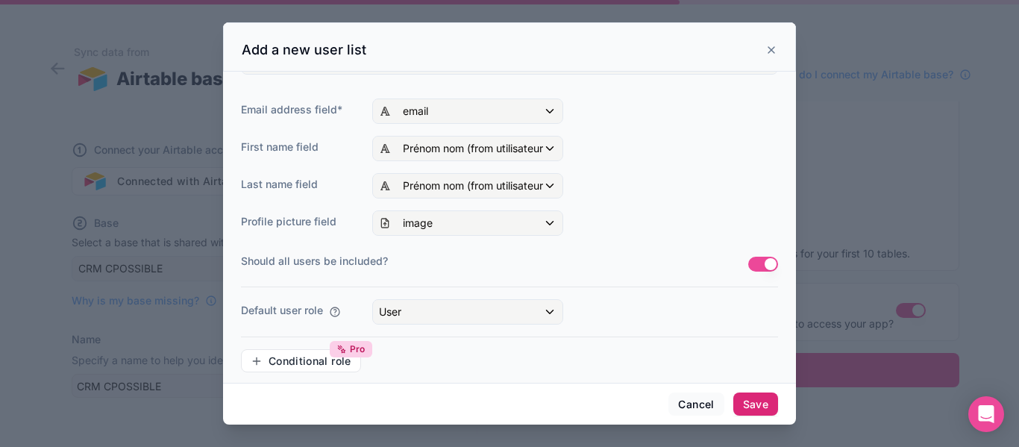
type input "CRM cpossible user"
click at [749, 408] on button "Save" at bounding box center [755, 404] width 45 height 24
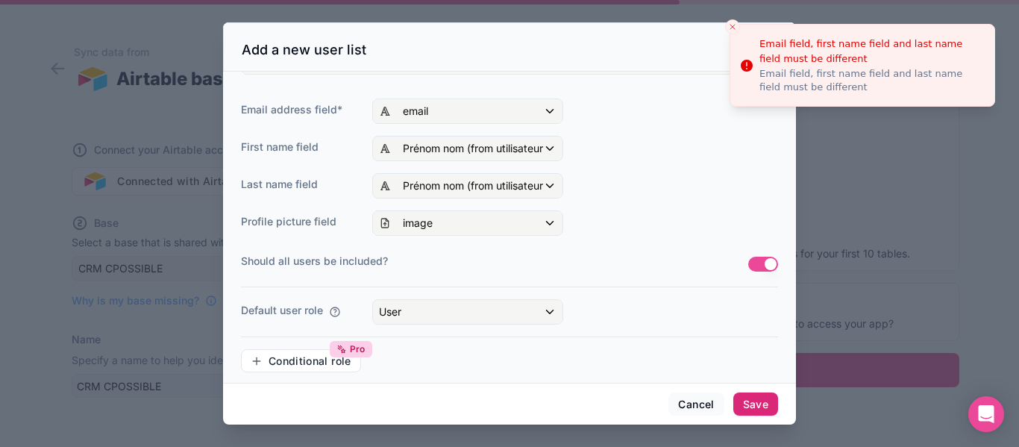
scroll to position [1602, 0]
click at [512, 184] on span "Prénom nom (from utilisateur)" at bounding box center [473, 185] width 140 height 15
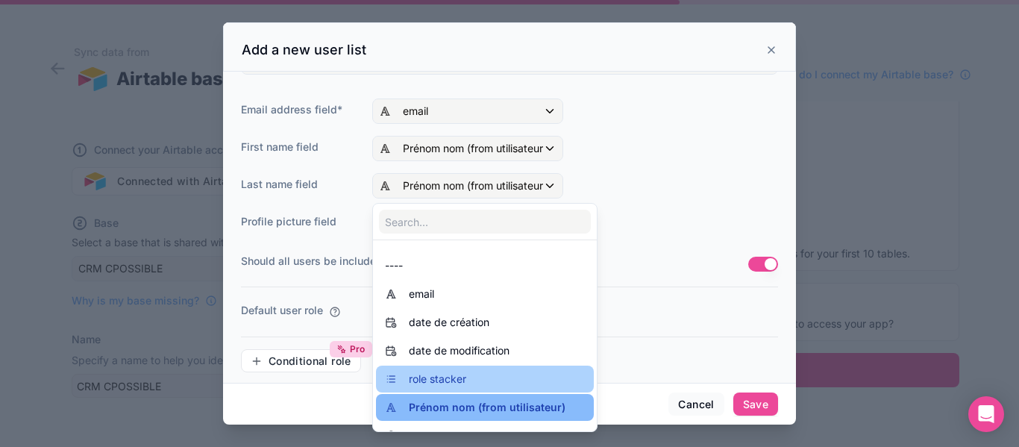
click at [501, 379] on div "role stacker" at bounding box center [485, 379] width 200 height 18
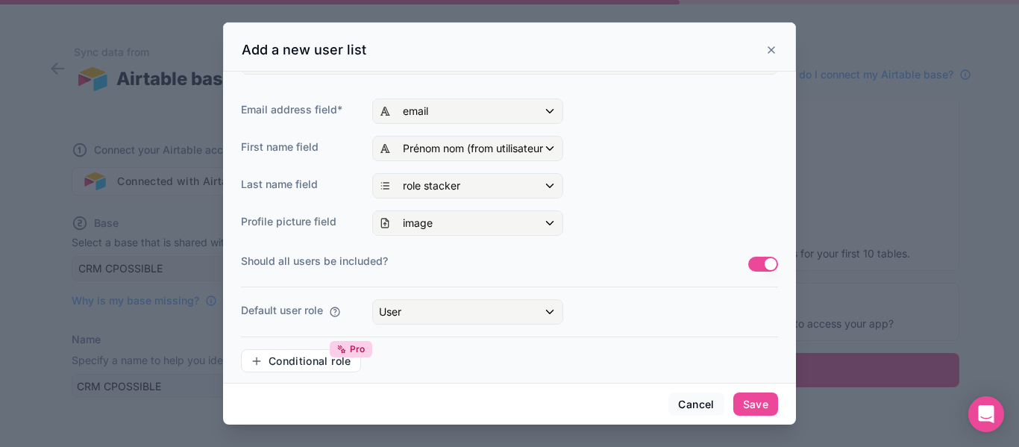
click at [624, 192] on div "Last name field role stacker" at bounding box center [509, 185] width 537 height 25
click at [754, 402] on button "Save" at bounding box center [755, 404] width 45 height 24
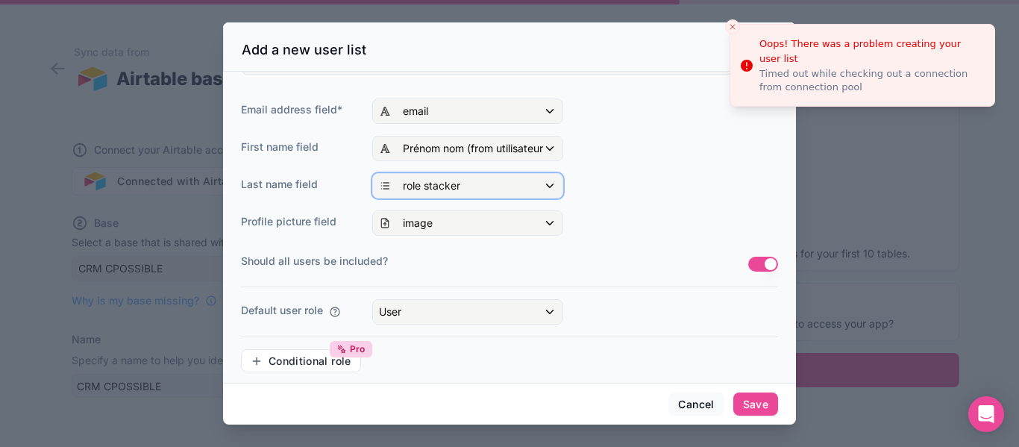
click at [497, 178] on div "role stacker" at bounding box center [467, 186] width 189 height 24
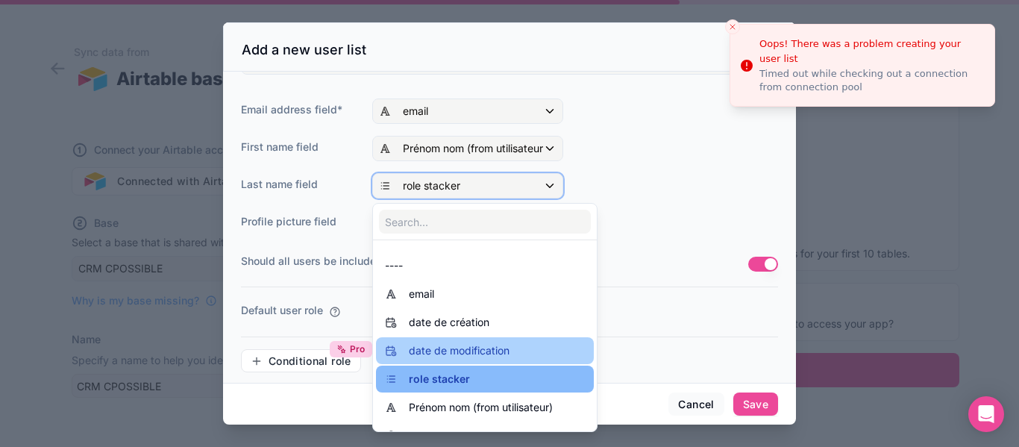
scroll to position [75, 0]
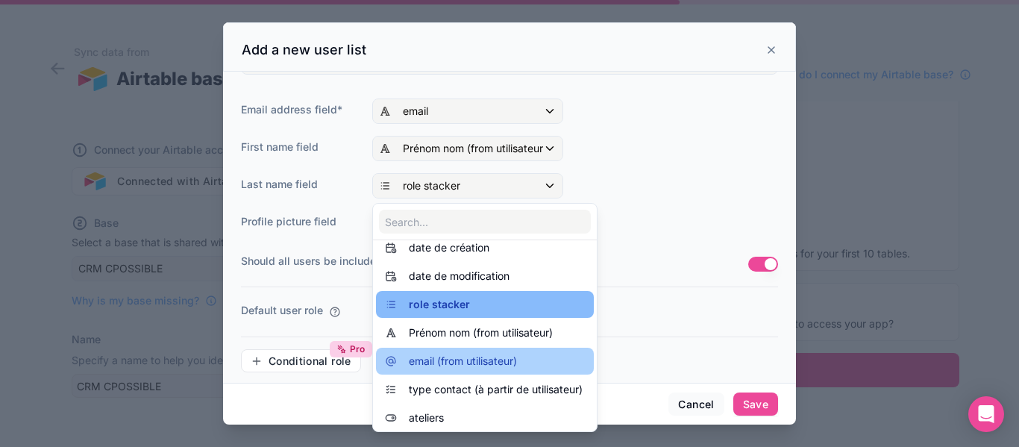
click at [532, 368] on div "email (from utilisateur)" at bounding box center [485, 361] width 200 height 18
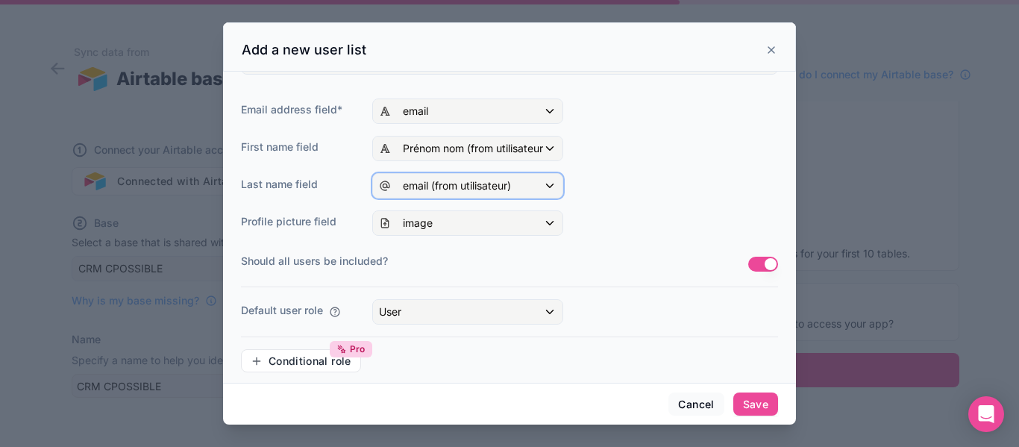
click at [531, 186] on div "email (from utilisateur)" at bounding box center [467, 186] width 189 height 24
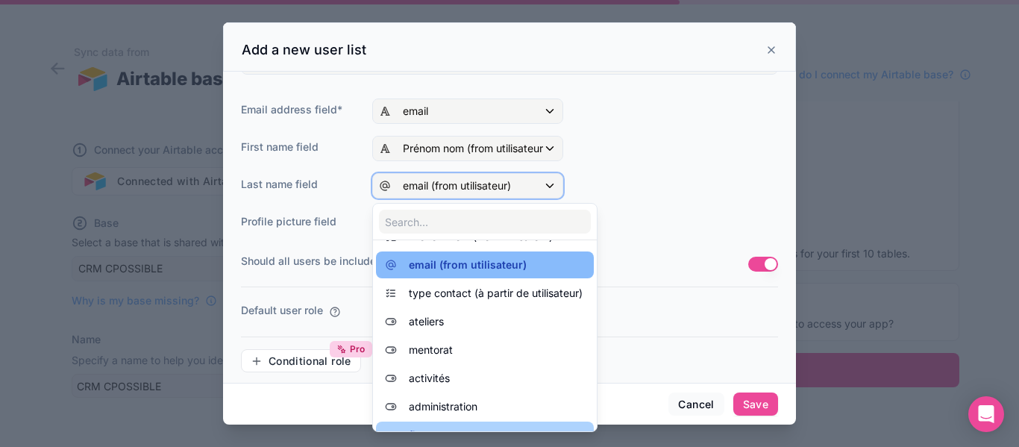
scroll to position [98, 0]
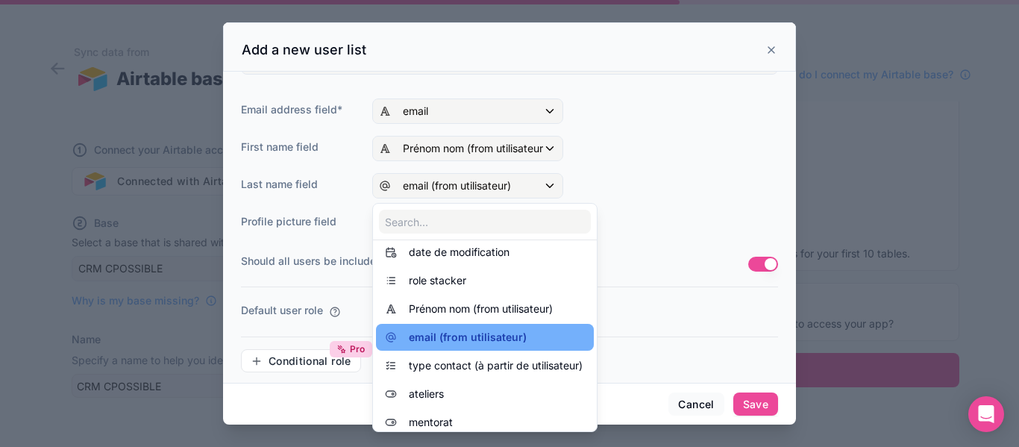
click at [487, 336] on span "email (from utilisateur)" at bounding box center [468, 337] width 118 height 18
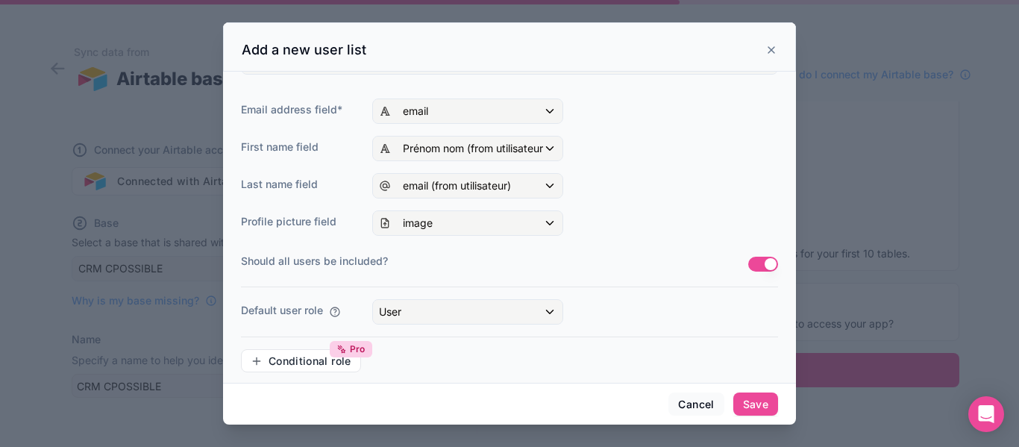
click at [628, 258] on label "Should all users be included?" at bounding box center [494, 261] width 507 height 15
click at [750, 403] on button "Save" at bounding box center [755, 404] width 45 height 24
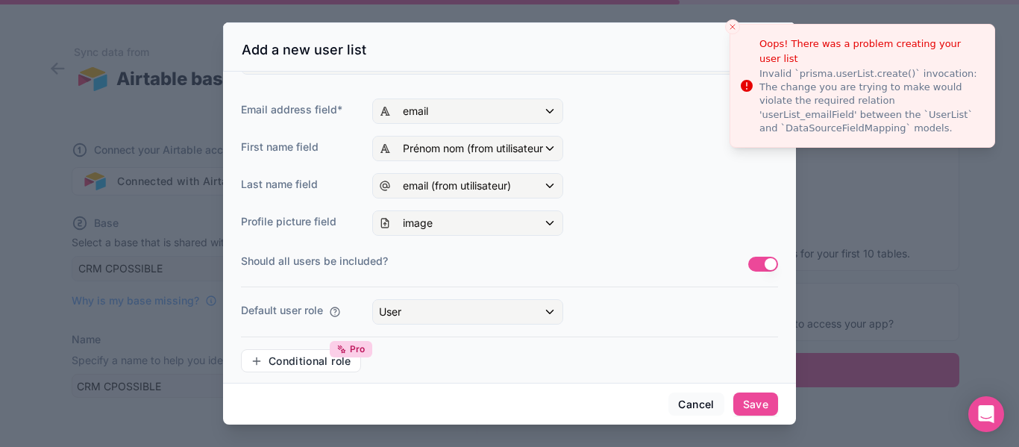
click at [669, 126] on div "People in this list will be able to login to your app with their email address …" at bounding box center [509, 119] width 537 height 531
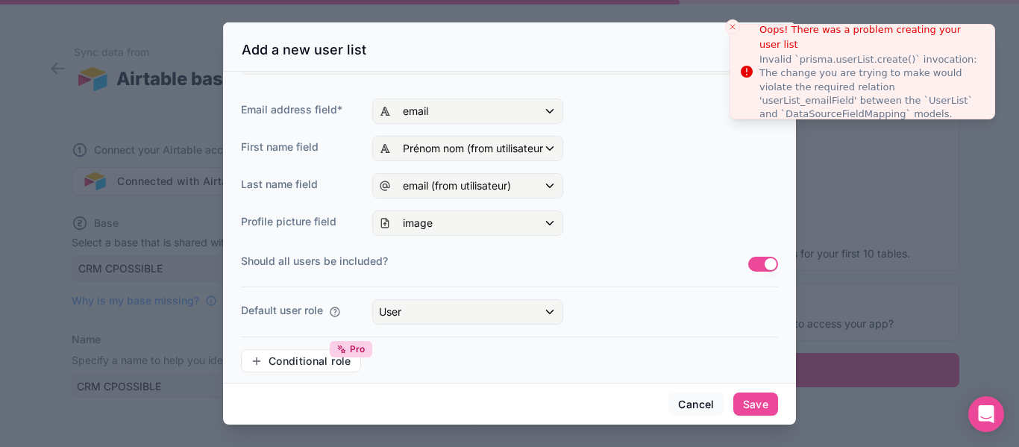
click at [732, 24] on icon "Close toast" at bounding box center [732, 26] width 9 height 9
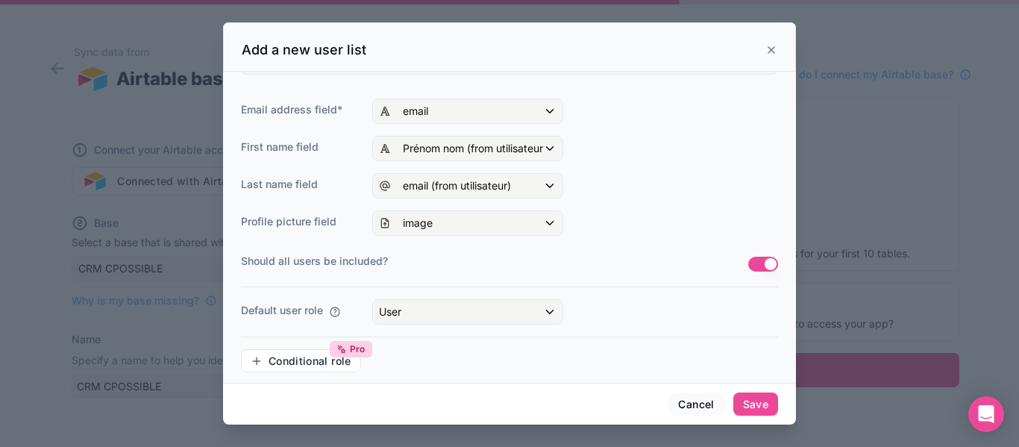
click at [680, 31] on div "Add a new user list" at bounding box center [509, 46] width 573 height 49
click at [466, 225] on div "image" at bounding box center [467, 223] width 189 height 24
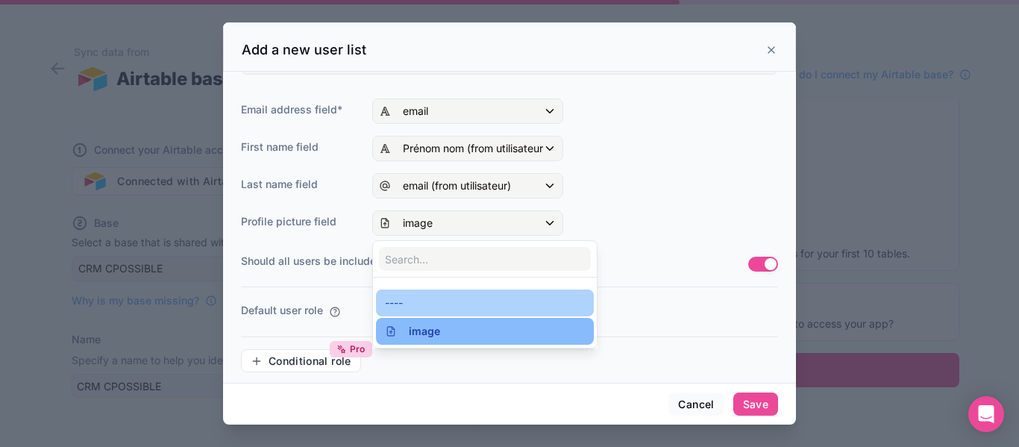
click at [421, 301] on div "----" at bounding box center [485, 303] width 200 height 18
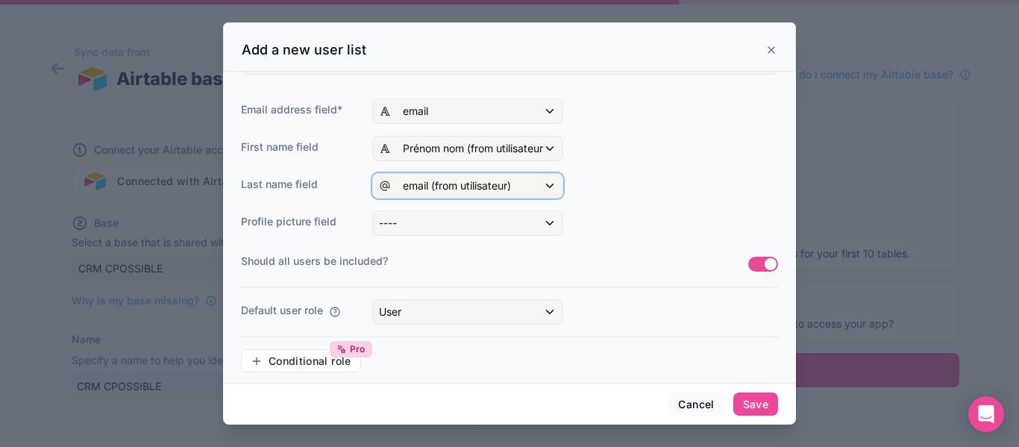
click at [465, 191] on span "email (from utilisateur)" at bounding box center [457, 185] width 108 height 15
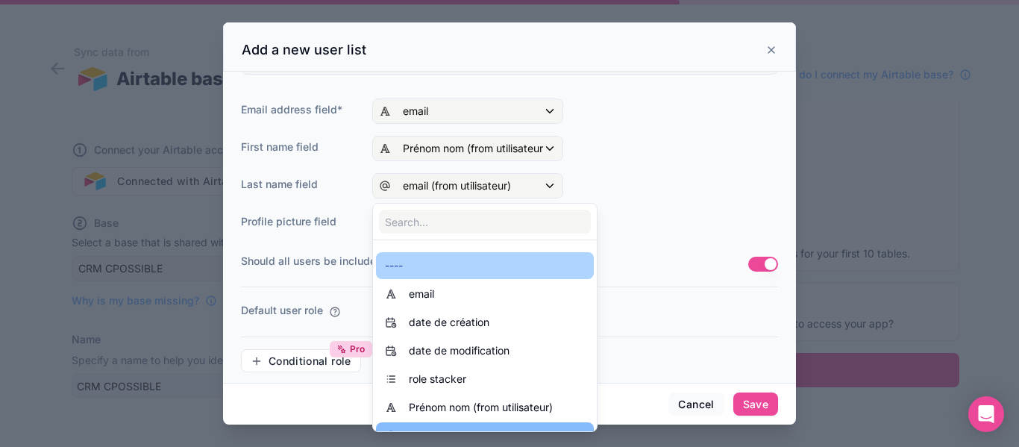
click at [404, 265] on div "----" at bounding box center [485, 266] width 200 height 18
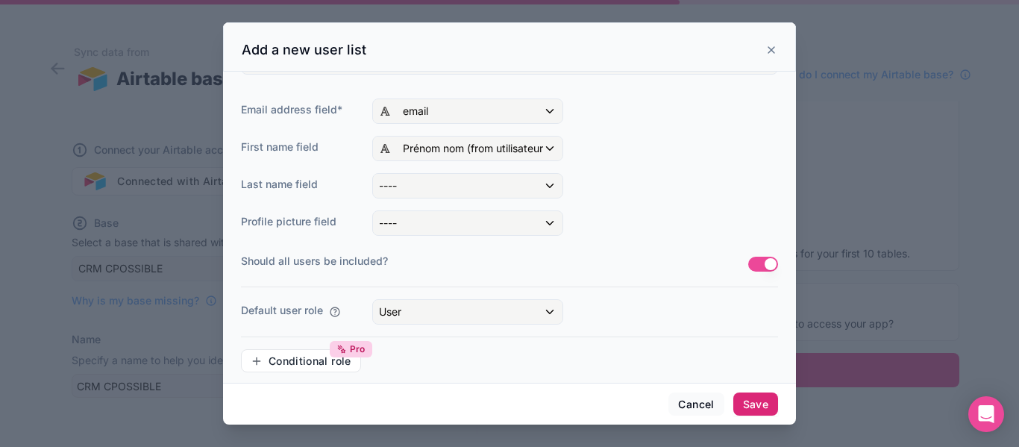
click at [762, 404] on button "Save" at bounding box center [755, 404] width 45 height 24
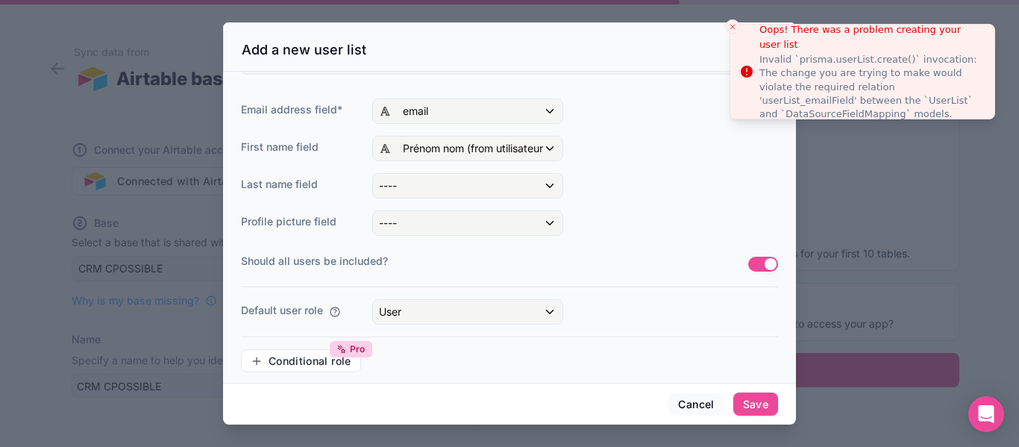
click at [732, 25] on icon "Close toast" at bounding box center [732, 26] width 9 height 9
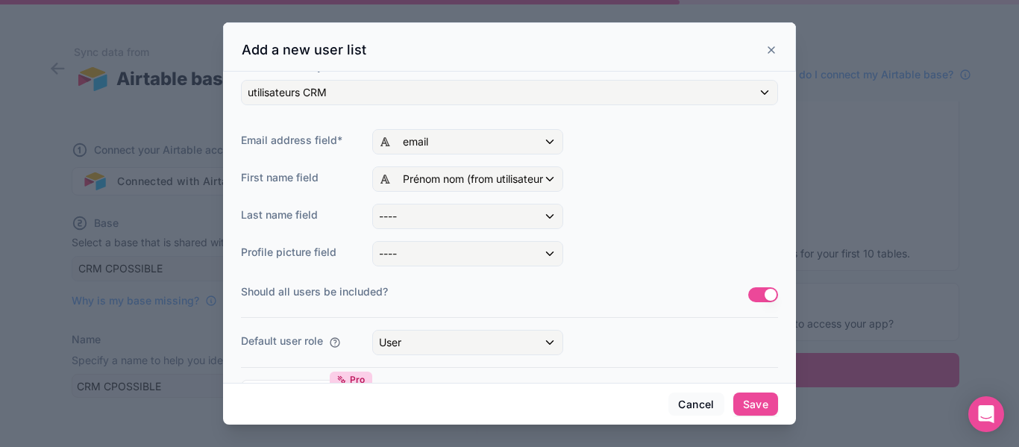
scroll to position [237, 0]
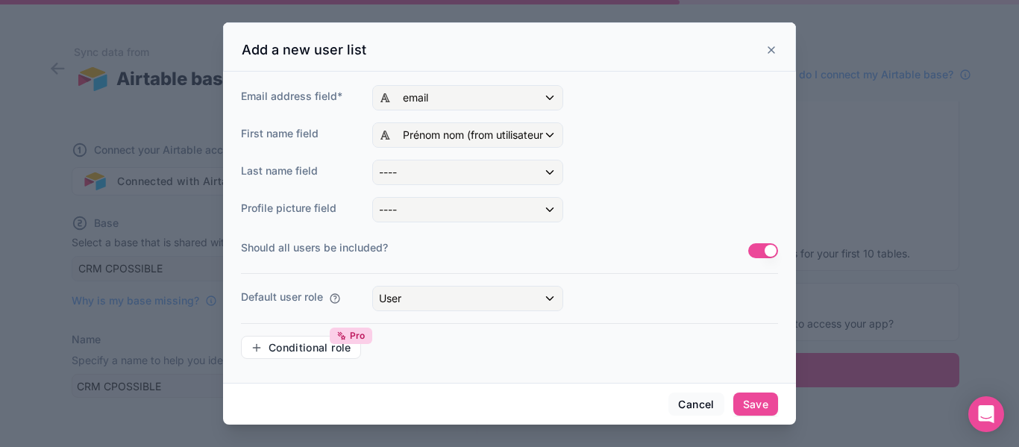
click at [748, 253] on button "Use setting" at bounding box center [763, 250] width 30 height 15
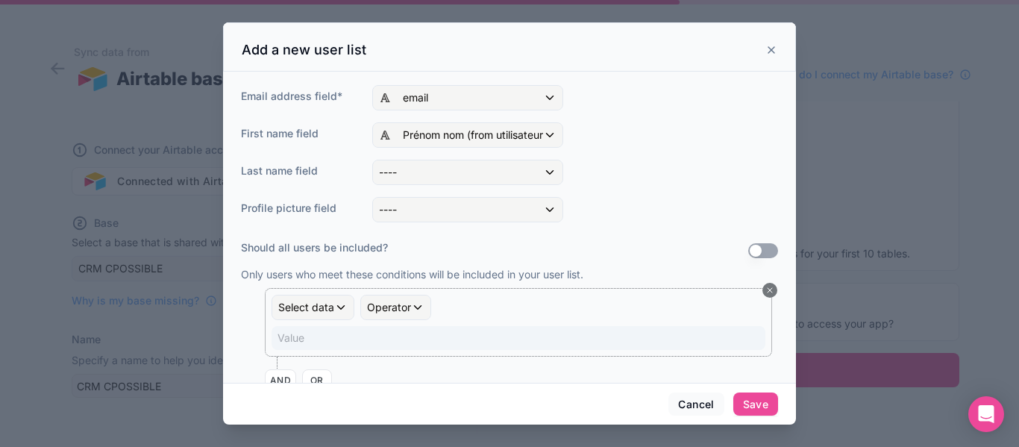
click at [753, 251] on button "Use setting" at bounding box center [763, 250] width 30 height 15
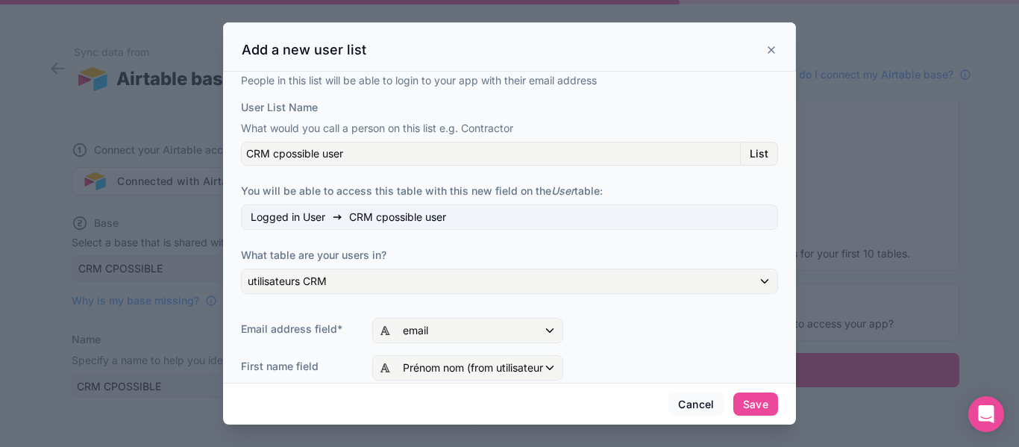
scroll to position [0, 0]
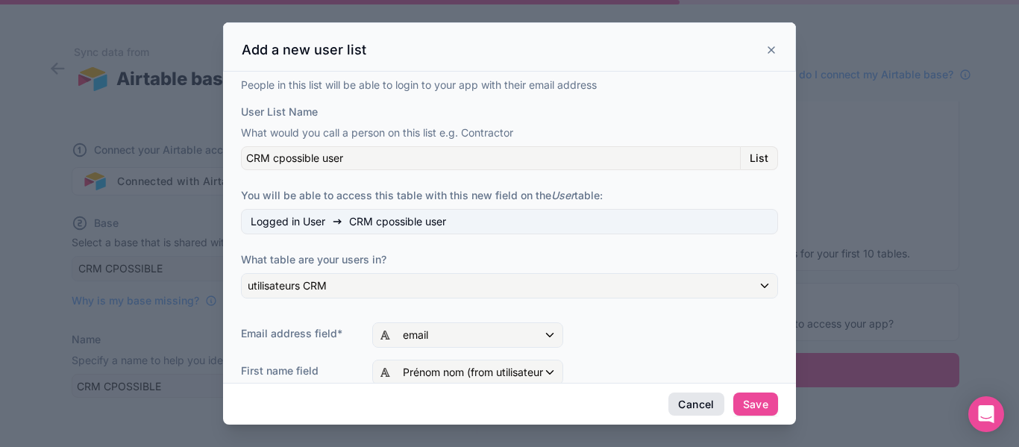
click at [696, 407] on button "Cancel" at bounding box center [695, 404] width 55 height 24
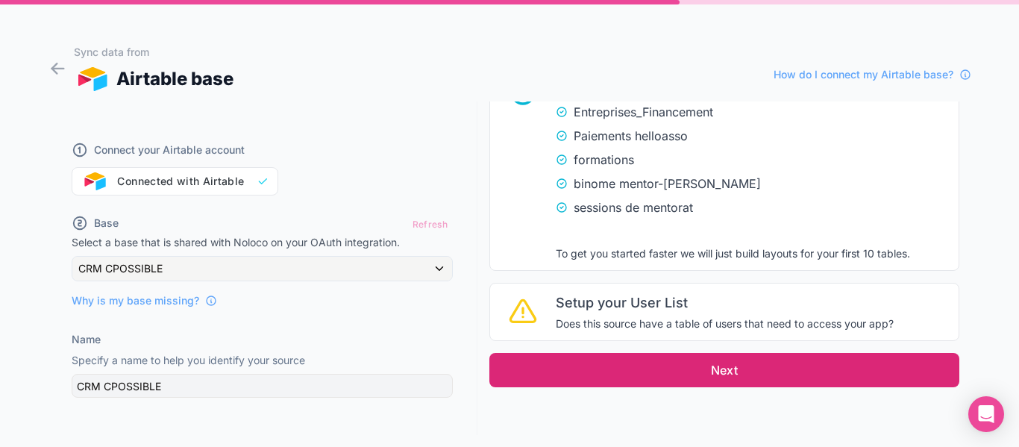
click at [718, 371] on button "Next" at bounding box center [724, 370] width 470 height 34
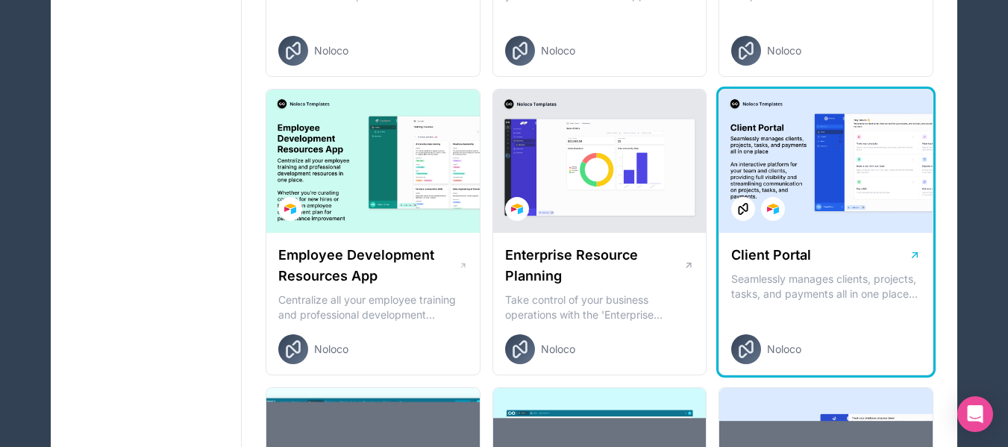
scroll to position [1119, 0]
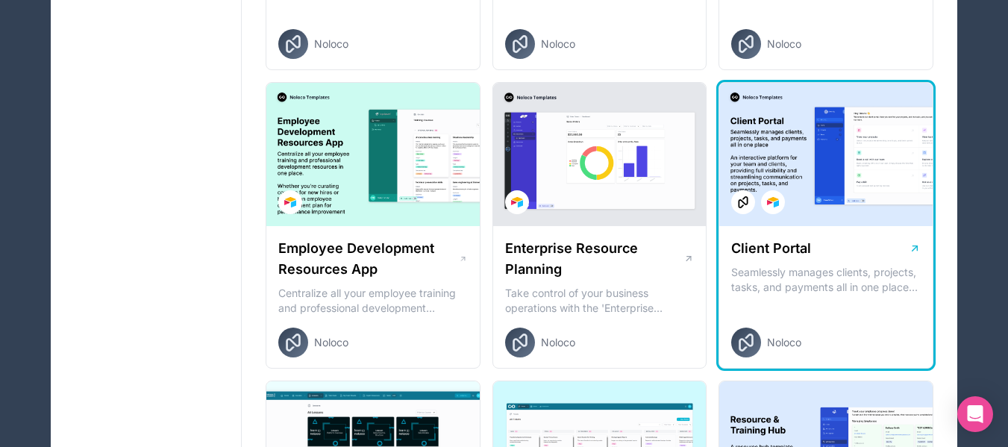
click at [812, 266] on p "Seamlessly manages clients, projects, tasks, and payments all in one place An i…" at bounding box center [825, 280] width 189 height 30
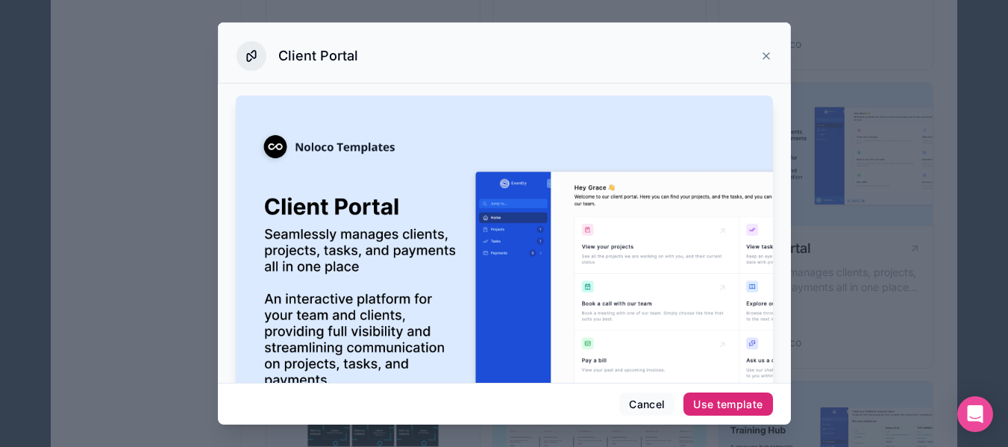
click at [737, 404] on div "Use template" at bounding box center [727, 404] width 69 height 13
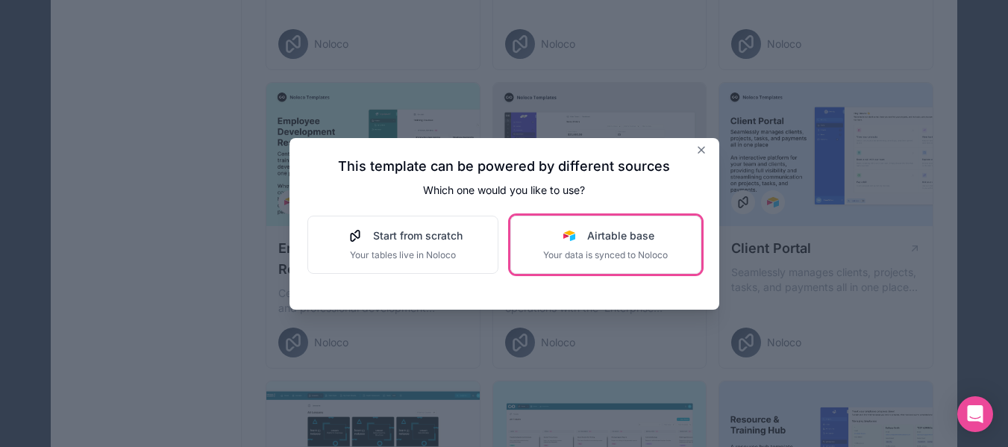
click at [624, 236] on span "Airtable base" at bounding box center [620, 235] width 67 height 15
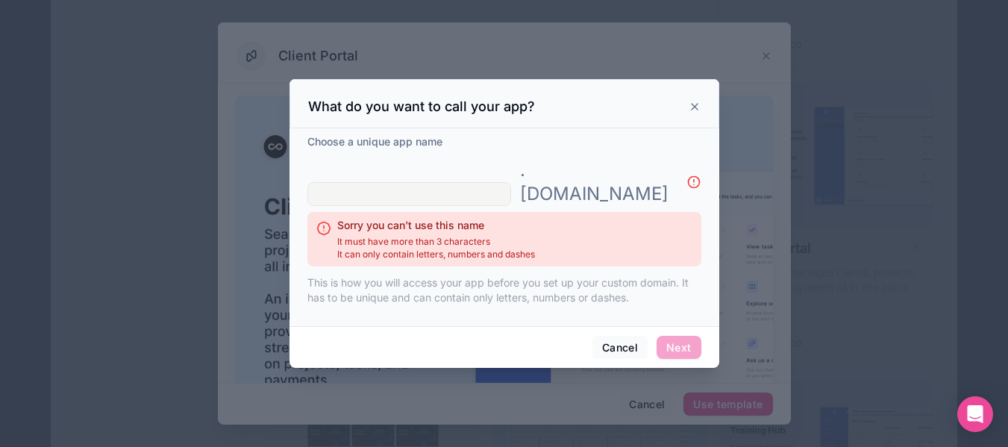
click at [385, 183] on input "text" at bounding box center [409, 194] width 204 height 24
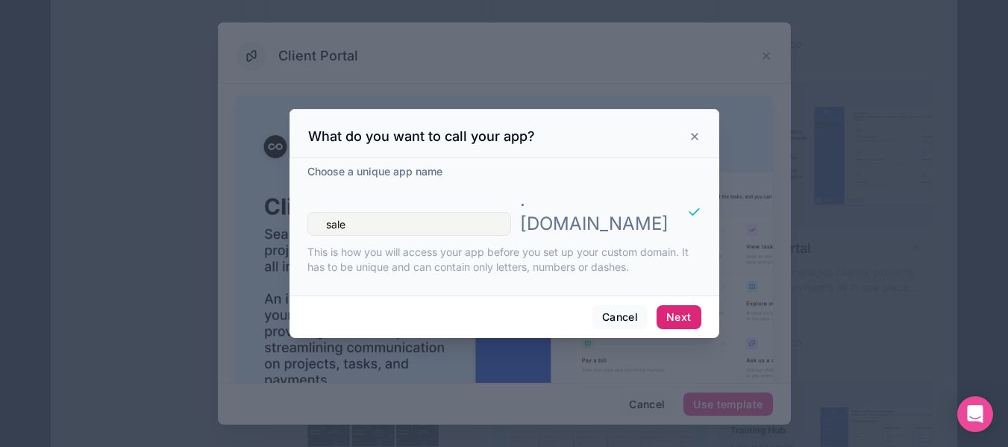
type input "sale"
click at [678, 305] on button "Next" at bounding box center [678, 317] width 44 height 24
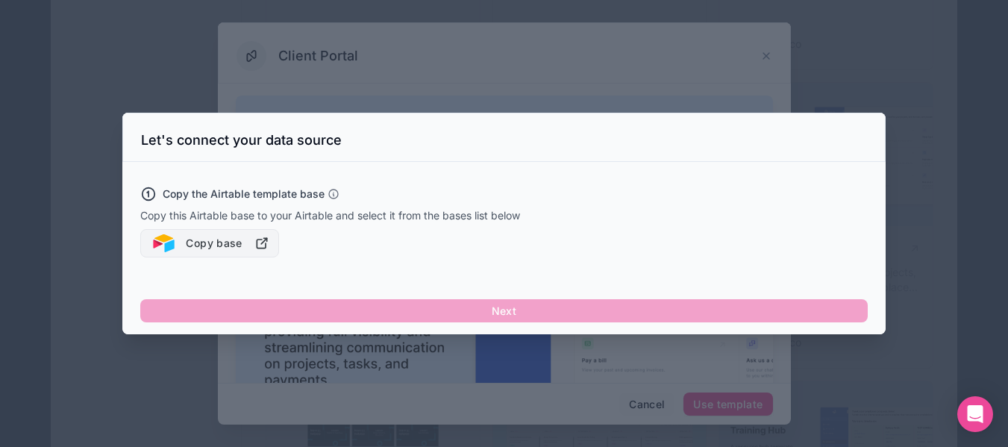
click at [261, 247] on icon "button" at bounding box center [261, 243] width 15 height 15
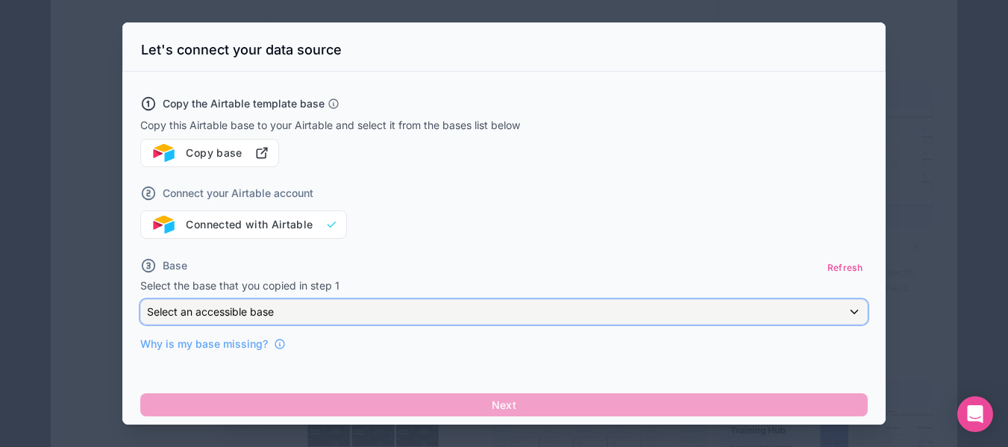
click at [271, 309] on span "Select an accessible base" at bounding box center [210, 311] width 127 height 13
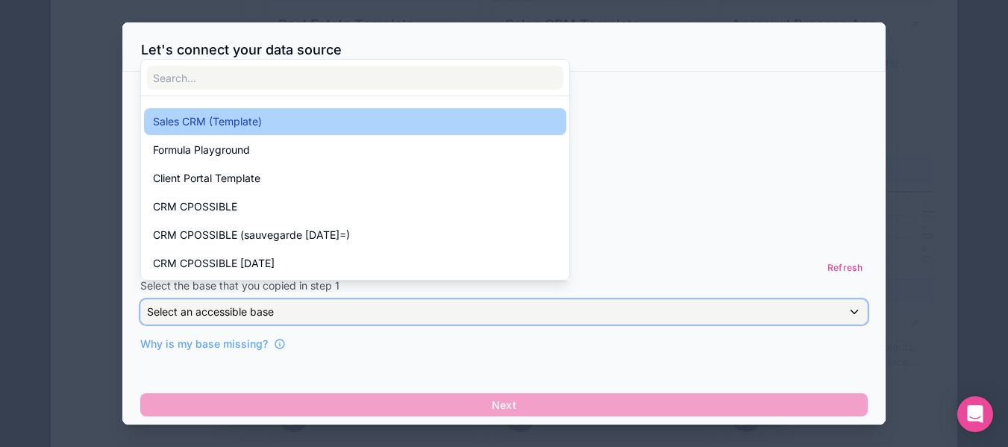
scroll to position [970, 0]
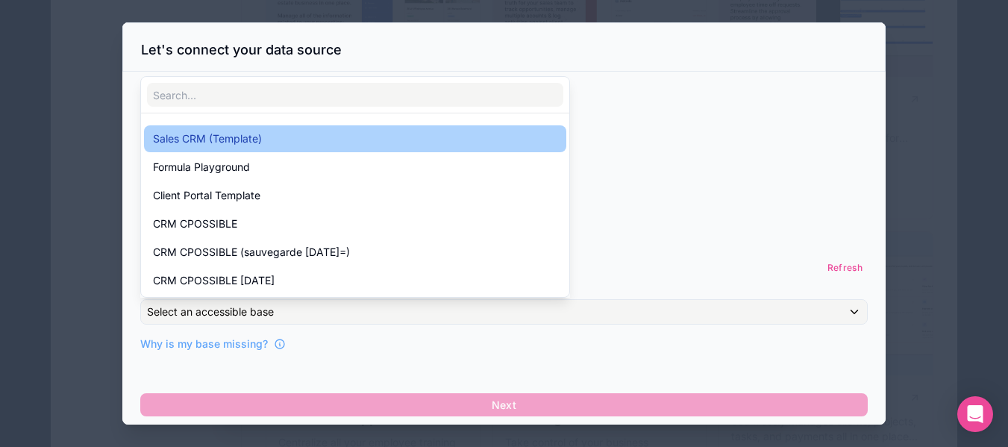
click at [253, 147] on span "Sales CRM (Template)" at bounding box center [207, 139] width 109 height 18
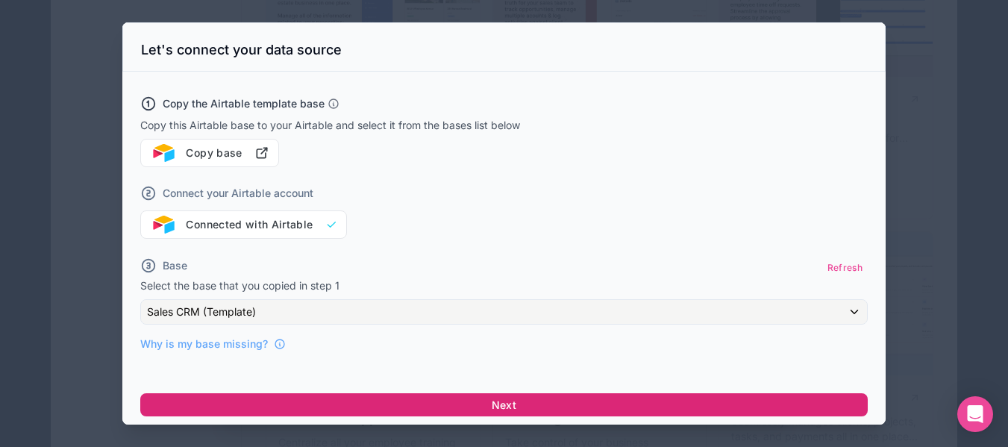
click at [570, 410] on button "Next" at bounding box center [503, 405] width 727 height 24
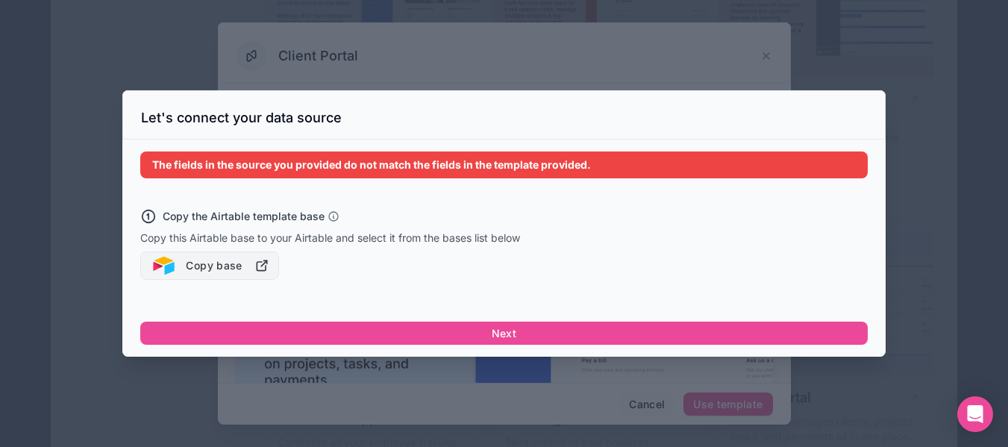
click at [266, 270] on icon "button" at bounding box center [261, 265] width 15 height 15
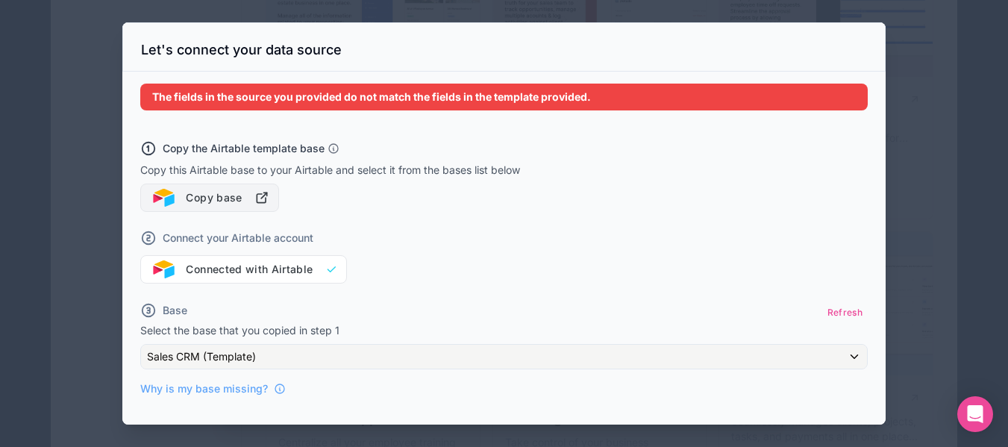
scroll to position [48, 0]
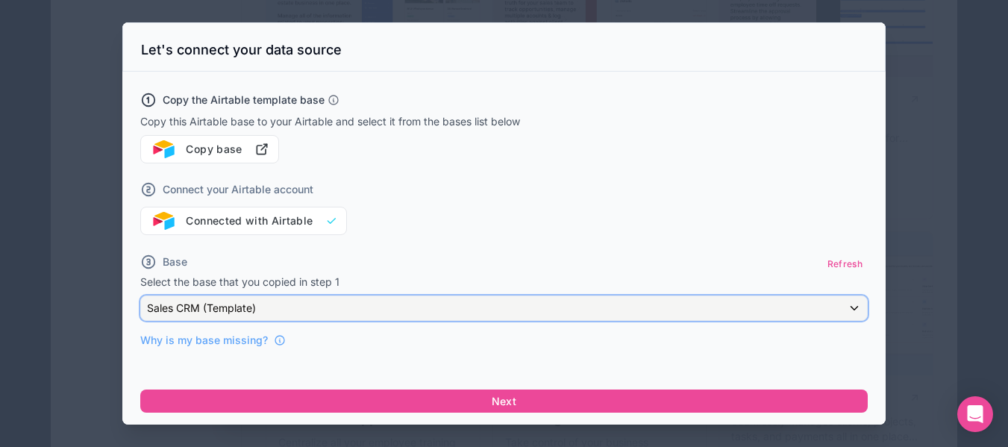
click at [299, 303] on div "Sales CRM (Template)" at bounding box center [504, 308] width 726 height 24
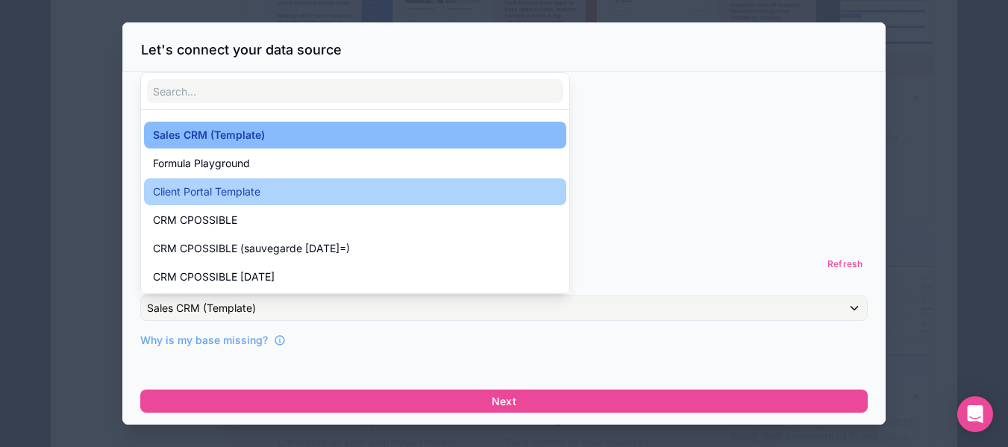
click at [263, 198] on div "Client Portal Template" at bounding box center [355, 192] width 404 height 18
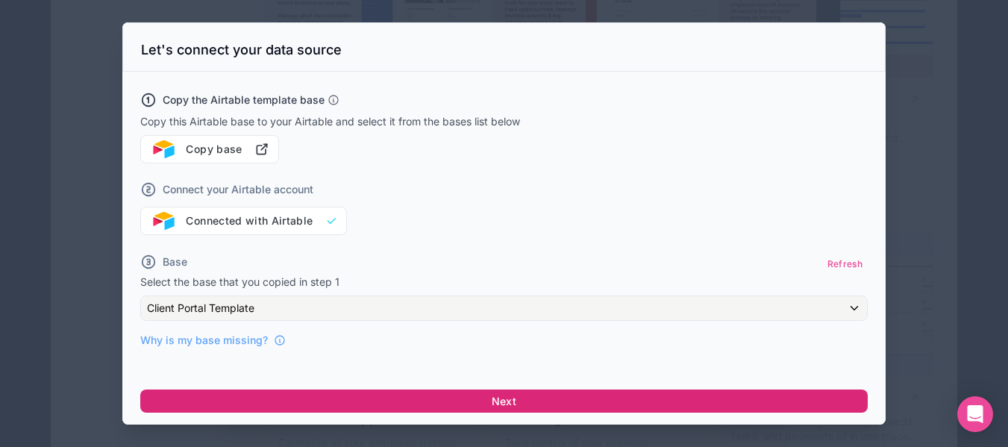
click at [512, 401] on button "Next" at bounding box center [503, 401] width 727 height 24
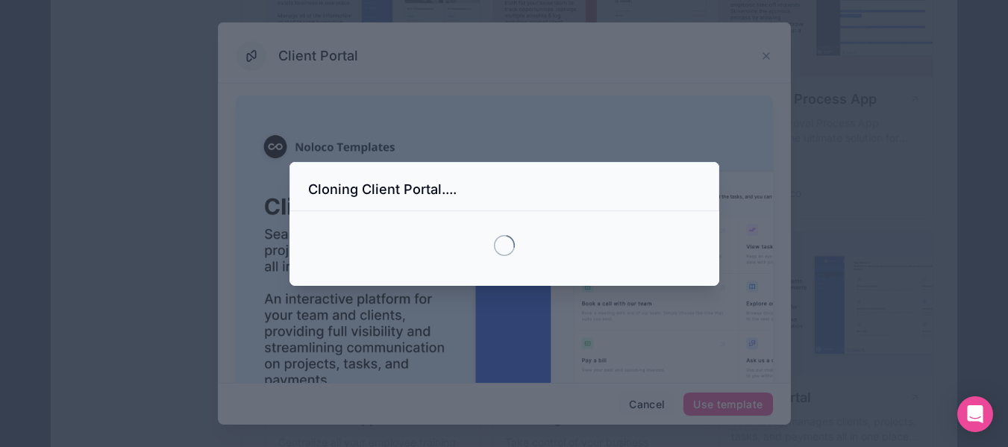
scroll to position [0, 0]
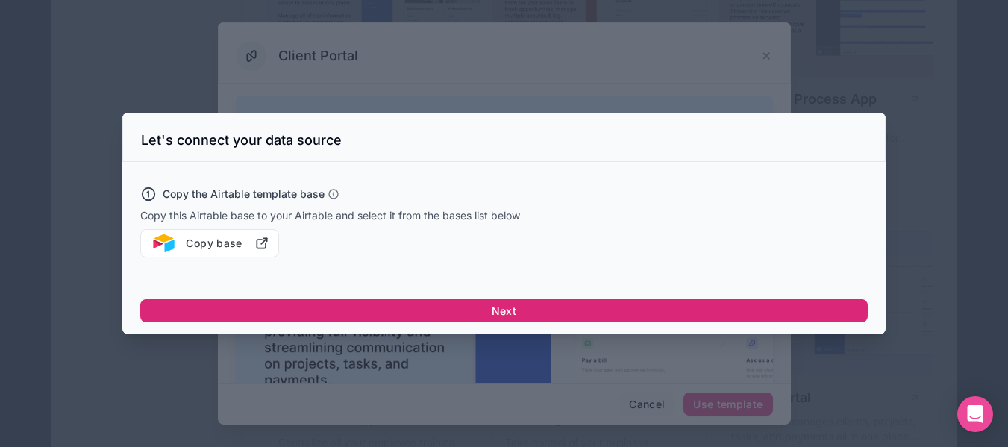
click at [509, 308] on button "Next" at bounding box center [503, 311] width 727 height 24
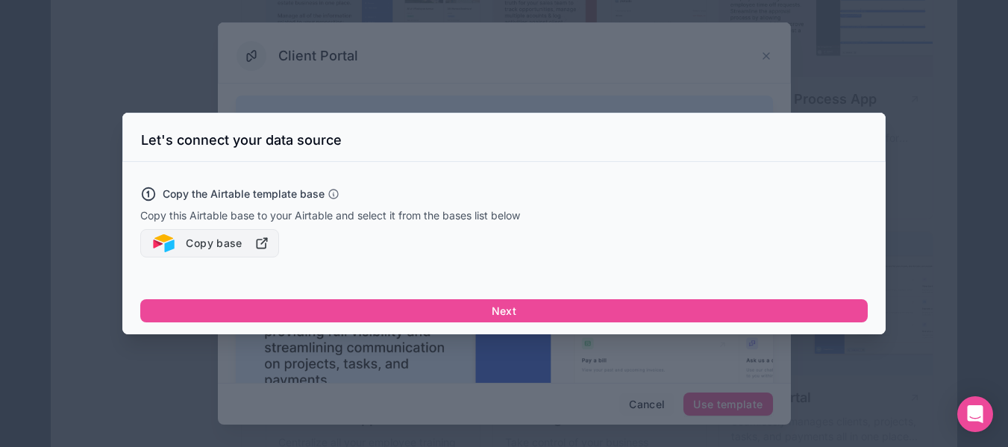
click at [255, 245] on icon "button" at bounding box center [261, 243] width 15 height 15
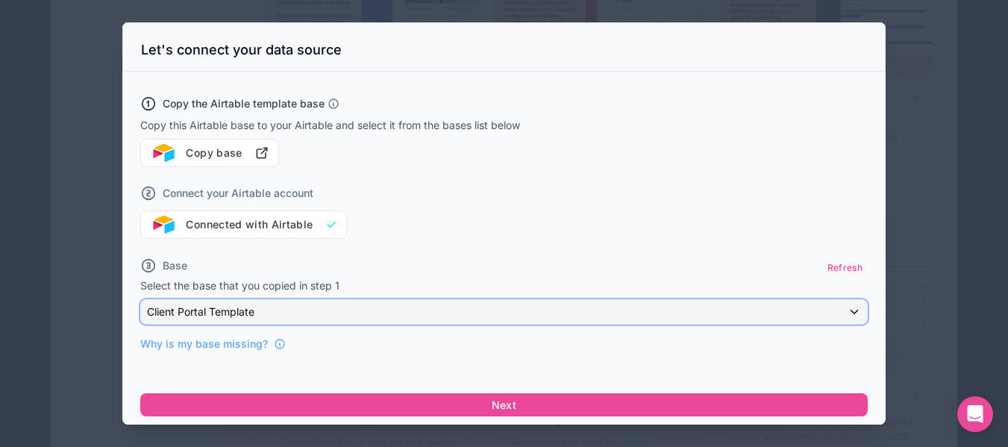
click at [330, 308] on div "Client Portal Template" at bounding box center [504, 312] width 726 height 24
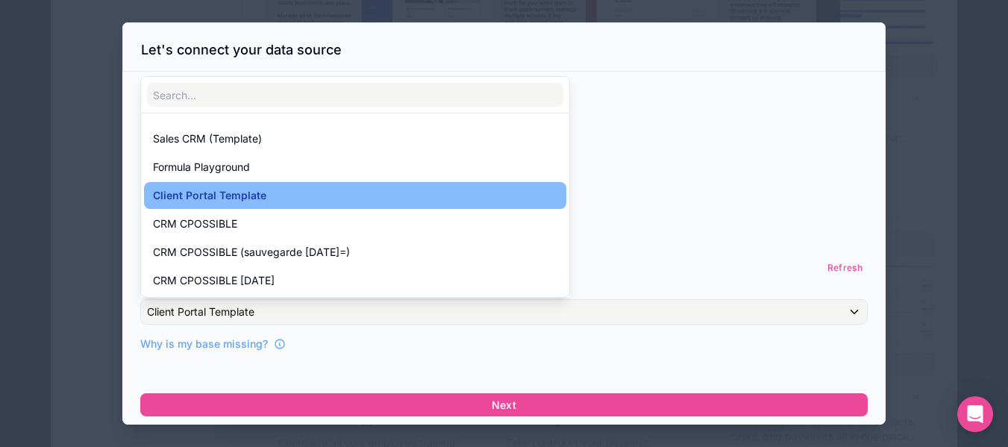
click at [330, 308] on div at bounding box center [503, 223] width 763 height 402
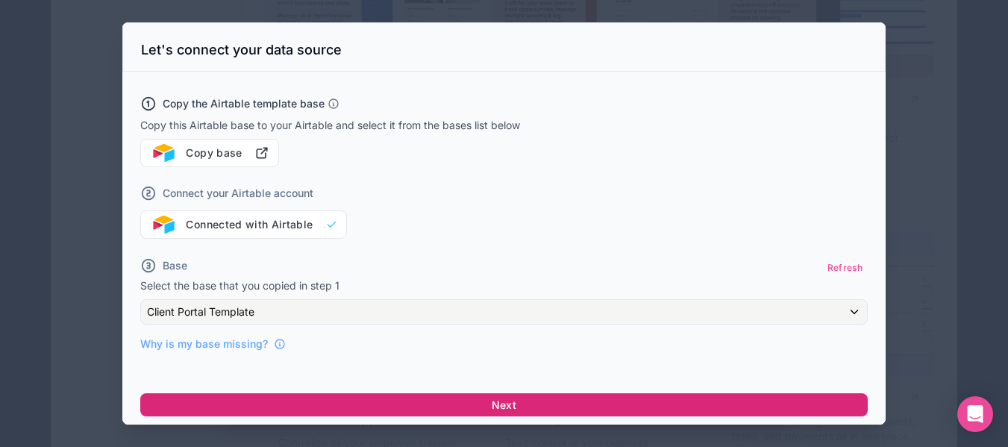
click at [458, 397] on button "Next" at bounding box center [503, 405] width 727 height 24
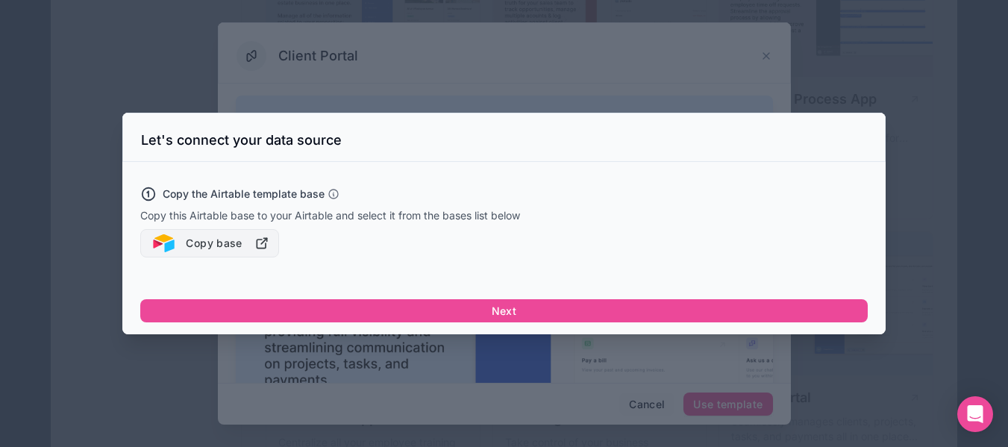
click at [257, 243] on icon "button" at bounding box center [261, 243] width 9 height 9
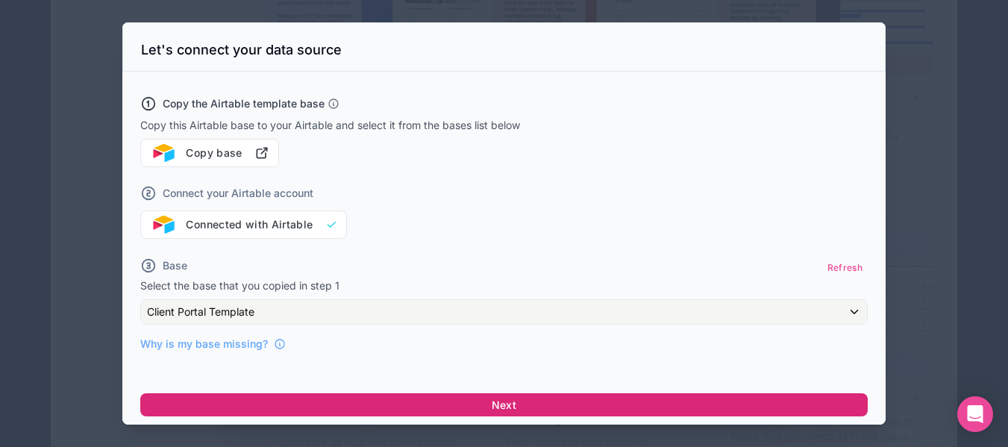
click at [390, 412] on button "Next" at bounding box center [503, 405] width 727 height 24
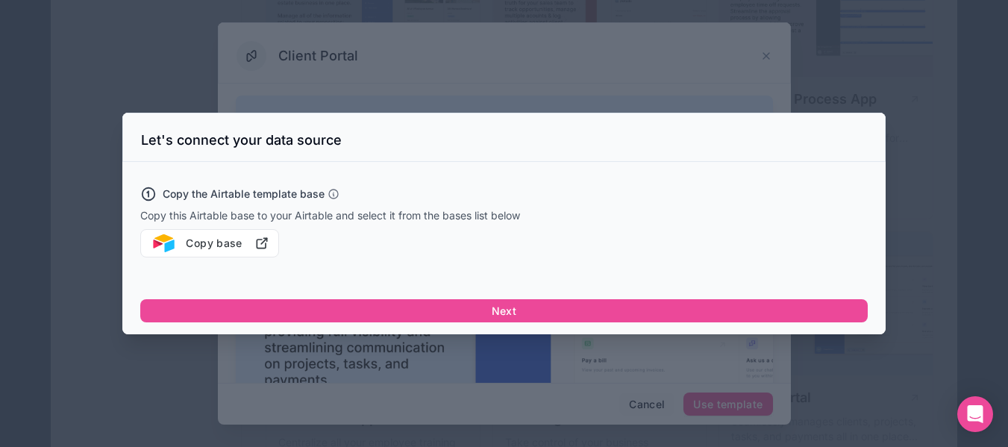
click at [806, 413] on div at bounding box center [504, 223] width 1008 height 447
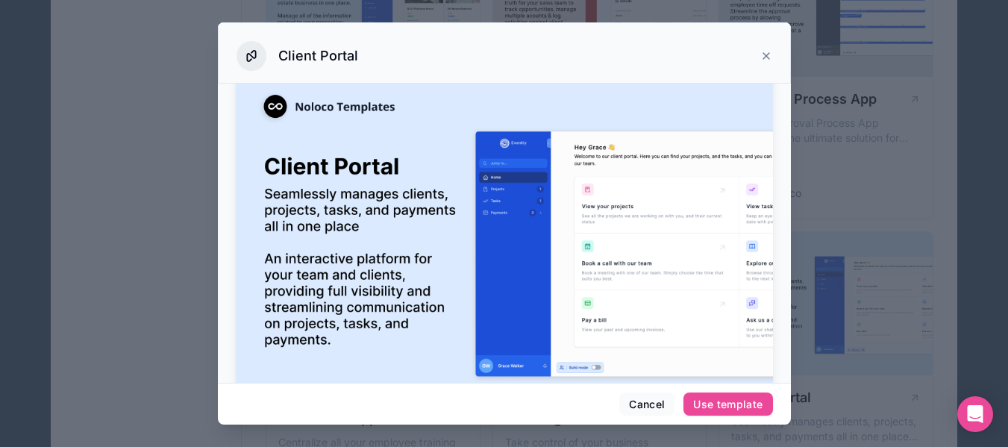
scroll to position [75, 0]
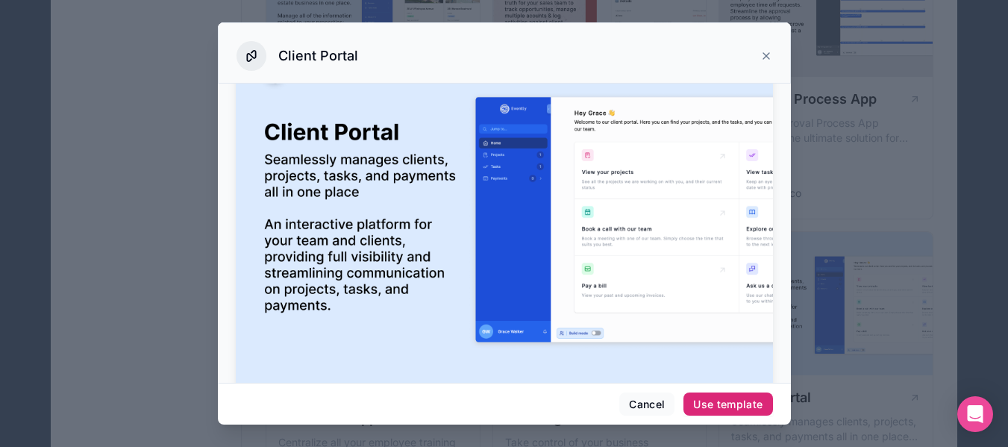
click at [737, 405] on div "Use template" at bounding box center [727, 404] width 69 height 13
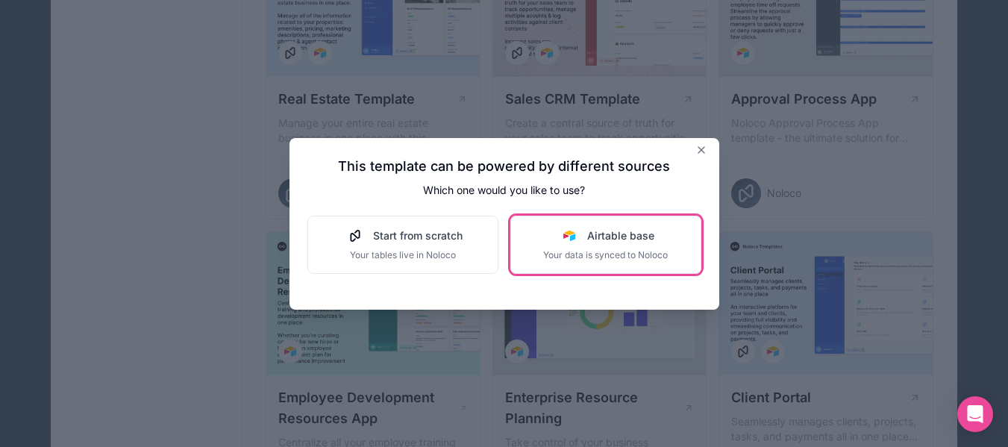
click at [609, 239] on span "Airtable base" at bounding box center [620, 235] width 67 height 15
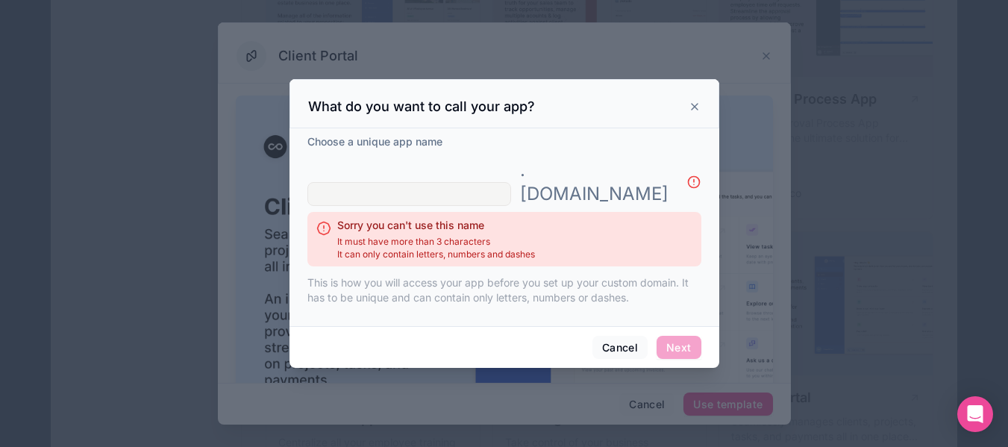
click at [505, 184] on input "text" at bounding box center [409, 194] width 204 height 24
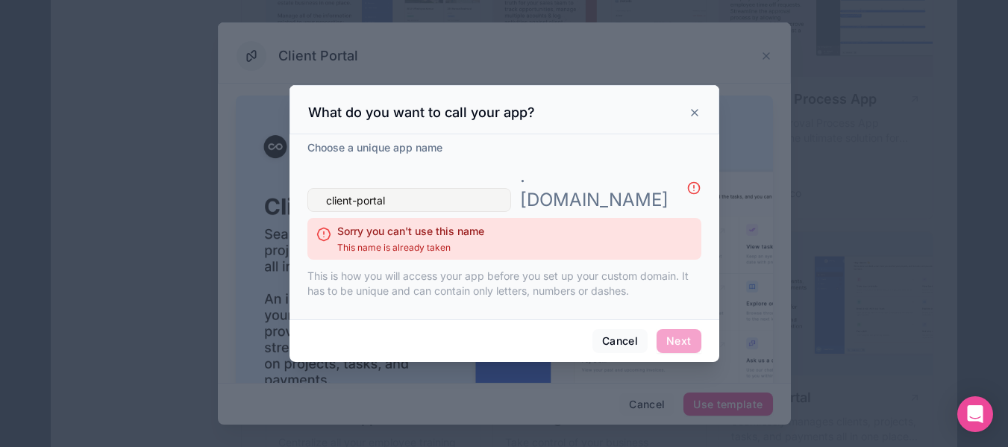
click at [353, 188] on input "client-portal" at bounding box center [409, 200] width 204 height 24
click at [504, 193] on input "clientportal" at bounding box center [409, 200] width 204 height 24
drag, startPoint x: 459, startPoint y: 193, endPoint x: 268, endPoint y: 179, distance: 191.5
click at [268, 179] on div "What do you want to call your app? Choose a unique app name clientportal . nolo…" at bounding box center [504, 223] width 1008 height 447
type input "c"
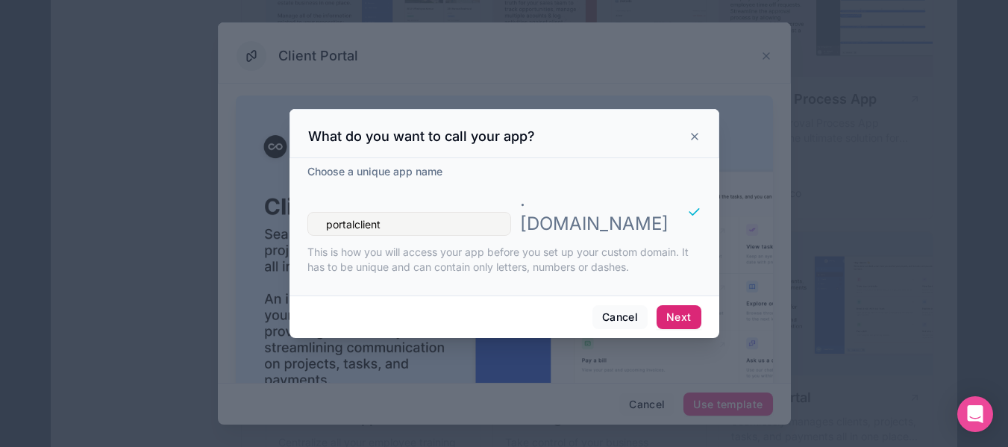
type input "portalclient"
click at [679, 306] on button "Next" at bounding box center [678, 317] width 44 height 24
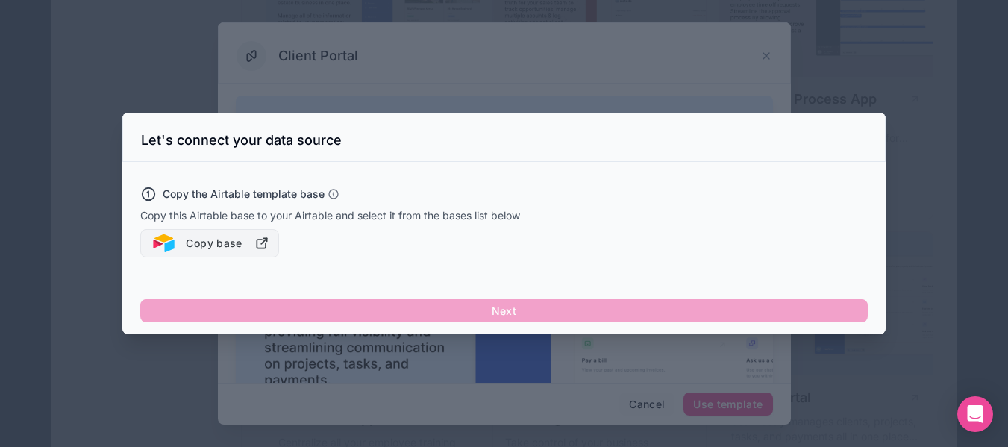
click at [267, 243] on icon "button" at bounding box center [261, 243] width 15 height 15
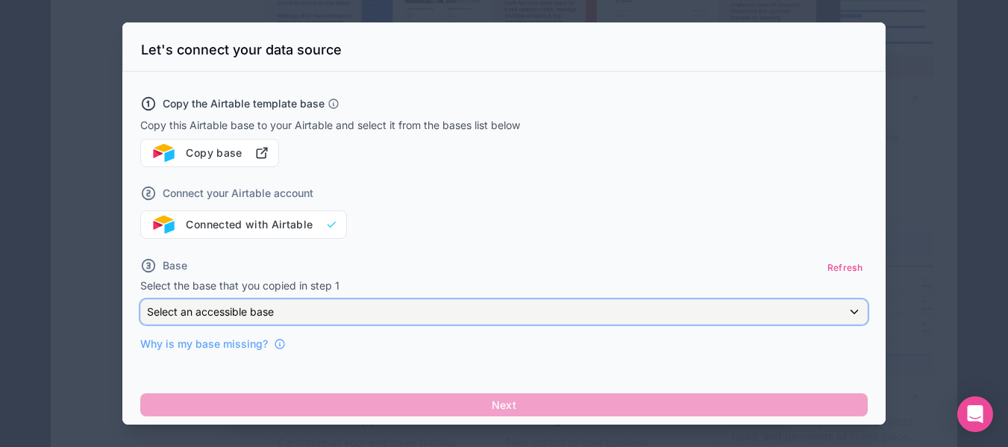
click at [282, 315] on div "Select an accessible base" at bounding box center [504, 312] width 726 height 24
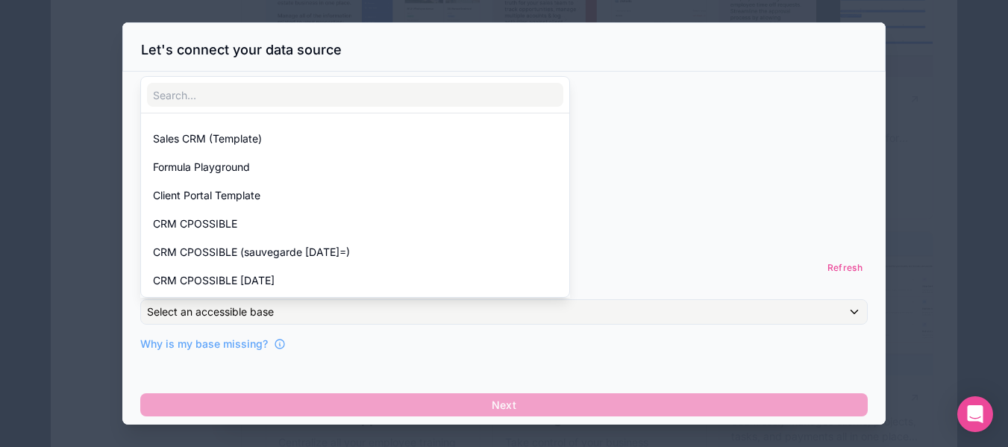
click at [838, 271] on div "Sales CRM (Template) Formula Playground Client Portal Template CRM CPOSSIBLE CR…" at bounding box center [497, 185] width 715 height 225
click at [838, 266] on div "Sales CRM (Template) Formula Playground Client Portal Template CRM CPOSSIBLE CR…" at bounding box center [497, 185] width 715 height 225
click at [831, 268] on div "Sales CRM (Template) Formula Playground Client Portal Template CRM CPOSSIBLE CR…" at bounding box center [497, 185] width 715 height 225
click at [769, 265] on div "Sales CRM (Template) Formula Playground Client Portal Template CRM CPOSSIBLE CR…" at bounding box center [497, 185] width 715 height 225
click at [542, 360] on div at bounding box center [503, 223] width 763 height 402
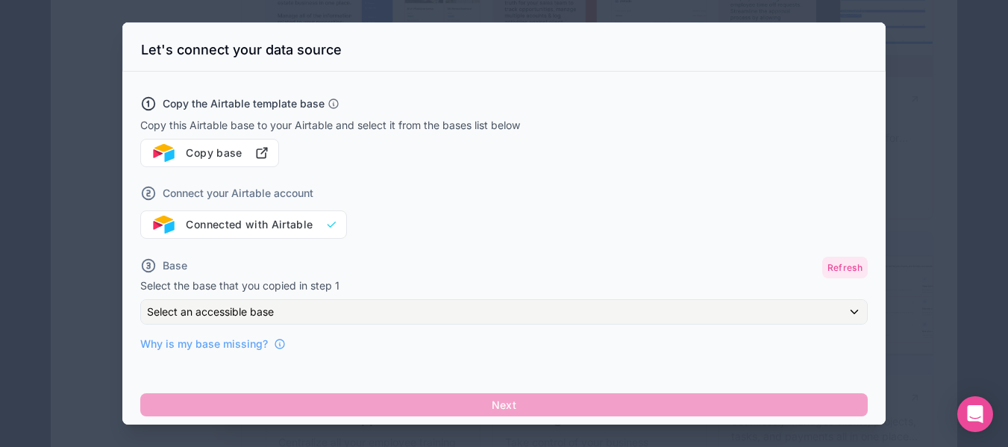
click at [827, 270] on button "Refresh" at bounding box center [845, 268] width 46 height 22
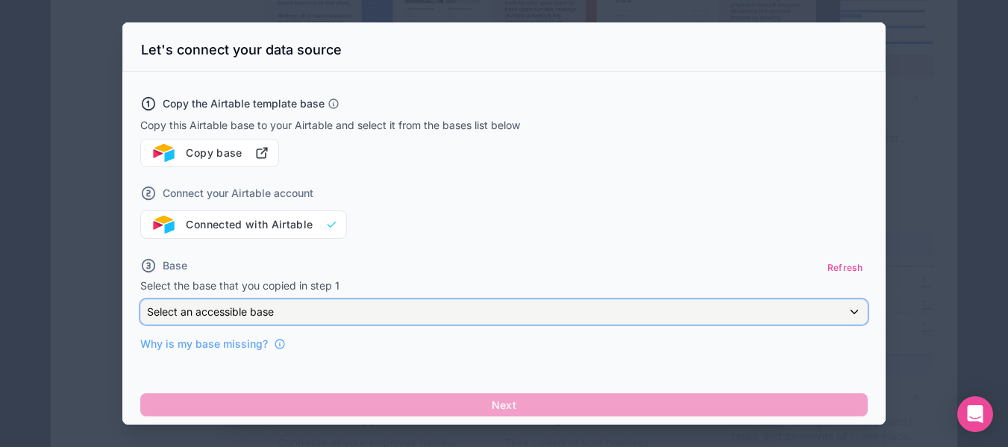
click at [331, 313] on div "Select an accessible base" at bounding box center [504, 312] width 726 height 24
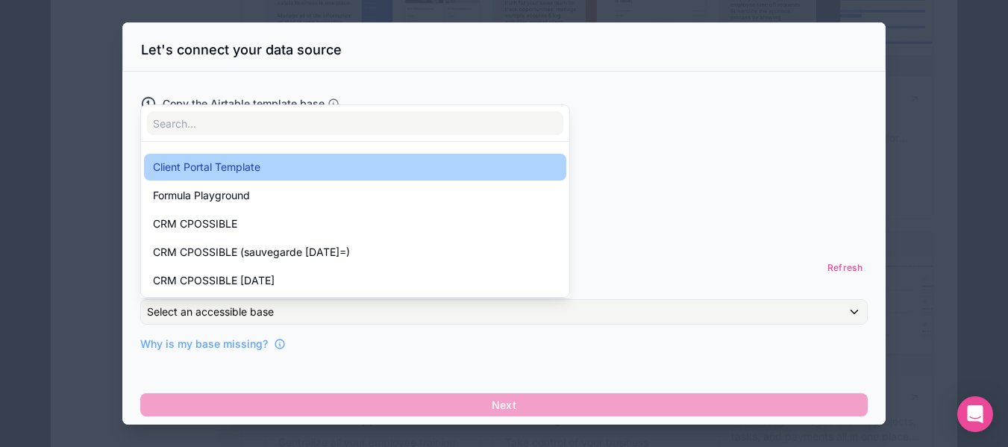
click at [243, 167] on span "Client Portal Template" at bounding box center [206, 167] width 107 height 18
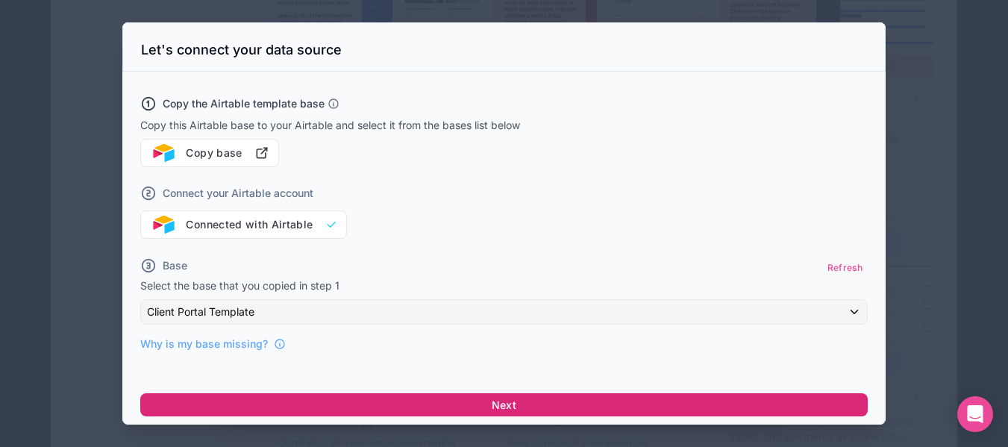
click at [535, 407] on button "Next" at bounding box center [503, 405] width 727 height 24
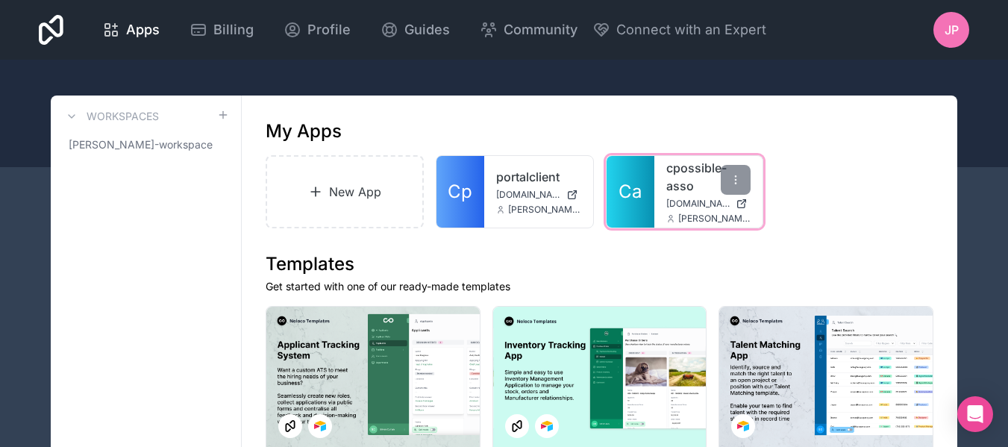
click at [673, 194] on link "cpossible-asso" at bounding box center [708, 177] width 85 height 36
